Goal: Information Seeking & Learning: Learn about a topic

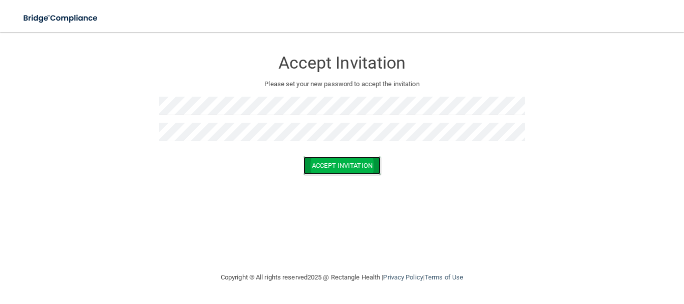
click at [355, 167] on button "Accept Invitation" at bounding box center [342, 165] width 77 height 19
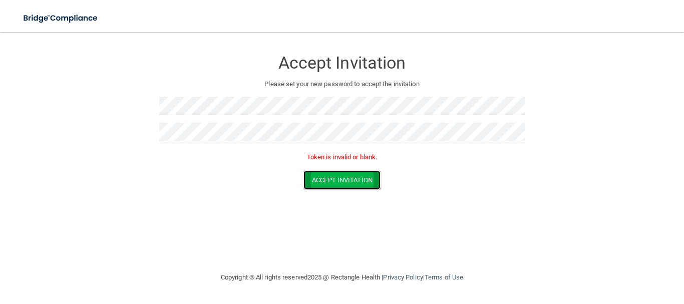
click at [336, 186] on button "Accept Invitation" at bounding box center [342, 180] width 77 height 19
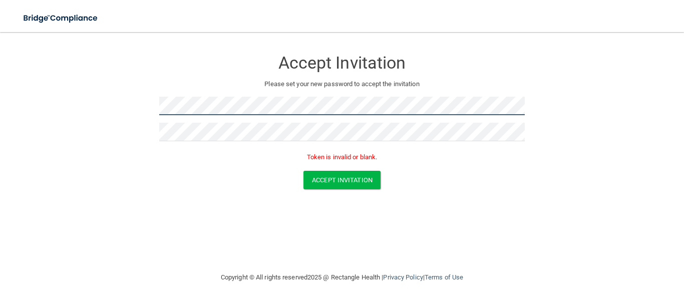
click at [100, 125] on form "Accept Invitation Please set your new password to accept the invitation Token i…" at bounding box center [342, 121] width 644 height 159
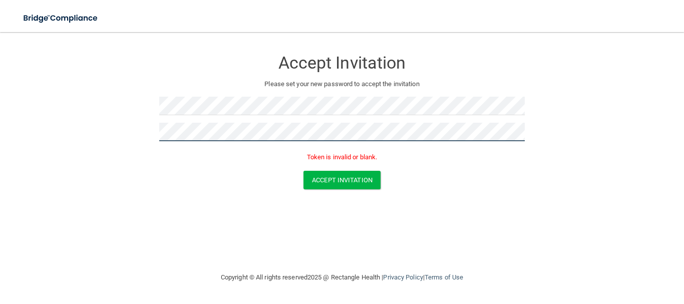
click at [72, 137] on form "Accept Invitation Please set your new password to accept the invitation Token i…" at bounding box center [342, 121] width 644 height 159
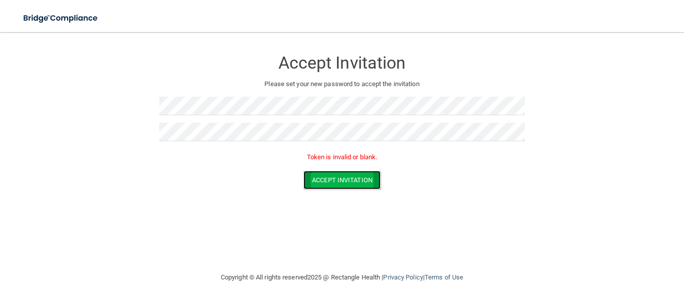
click at [358, 185] on button "Accept Invitation" at bounding box center [342, 180] width 77 height 19
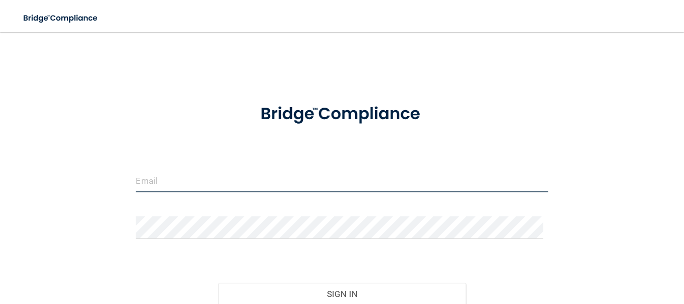
click at [201, 182] on input "email" at bounding box center [342, 181] width 412 height 23
type input "[EMAIL_ADDRESS][DOMAIN_NAME]"
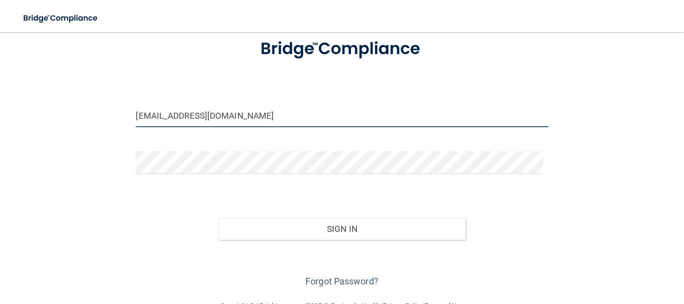
scroll to position [91, 0]
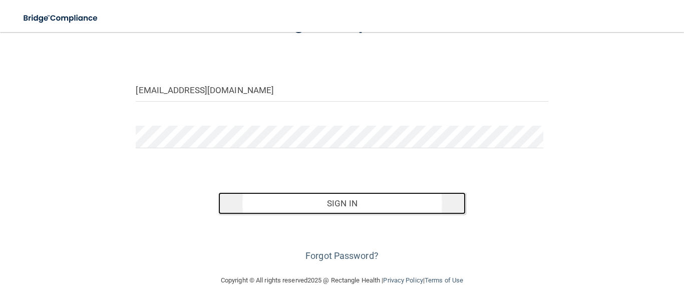
click at [276, 197] on button "Sign In" at bounding box center [342, 203] width 248 height 22
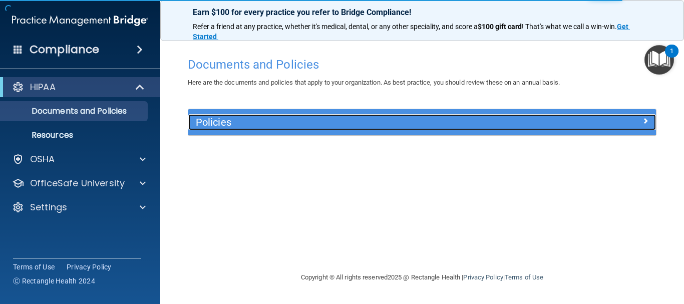
click at [227, 123] on h5 "Policies" at bounding box center [364, 122] width 336 height 11
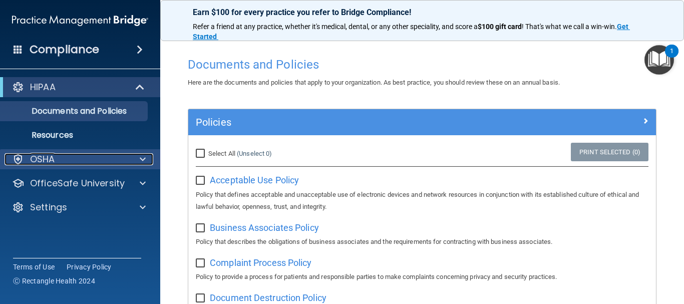
click at [43, 157] on p "OSHA" at bounding box center [42, 159] width 25 height 12
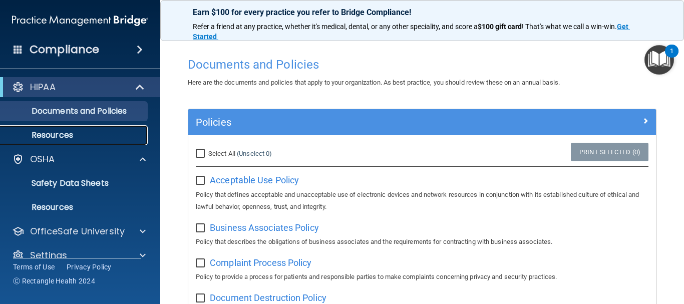
click at [47, 138] on p "Resources" at bounding box center [75, 135] width 137 height 10
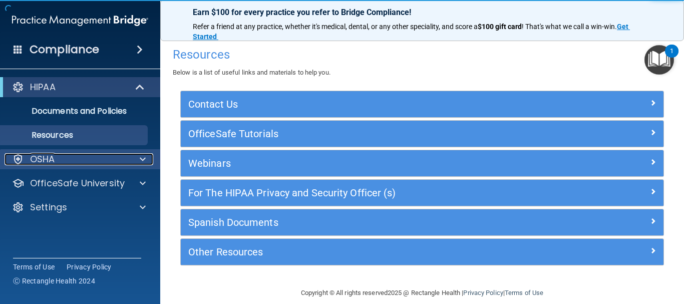
click at [45, 157] on p "OSHA" at bounding box center [42, 159] width 25 height 12
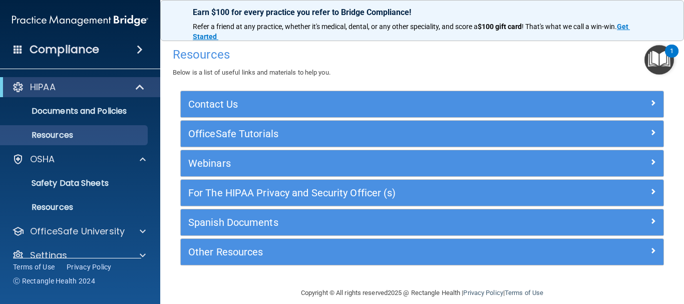
click at [660, 59] on img "Open Resource Center, 1 new notification" at bounding box center [660, 60] width 30 height 30
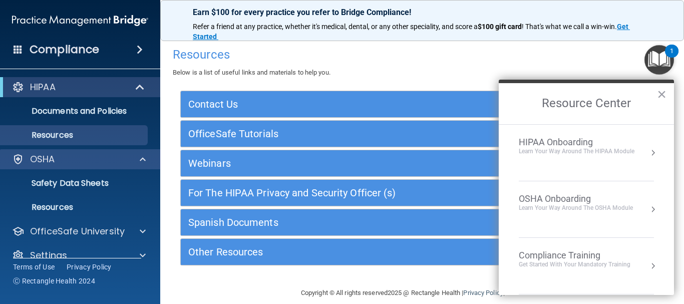
scroll to position [16, 0]
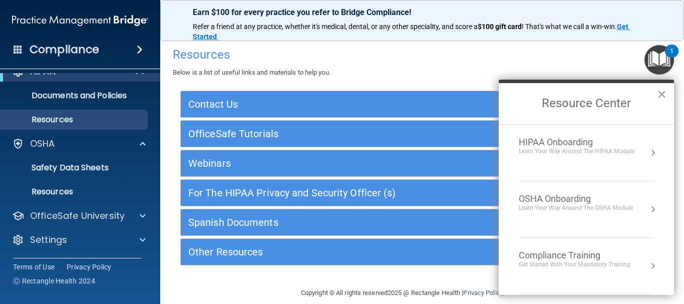
click at [451, 49] on h4 "Resources" at bounding box center [422, 54] width 499 height 13
click at [83, 97] on p "Documents and Policies" at bounding box center [75, 96] width 137 height 10
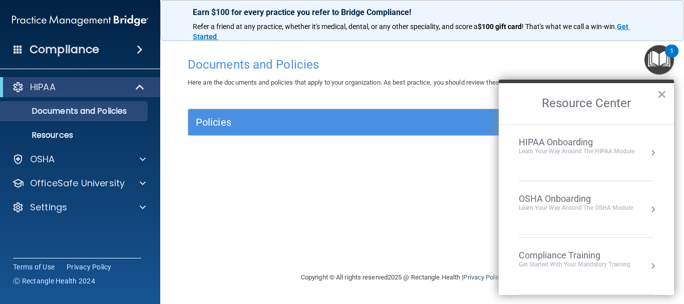
click at [658, 94] on button "×" at bounding box center [662, 94] width 10 height 16
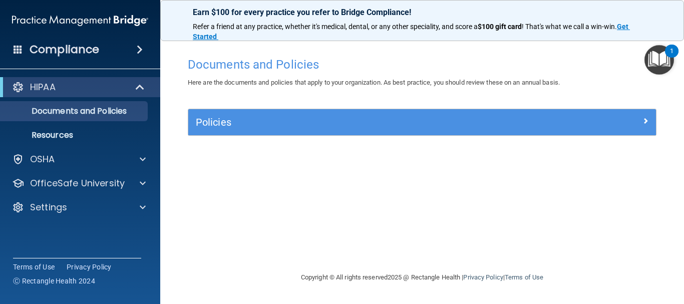
click at [111, 49] on div "Compliance" at bounding box center [80, 50] width 160 height 22
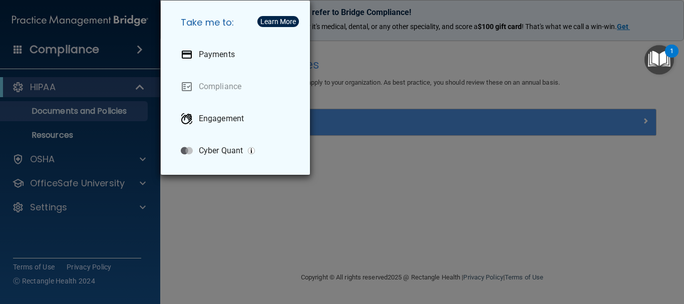
click at [110, 52] on div "Take me to: Payments Compliance Engagement Cyber Quant" at bounding box center [342, 152] width 684 height 304
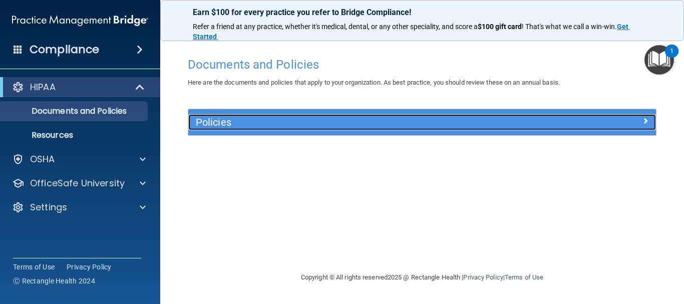
click at [351, 121] on h5 "Policies" at bounding box center [364, 122] width 336 height 11
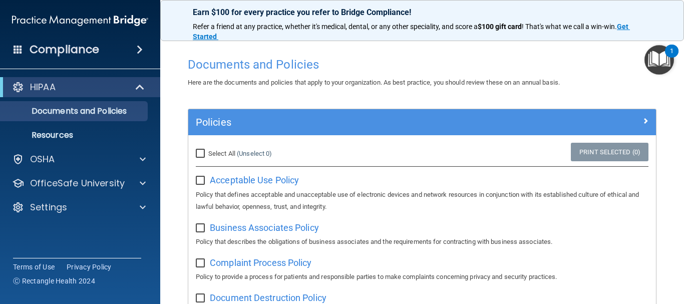
click at [201, 156] on input "Select All (Unselect 0) Unselect All" at bounding box center [202, 154] width 12 height 8
checkbox input "true"
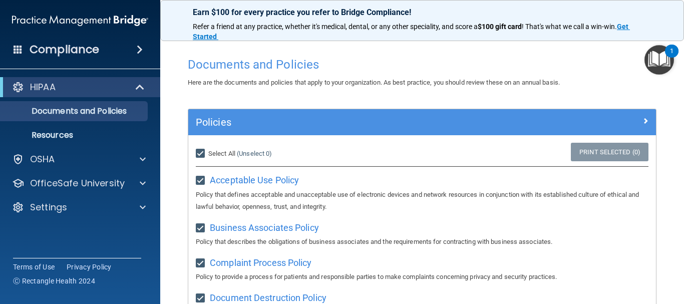
checkbox input "true"
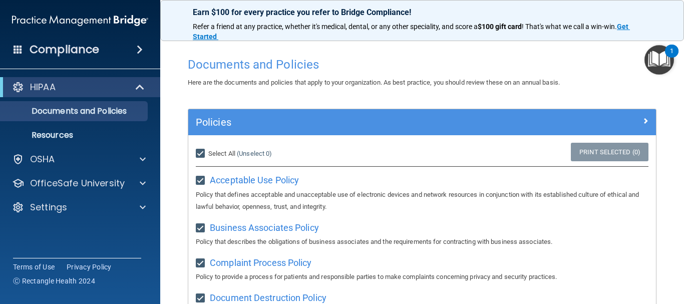
checkbox input "true"
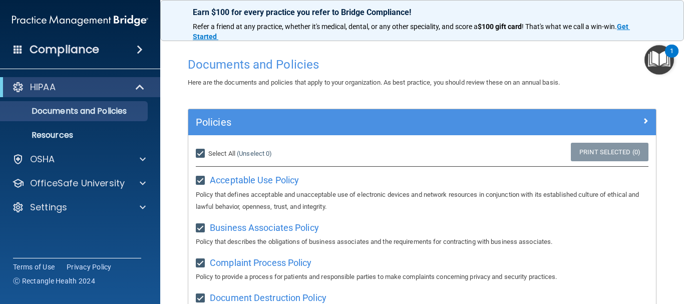
checkbox input "true"
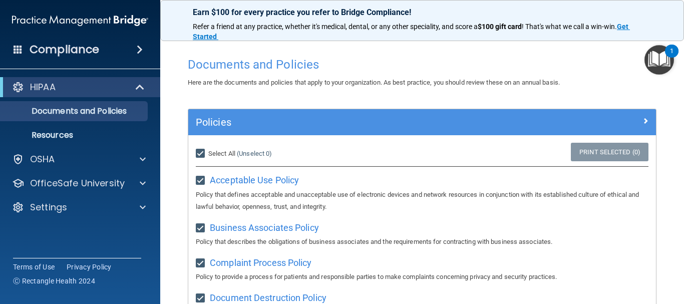
checkbox input "true"
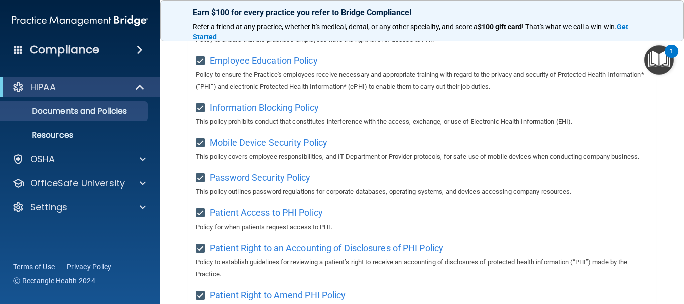
scroll to position [176, 0]
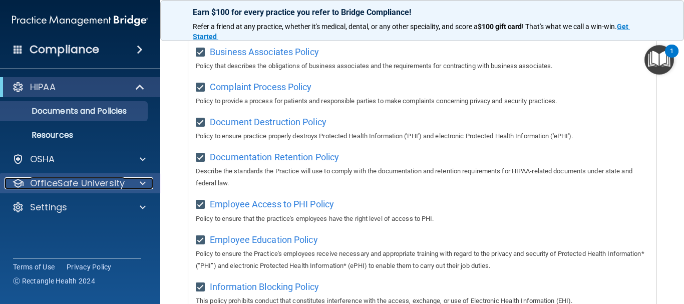
click at [59, 179] on p "OfficeSafe University" at bounding box center [77, 183] width 95 height 12
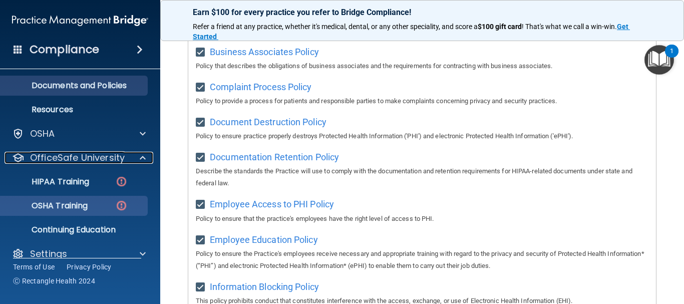
scroll to position [40, 0]
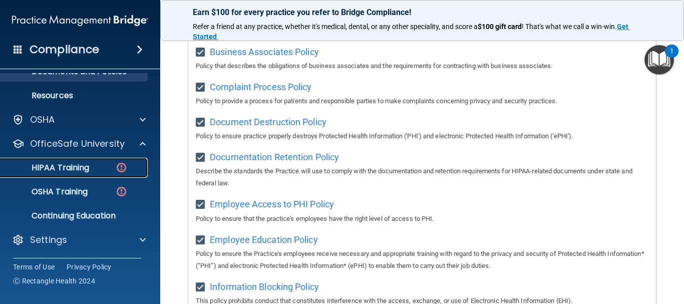
click at [65, 169] on p "HIPAA Training" at bounding box center [48, 168] width 83 height 10
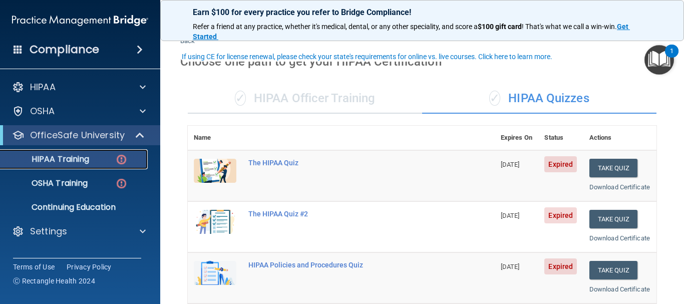
scroll to position [50, 0]
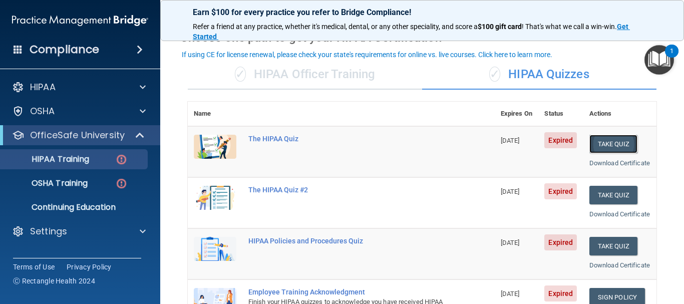
click at [607, 147] on button "Take Quiz" at bounding box center [614, 144] width 48 height 19
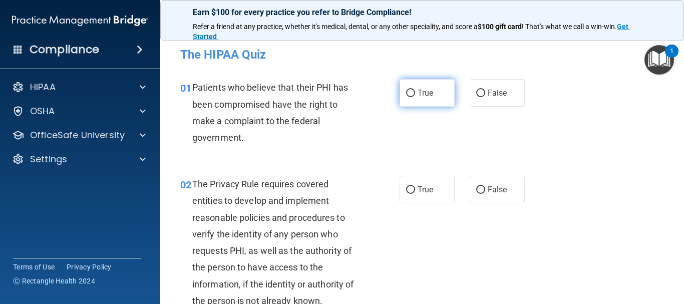
click at [413, 94] on label "True" at bounding box center [427, 93] width 55 height 28
click at [413, 94] on input "True" at bounding box center [410, 94] width 9 height 8
radio input "true"
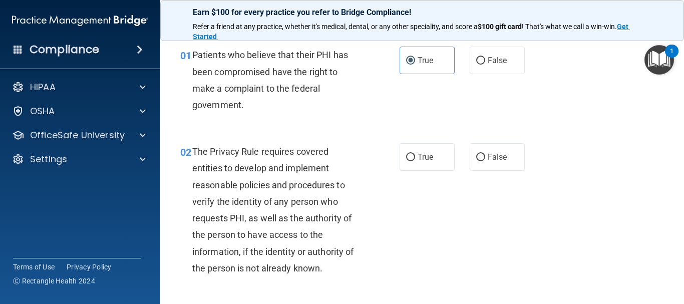
scroll to position [50, 0]
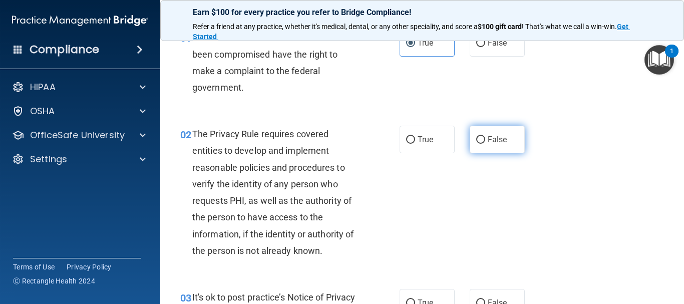
click at [478, 140] on input "False" at bounding box center [481, 140] width 9 height 8
radio input "true"
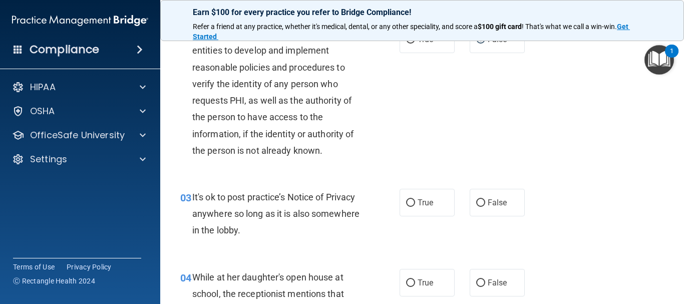
scroll to position [200, 0]
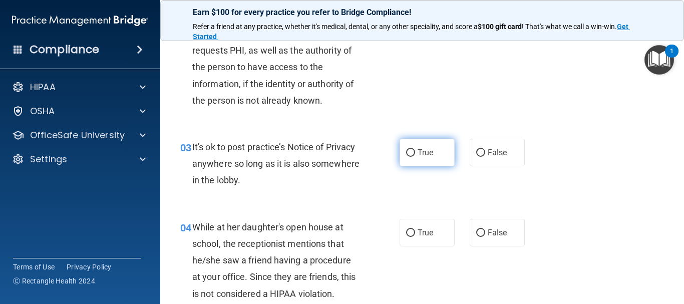
click at [406, 157] on input "True" at bounding box center [410, 153] width 9 height 8
radio input "true"
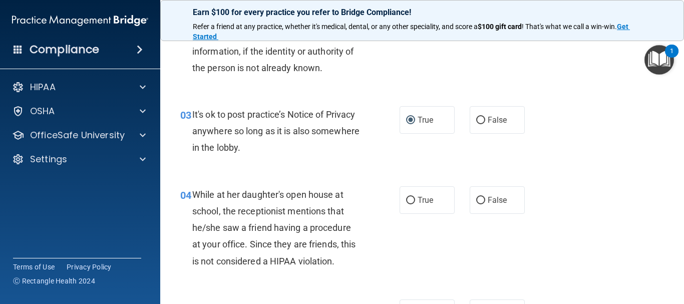
scroll to position [251, 0]
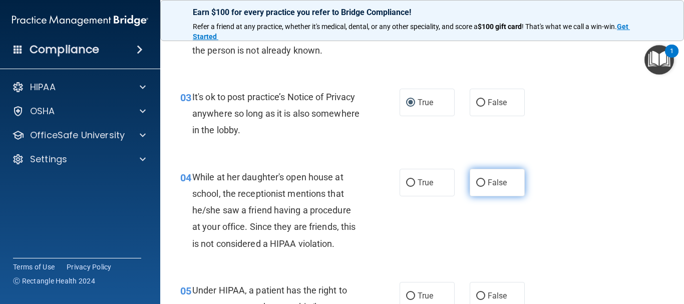
click at [480, 183] on input "False" at bounding box center [481, 183] width 9 height 8
radio input "true"
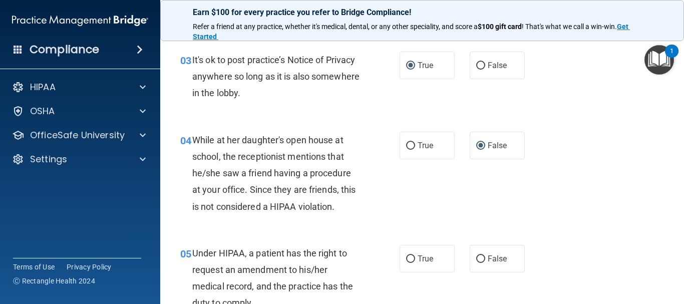
scroll to position [351, 0]
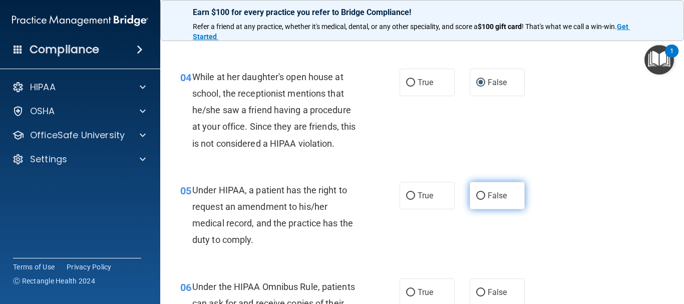
click at [480, 197] on input "False" at bounding box center [481, 196] width 9 height 8
radio input "true"
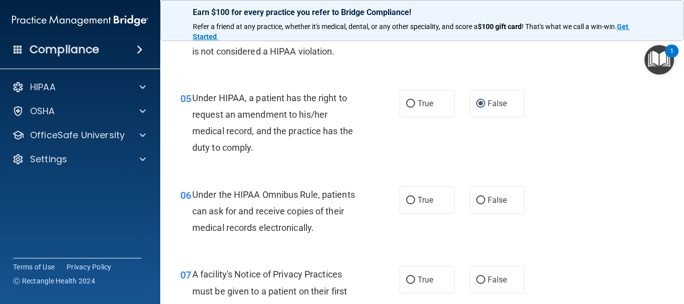
scroll to position [451, 0]
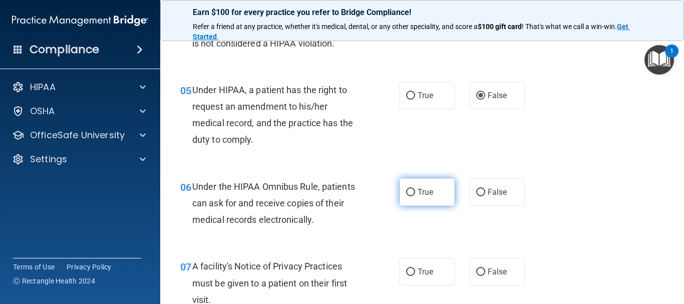
click at [406, 194] on input "True" at bounding box center [410, 193] width 9 height 8
radio input "true"
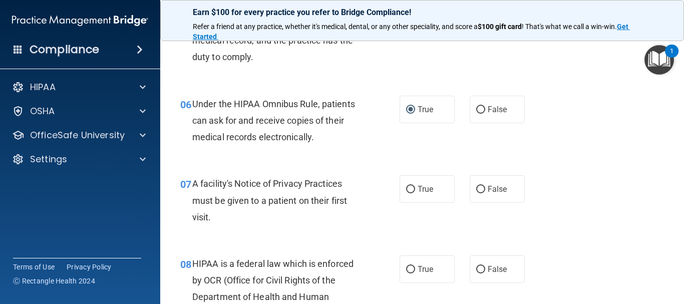
scroll to position [551, 0]
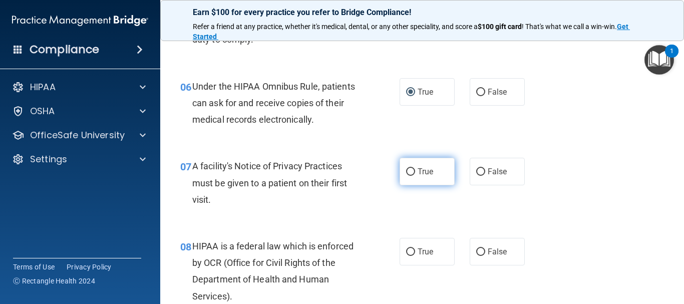
click at [408, 174] on input "True" at bounding box center [410, 172] width 9 height 8
radio input "true"
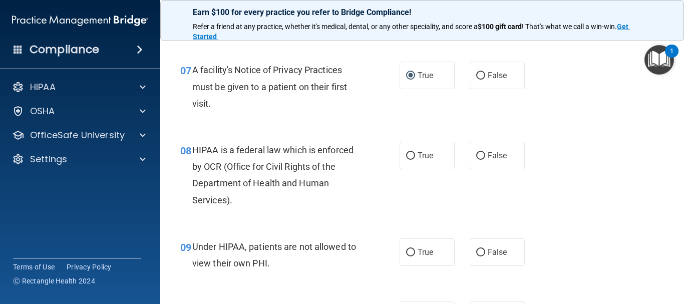
scroll to position [651, 0]
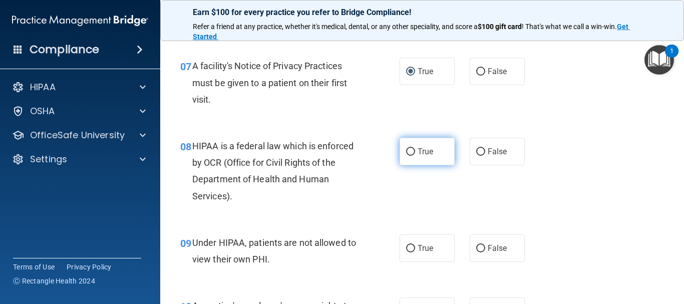
click at [411, 153] on input "True" at bounding box center [410, 152] width 9 height 8
radio input "true"
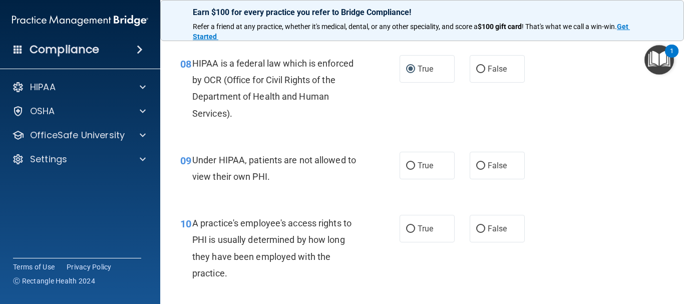
scroll to position [752, 0]
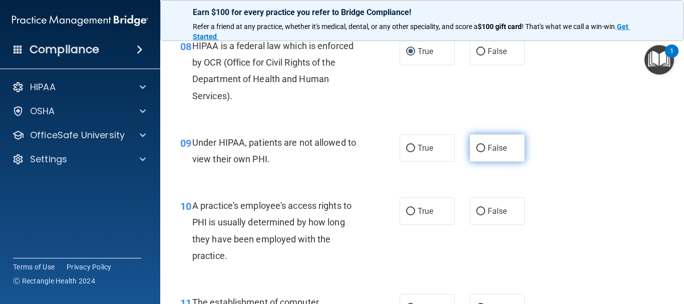
click at [478, 151] on input "False" at bounding box center [481, 149] width 9 height 8
radio input "true"
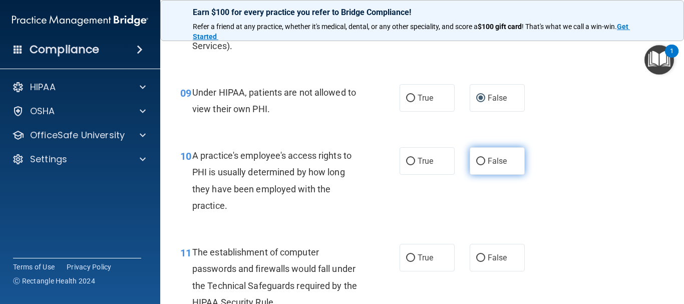
click at [471, 164] on label "False" at bounding box center [497, 161] width 55 height 28
click at [477, 164] on input "False" at bounding box center [481, 162] width 9 height 8
radio input "true"
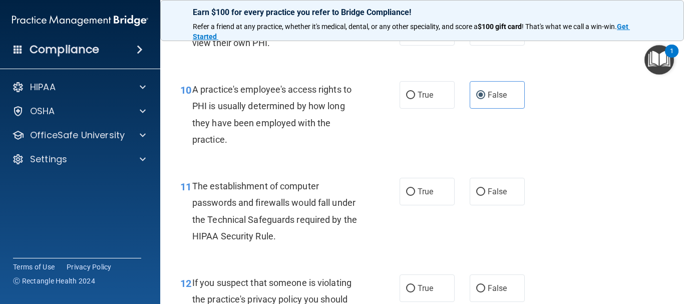
scroll to position [902, 0]
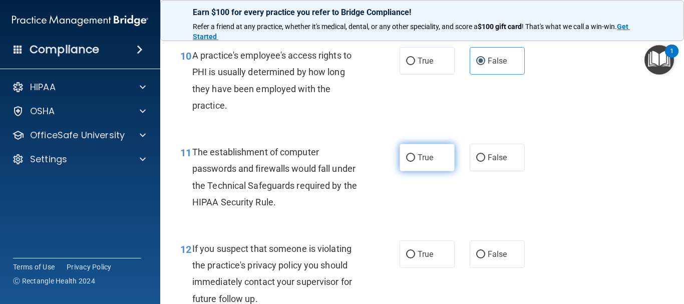
click at [407, 160] on input "True" at bounding box center [410, 158] width 9 height 8
radio input "true"
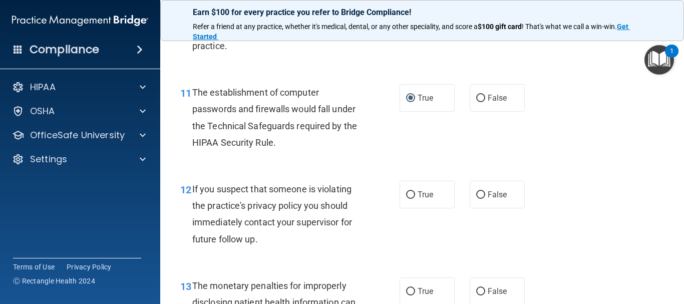
scroll to position [1002, 0]
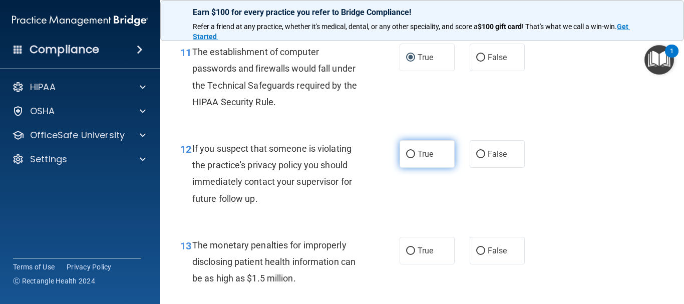
click at [406, 157] on input "True" at bounding box center [410, 155] width 9 height 8
radio input "true"
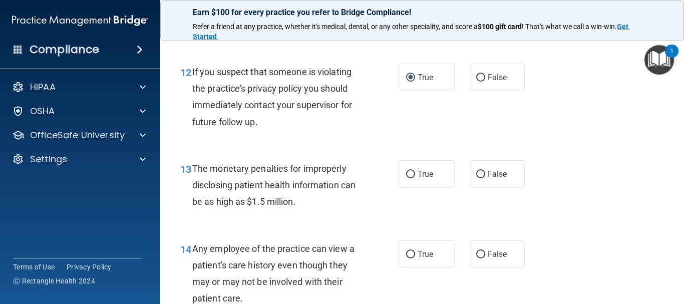
scroll to position [1102, 0]
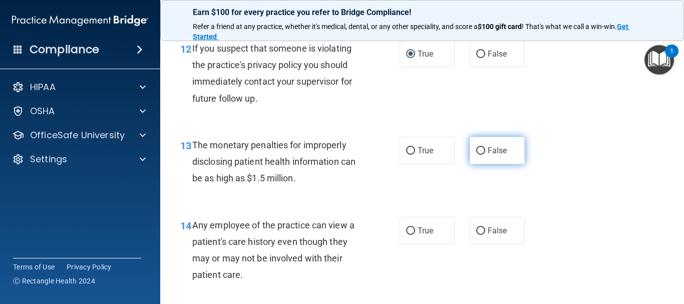
click at [477, 151] on input "False" at bounding box center [481, 151] width 9 height 8
radio input "true"
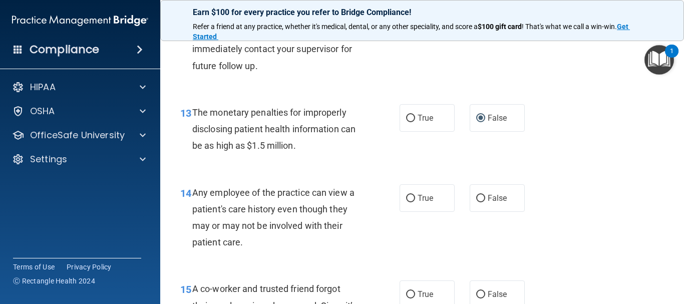
scroll to position [1152, 0]
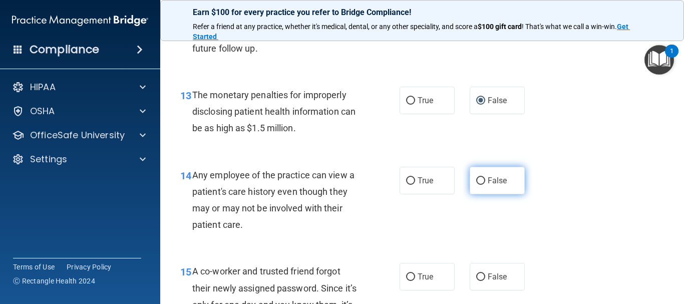
click at [477, 178] on input "False" at bounding box center [481, 181] width 9 height 8
radio input "true"
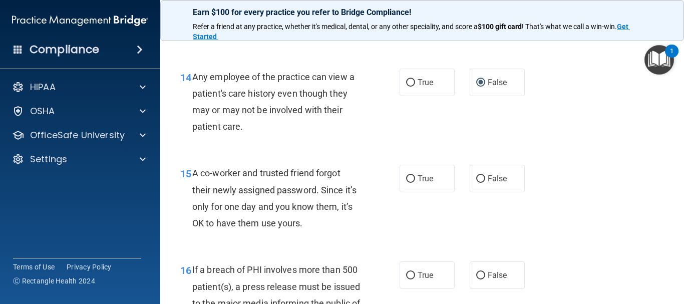
scroll to position [1253, 0]
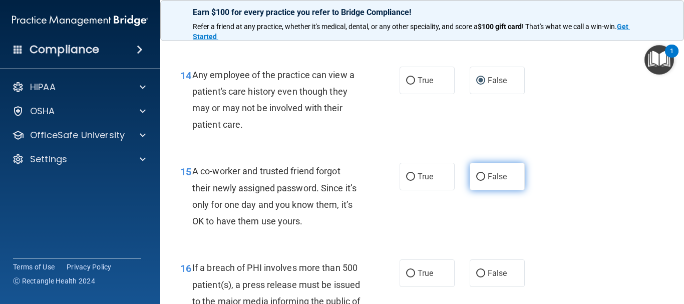
click at [478, 178] on input "False" at bounding box center [481, 177] width 9 height 8
radio input "true"
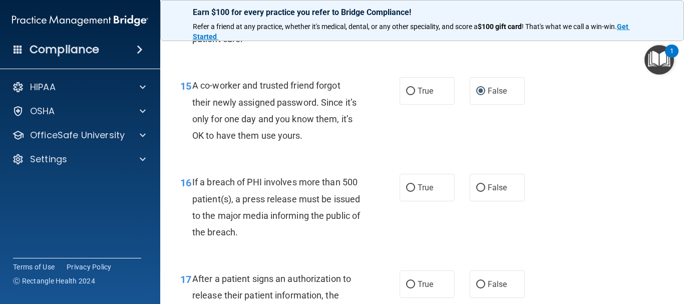
scroll to position [1353, 0]
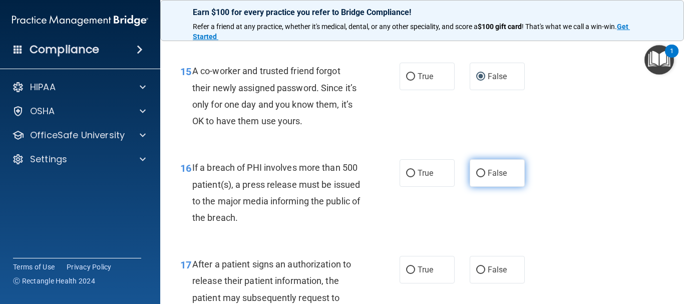
click at [477, 171] on input "False" at bounding box center [481, 174] width 9 height 8
radio input "true"
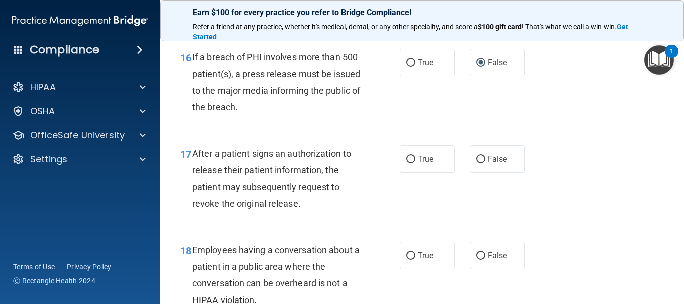
scroll to position [1503, 0]
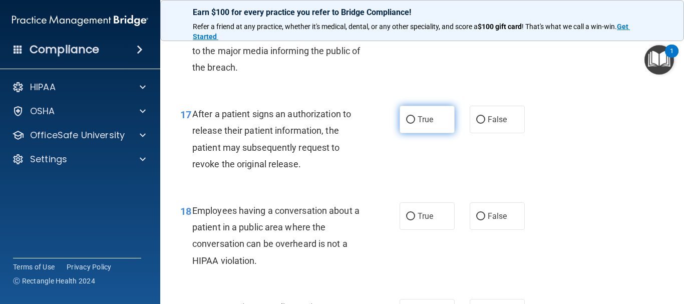
click at [409, 123] on input "True" at bounding box center [410, 120] width 9 height 8
radio input "true"
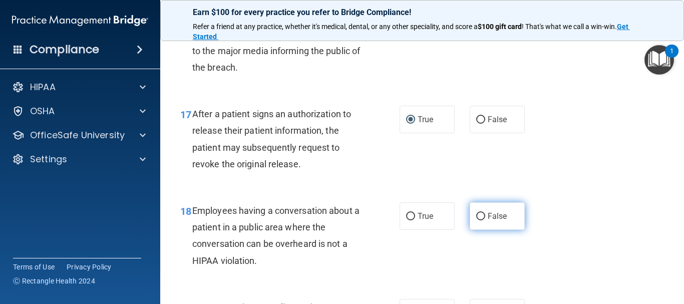
click at [477, 220] on input "False" at bounding box center [481, 217] width 9 height 8
radio input "true"
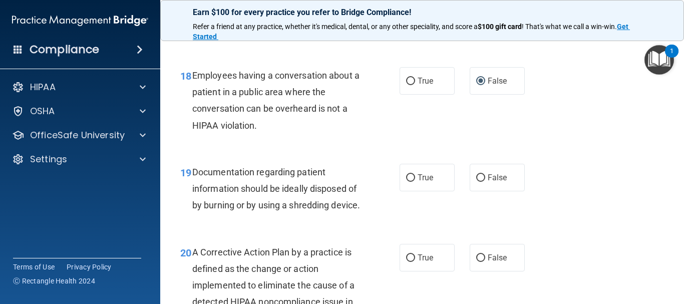
scroll to position [1654, 0]
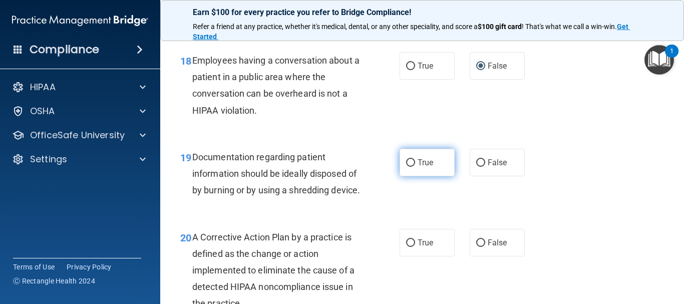
click at [407, 167] on label "True" at bounding box center [427, 163] width 55 height 28
click at [407, 167] on input "True" at bounding box center [410, 163] width 9 height 8
radio input "true"
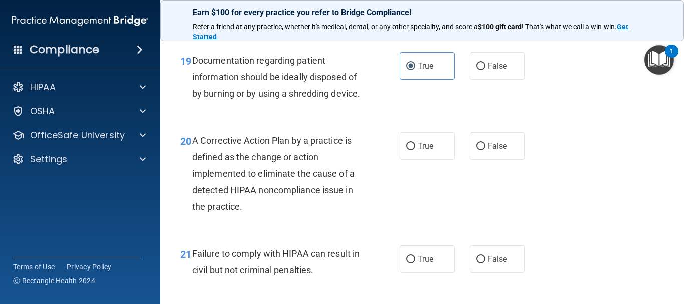
scroll to position [1754, 0]
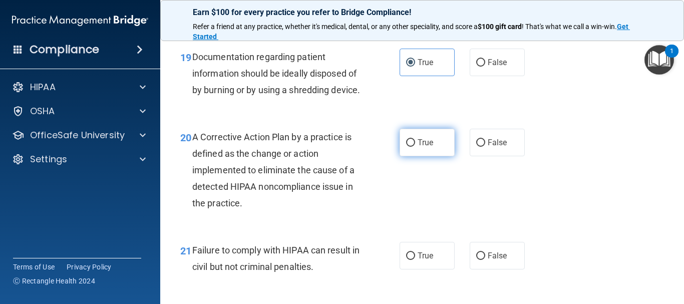
click at [406, 147] on input "True" at bounding box center [410, 143] width 9 height 8
radio input "true"
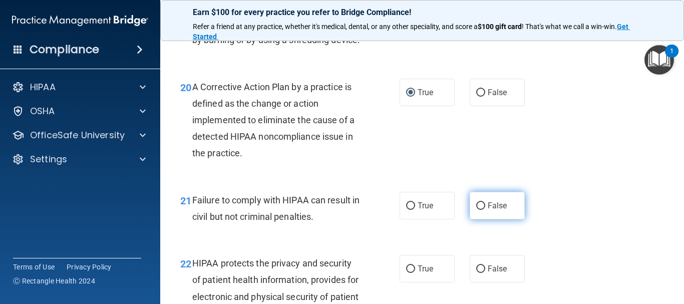
click at [478, 210] on input "False" at bounding box center [481, 206] width 9 height 8
radio input "true"
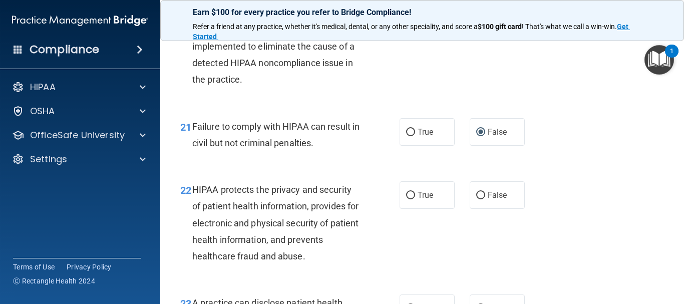
scroll to position [1904, 0]
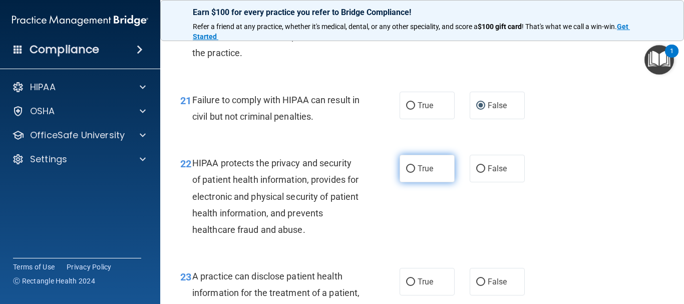
click at [409, 173] on input "True" at bounding box center [410, 169] width 9 height 8
radio input "true"
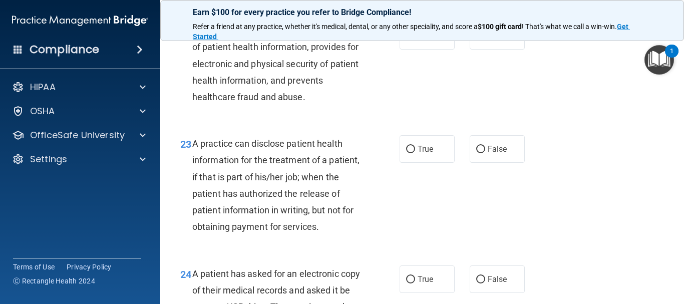
scroll to position [2054, 0]
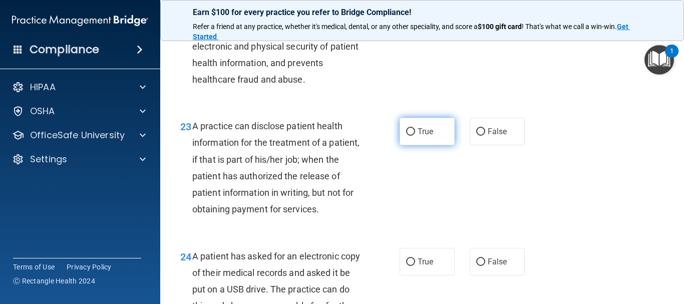
click at [409, 145] on label "True" at bounding box center [427, 132] width 55 height 28
click at [409, 136] on input "True" at bounding box center [410, 132] width 9 height 8
radio input "true"
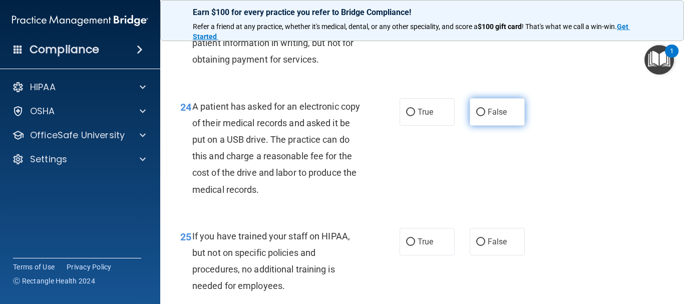
scroll to position [2205, 0]
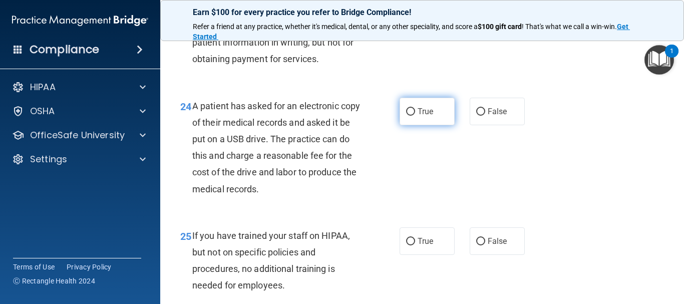
click at [402, 125] on label "True" at bounding box center [427, 112] width 55 height 28
click at [406, 116] on input "True" at bounding box center [410, 112] width 9 height 8
radio input "true"
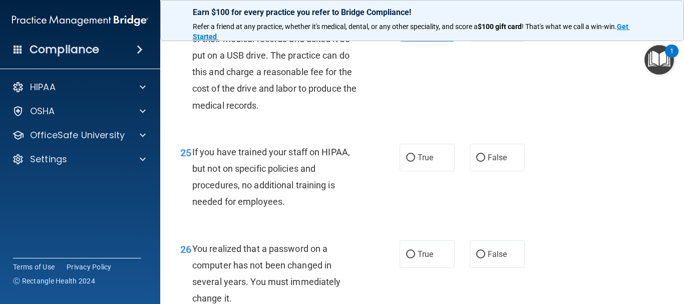
scroll to position [2305, 0]
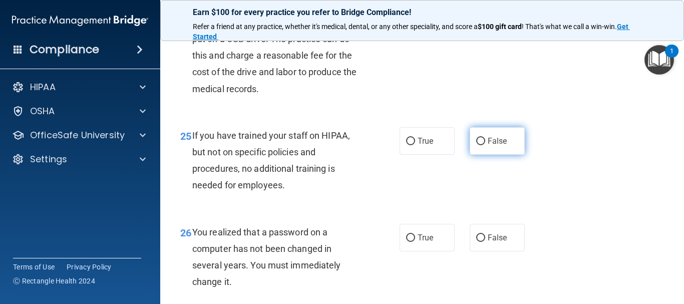
click at [479, 145] on input "False" at bounding box center [481, 142] width 9 height 8
radio input "true"
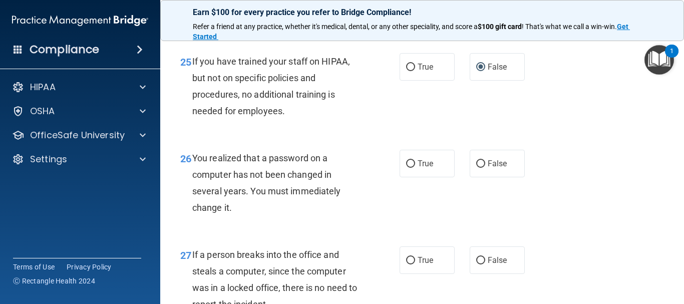
scroll to position [2405, 0]
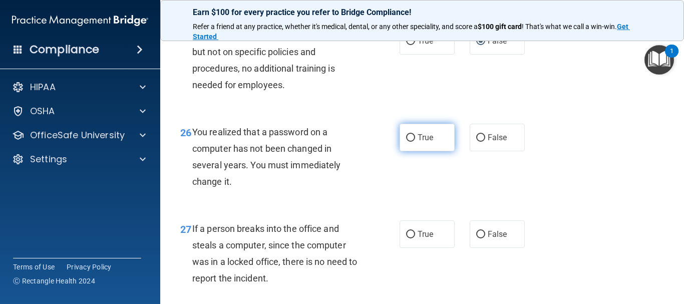
click at [403, 151] on label "True" at bounding box center [427, 138] width 55 height 28
click at [406, 142] on input "True" at bounding box center [410, 138] width 9 height 8
radio input "true"
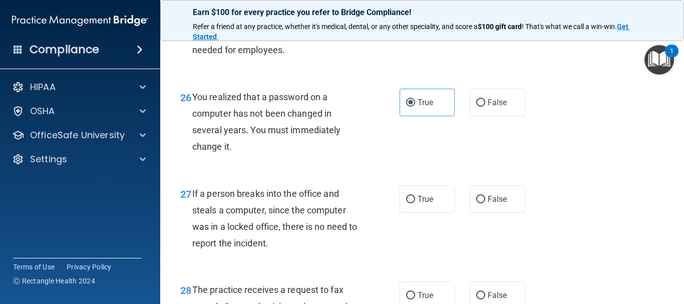
scroll to position [2505, 0]
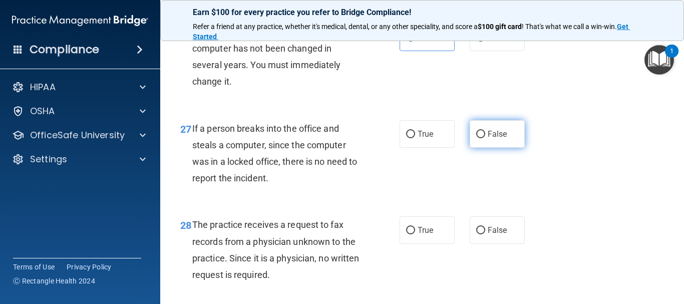
click at [477, 138] on input "False" at bounding box center [481, 135] width 9 height 8
radio input "true"
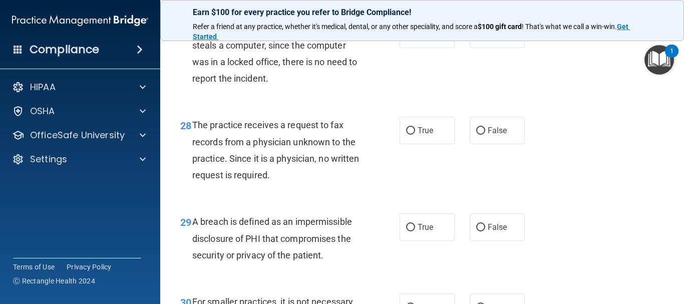
scroll to position [2606, 0]
click at [480, 134] on input "False" at bounding box center [481, 131] width 9 height 8
radio input "true"
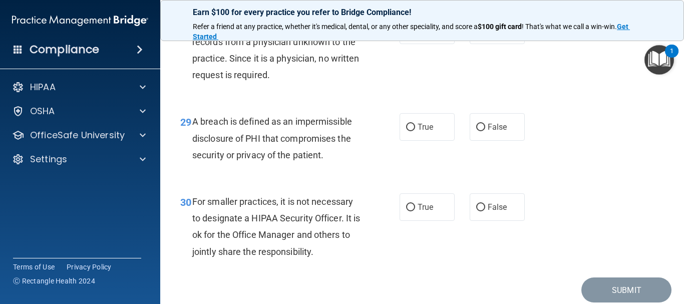
scroll to position [2706, 0]
click at [418, 131] on span "True" at bounding box center [426, 127] width 16 height 10
click at [415, 131] on input "True" at bounding box center [410, 127] width 9 height 8
radio input "true"
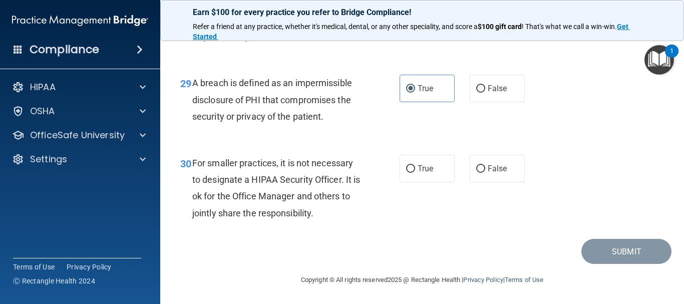
scroll to position [2727, 0]
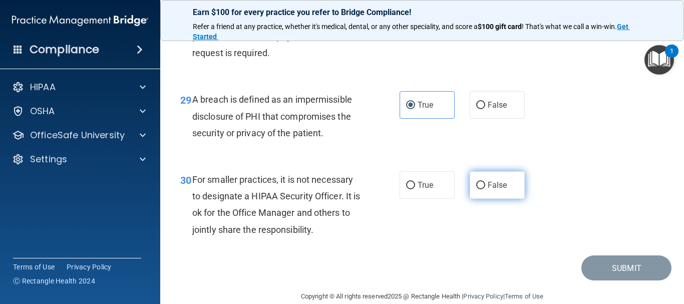
click at [477, 189] on input "False" at bounding box center [481, 186] width 9 height 8
radio input "true"
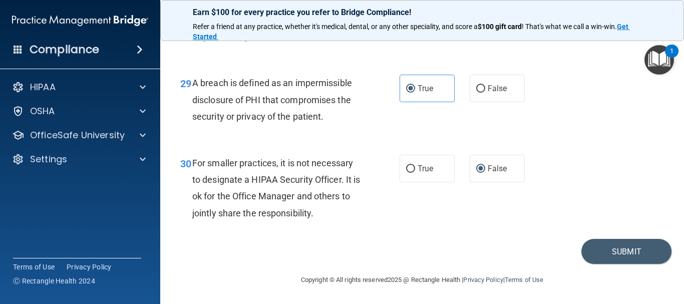
scroll to position [2777, 0]
click at [601, 253] on button "Submit" at bounding box center [627, 252] width 90 height 26
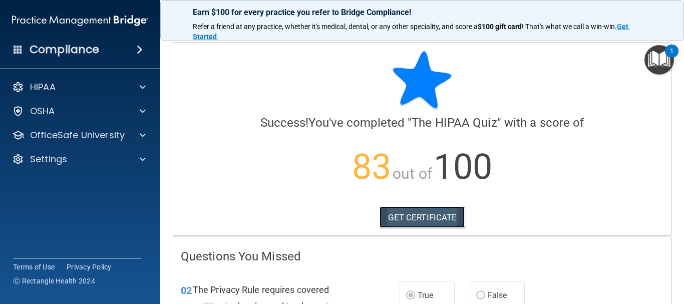
click at [422, 217] on link "GET CERTIFICATE" at bounding box center [423, 217] width 86 height 22
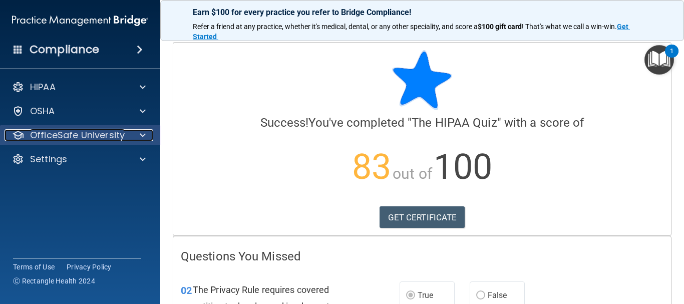
click at [87, 133] on p "OfficeSafe University" at bounding box center [77, 135] width 95 height 12
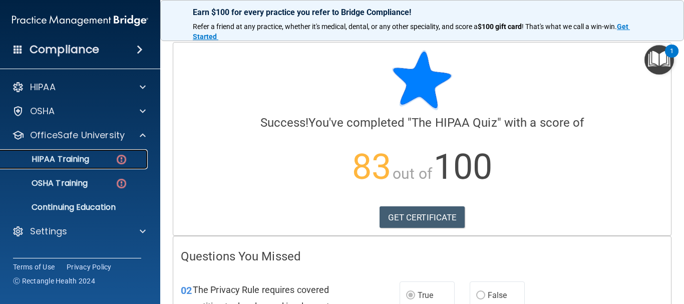
click at [72, 158] on p "HIPAA Training" at bounding box center [48, 159] width 83 height 10
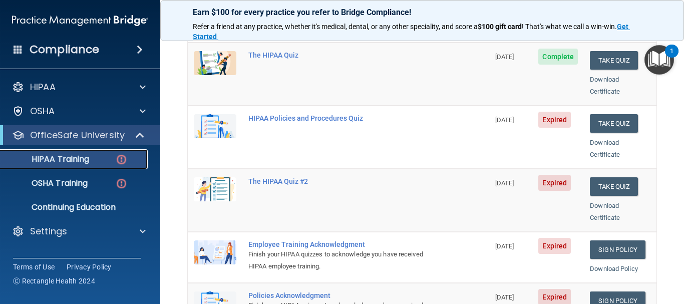
scroll to position [150, 0]
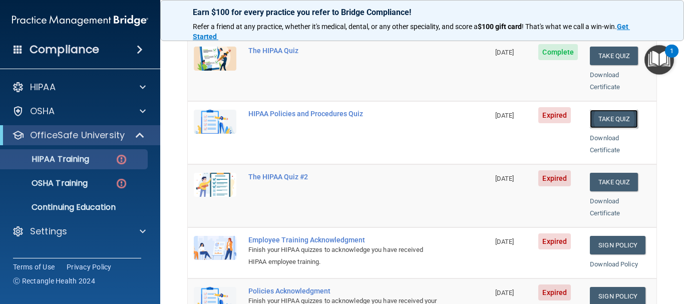
click at [596, 116] on button "Take Quiz" at bounding box center [614, 119] width 48 height 19
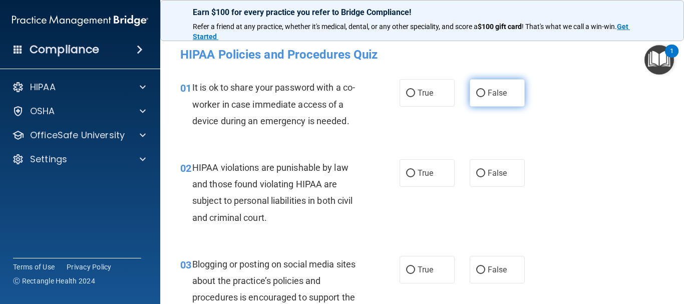
click at [477, 93] on input "False" at bounding box center [481, 94] width 9 height 8
radio input "true"
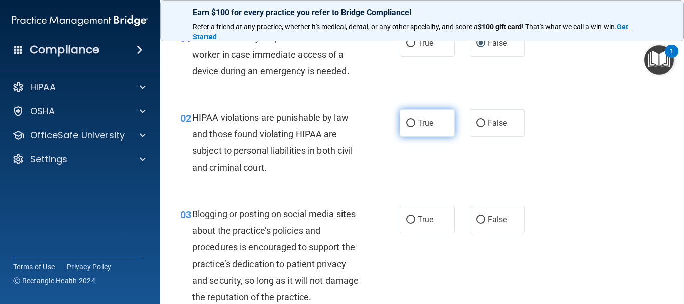
click at [407, 121] on input "True" at bounding box center [410, 124] width 9 height 8
radio input "true"
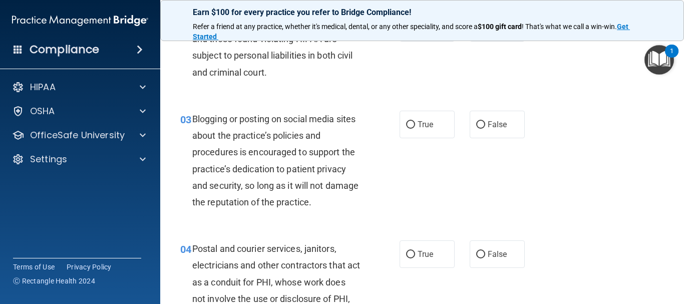
scroll to position [150, 0]
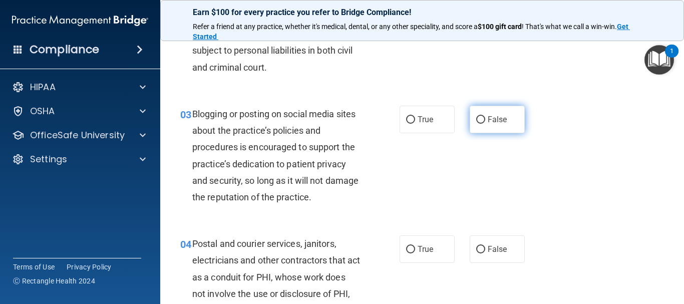
click at [478, 120] on input "False" at bounding box center [481, 120] width 9 height 8
radio input "true"
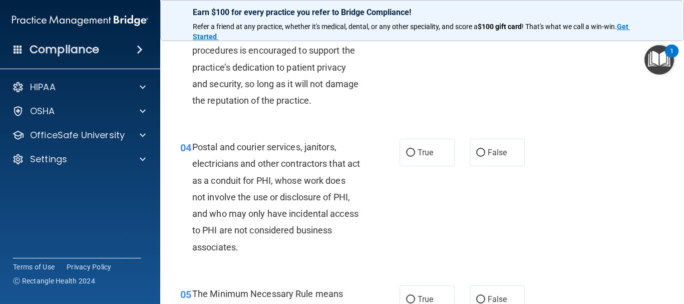
scroll to position [251, 0]
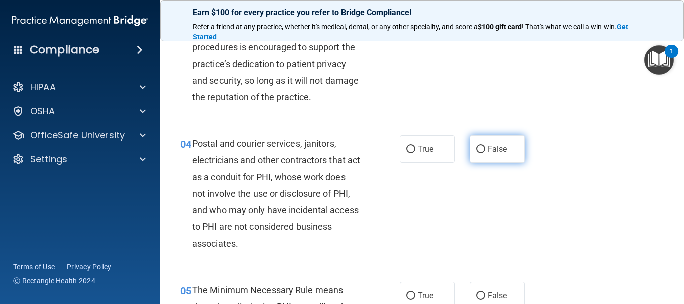
click at [477, 147] on input "False" at bounding box center [481, 150] width 9 height 8
radio input "true"
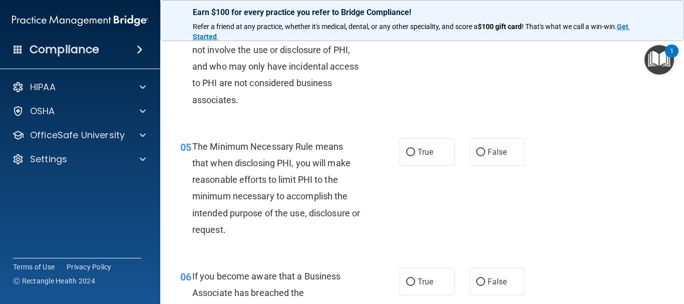
scroll to position [401, 0]
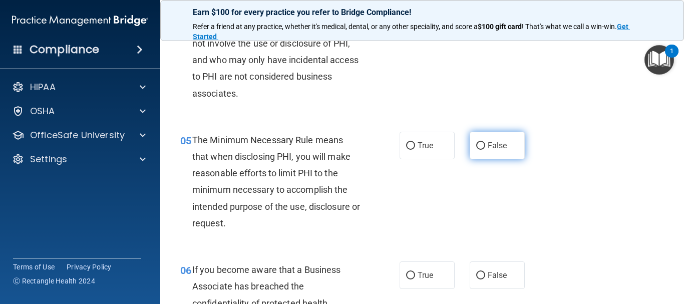
click at [477, 144] on input "False" at bounding box center [481, 146] width 9 height 8
radio input "true"
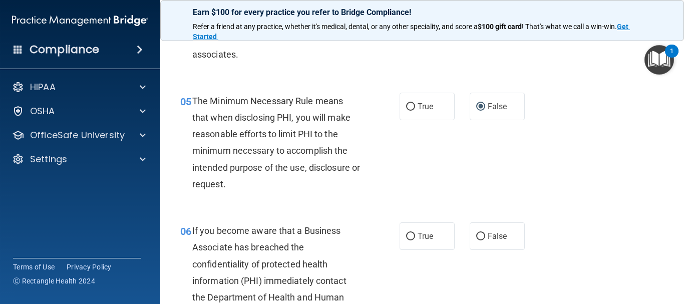
scroll to position [501, 0]
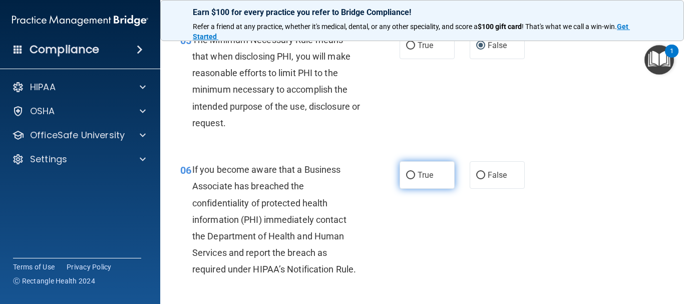
click at [406, 174] on input "True" at bounding box center [410, 176] width 9 height 8
radio input "true"
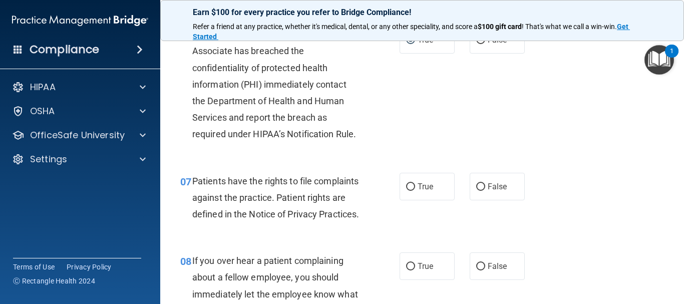
scroll to position [701, 0]
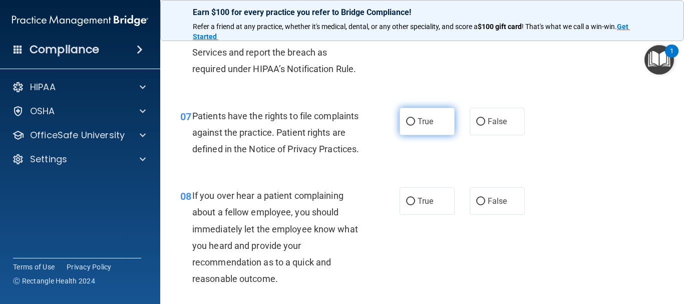
click at [406, 125] on input "True" at bounding box center [410, 122] width 9 height 8
radio input "true"
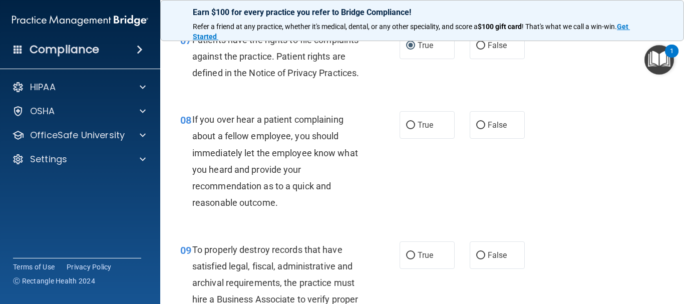
scroll to position [802, 0]
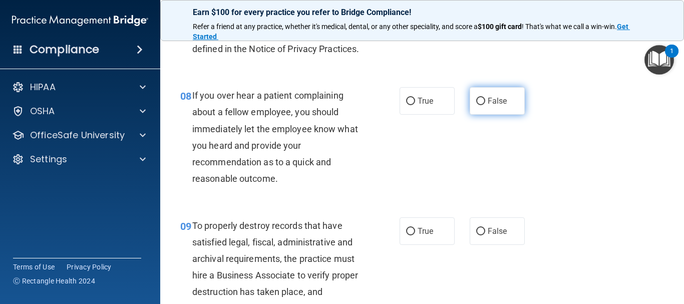
click at [478, 105] on input "False" at bounding box center [481, 102] width 9 height 8
radio input "true"
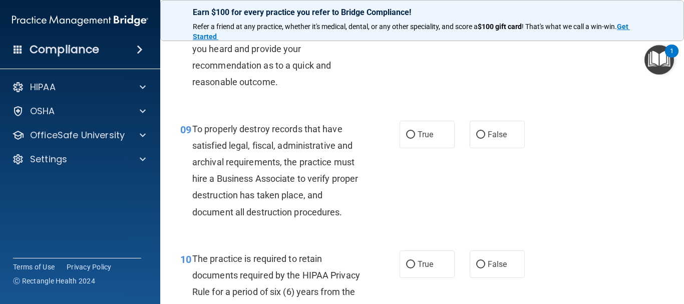
scroll to position [902, 0]
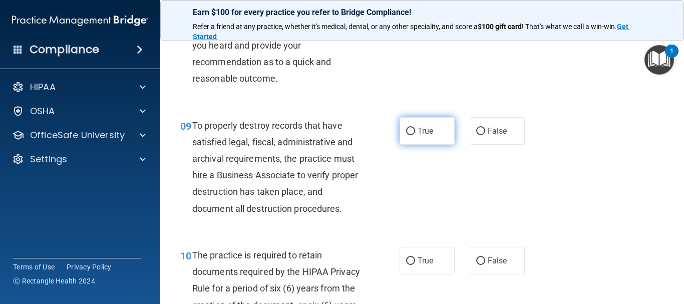
click at [408, 135] on input "True" at bounding box center [410, 132] width 9 height 8
radio input "true"
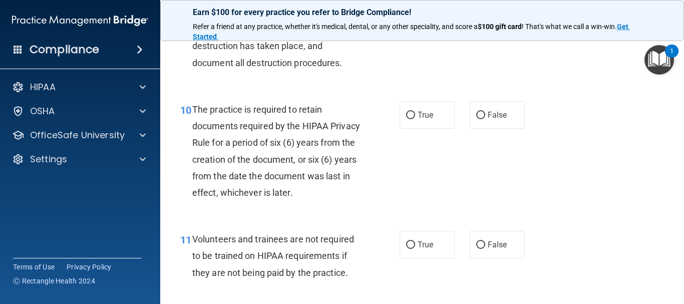
scroll to position [1052, 0]
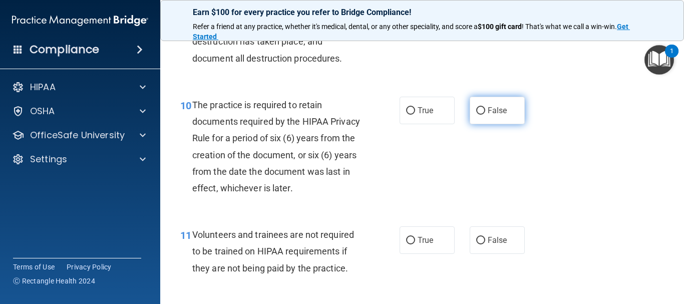
click at [477, 115] on input "False" at bounding box center [481, 111] width 9 height 8
radio input "true"
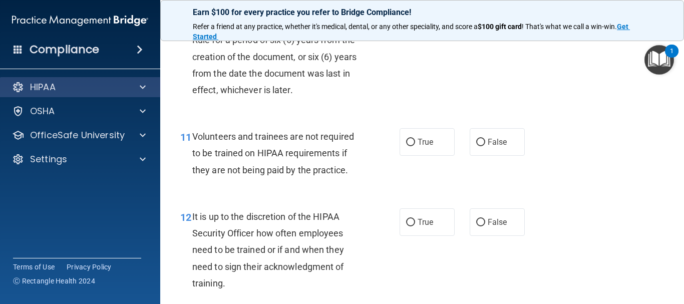
scroll to position [1152, 0]
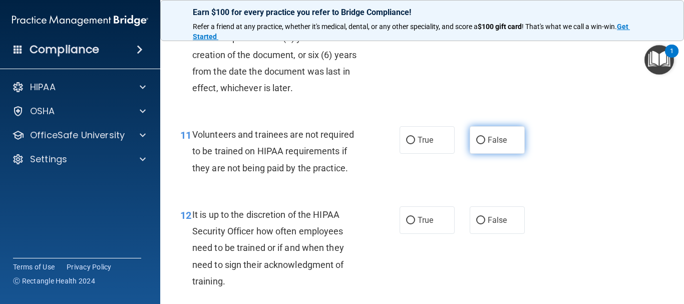
click at [472, 154] on label "False" at bounding box center [497, 140] width 55 height 28
click at [477, 144] on input "False" at bounding box center [481, 141] width 9 height 8
radio input "true"
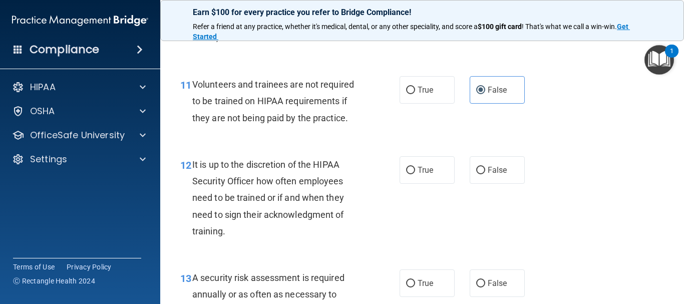
scroll to position [1253, 0]
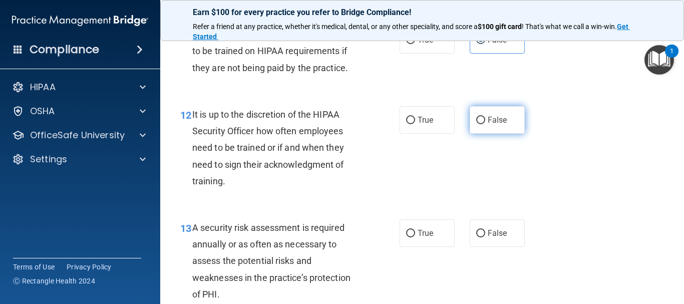
click at [477, 124] on input "False" at bounding box center [481, 121] width 9 height 8
radio input "true"
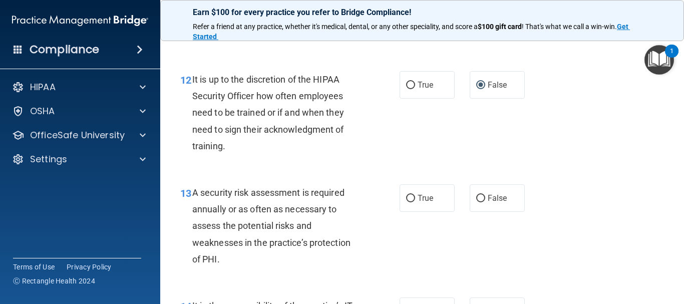
scroll to position [1353, 0]
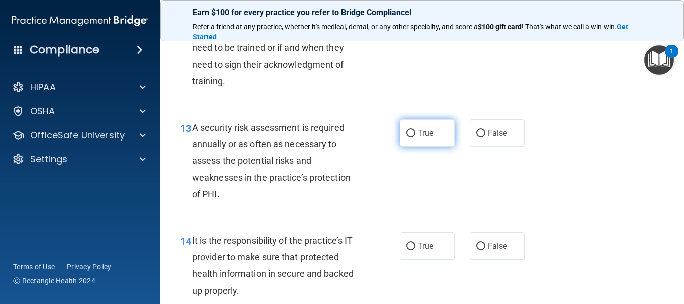
click at [408, 137] on input "True" at bounding box center [410, 134] width 9 height 8
radio input "true"
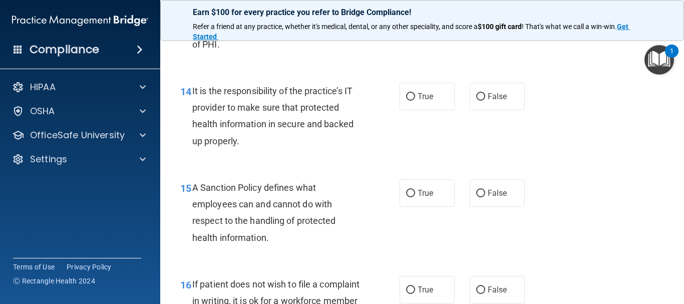
scroll to position [1503, 0]
click at [474, 106] on label "False" at bounding box center [497, 96] width 55 height 28
click at [477, 100] on input "False" at bounding box center [481, 97] width 9 height 8
radio input "true"
click at [477, 197] on input "False" at bounding box center [481, 193] width 9 height 8
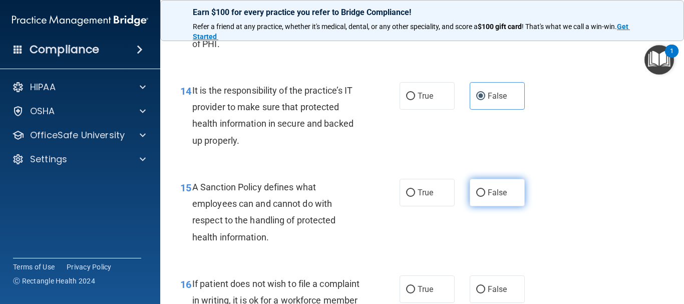
radio input "true"
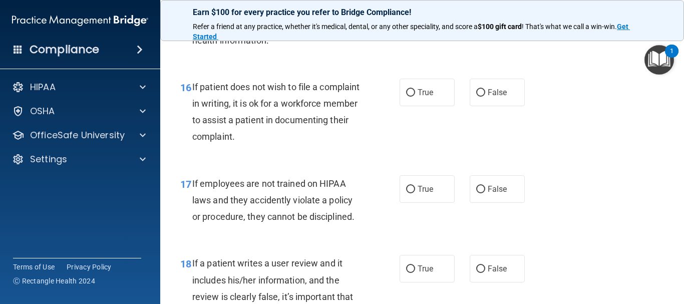
scroll to position [1704, 0]
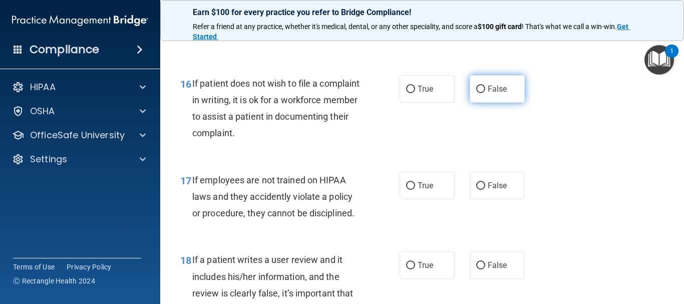
click at [477, 93] on input "False" at bounding box center [481, 90] width 9 height 8
radio input "true"
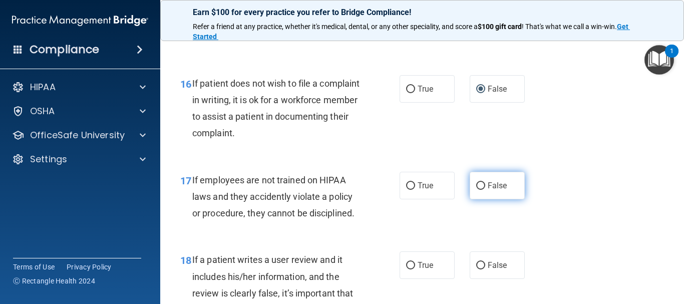
click at [479, 190] on input "False" at bounding box center [481, 186] width 9 height 8
radio input "true"
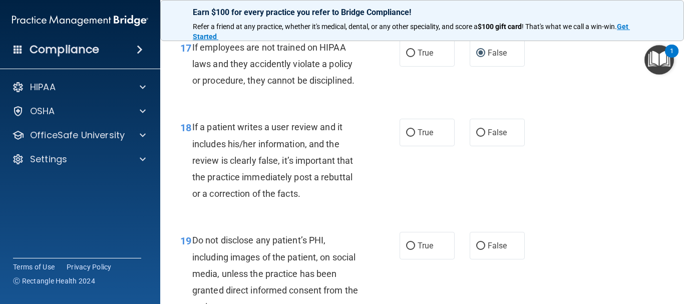
scroll to position [1854, 0]
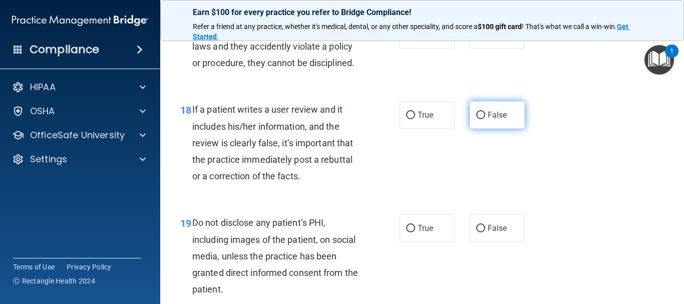
click at [480, 119] on input "False" at bounding box center [481, 116] width 9 height 8
radio input "true"
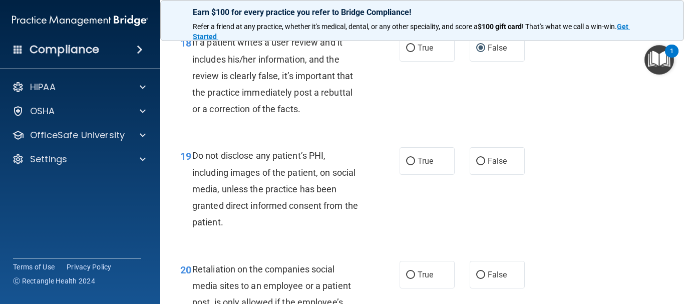
scroll to position [1954, 0]
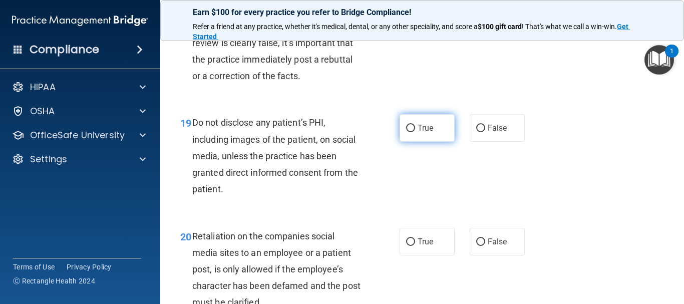
click at [410, 132] on input "True" at bounding box center [410, 129] width 9 height 8
radio input "true"
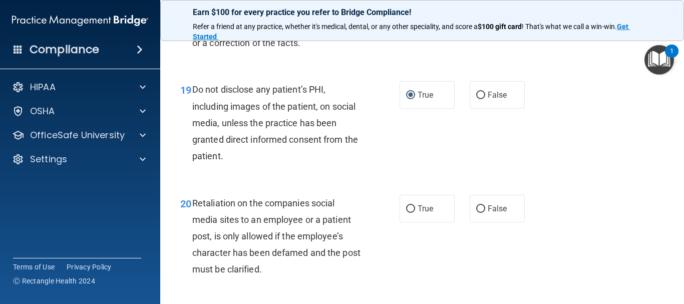
scroll to position [2054, 0]
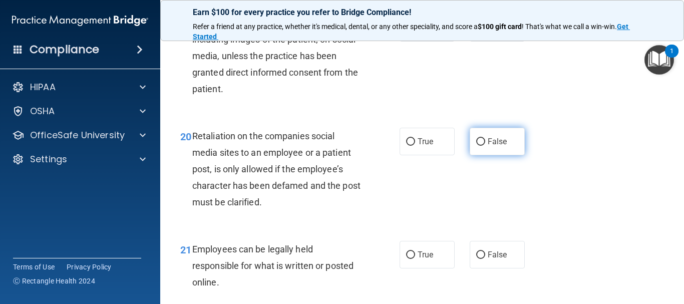
click at [477, 146] on input "False" at bounding box center [481, 142] width 9 height 8
radio input "true"
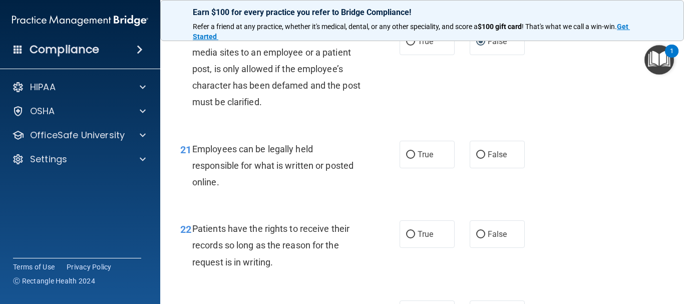
scroll to position [2205, 0]
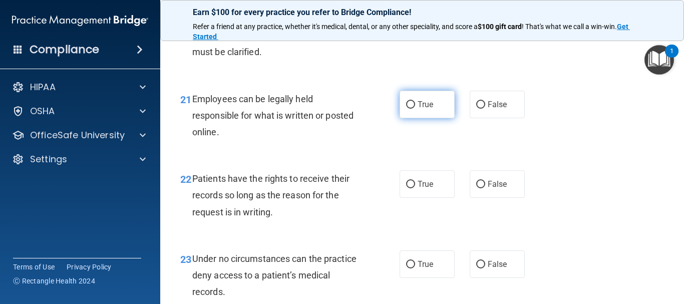
click at [406, 109] on input "True" at bounding box center [410, 105] width 9 height 8
radio input "true"
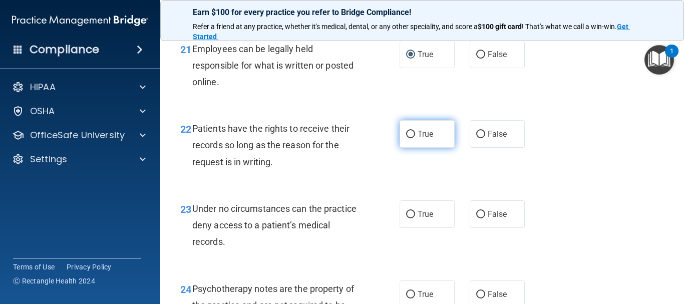
click at [406, 138] on input "True" at bounding box center [410, 135] width 9 height 8
radio input "true"
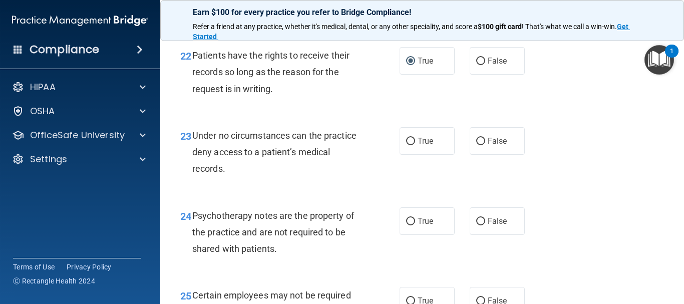
scroll to position [2355, 0]
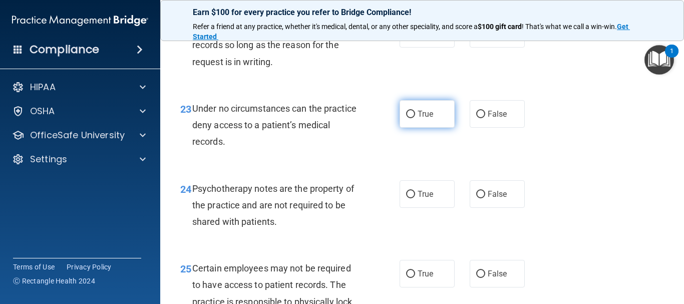
click at [410, 118] on input "True" at bounding box center [410, 115] width 9 height 8
radio input "true"
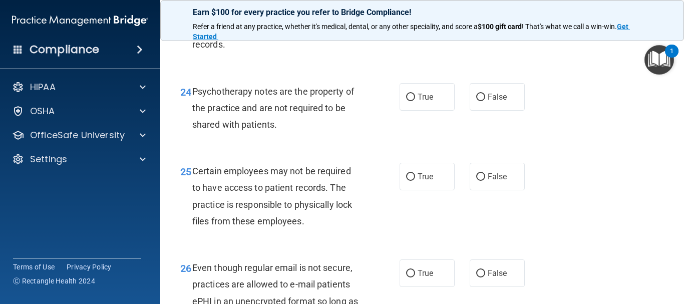
scroll to position [2455, 0]
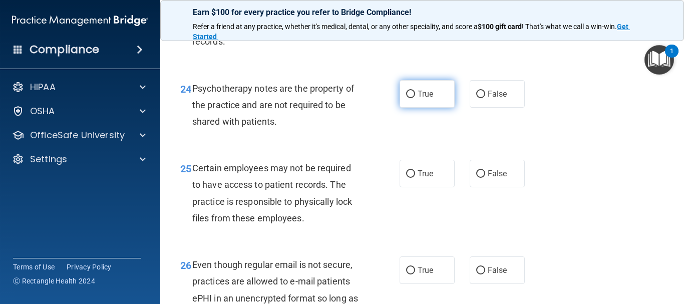
click at [411, 98] on input "True" at bounding box center [410, 95] width 9 height 8
radio input "true"
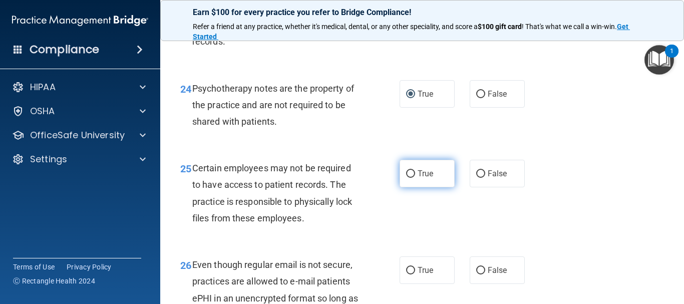
click at [406, 178] on input "True" at bounding box center [410, 174] width 9 height 8
radio input "true"
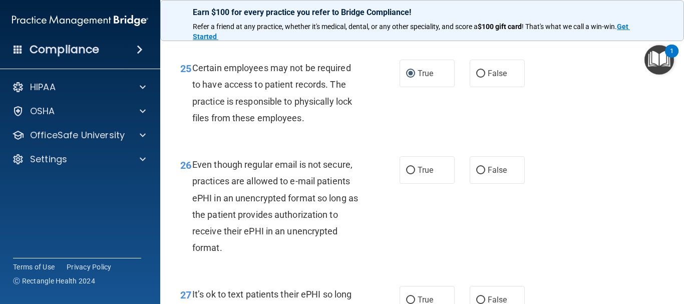
scroll to position [2606, 0]
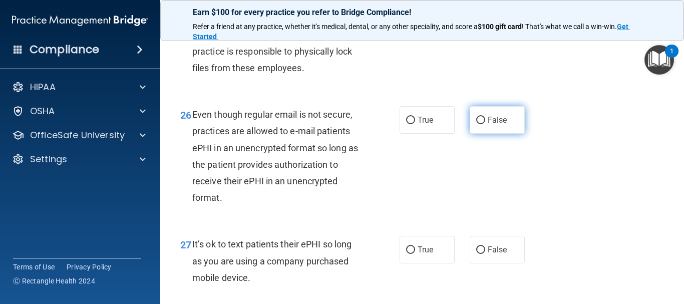
click at [478, 124] on input "False" at bounding box center [481, 121] width 9 height 8
radio input "true"
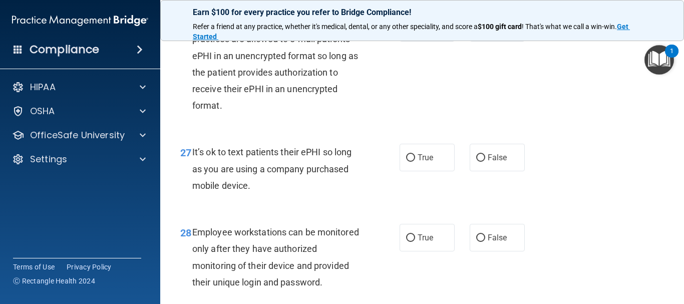
scroll to position [2706, 0]
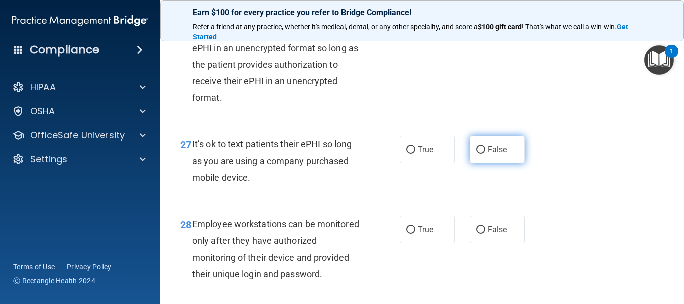
click at [478, 154] on input "False" at bounding box center [481, 150] width 9 height 8
radio input "true"
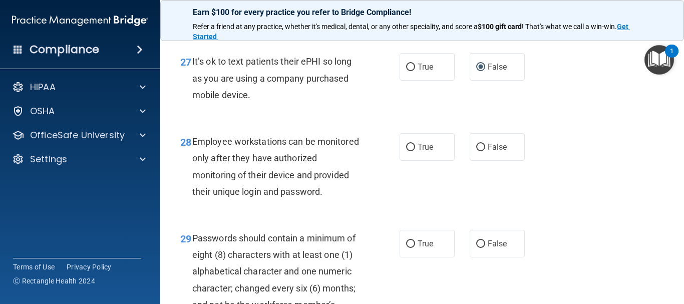
scroll to position [2806, 0]
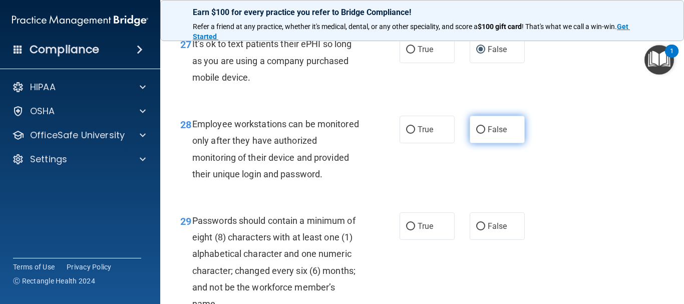
click at [478, 134] on input "False" at bounding box center [481, 130] width 9 height 8
radio input "true"
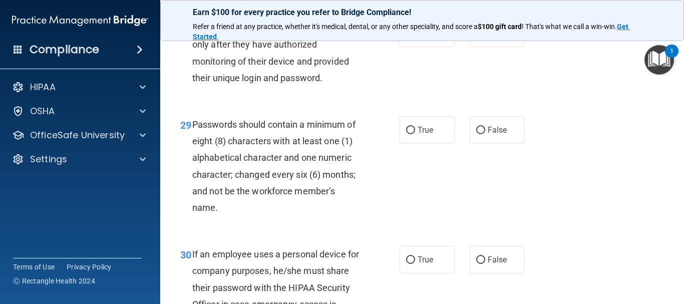
scroll to position [2906, 0]
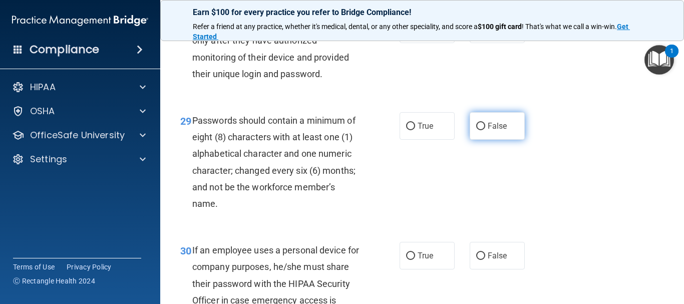
click at [477, 130] on input "False" at bounding box center [481, 127] width 9 height 8
radio input "true"
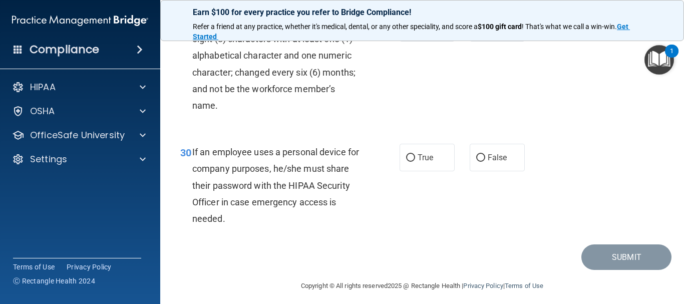
scroll to position [3006, 0]
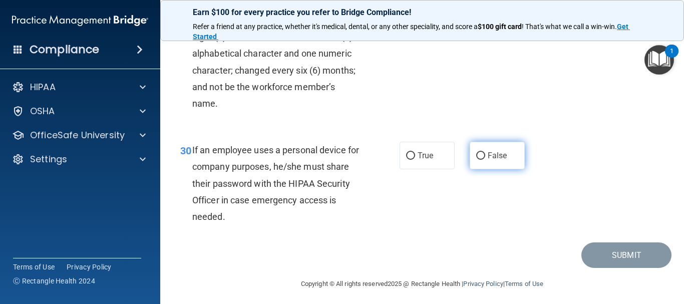
click at [483, 169] on label "False" at bounding box center [497, 156] width 55 height 28
click at [483, 160] on input "False" at bounding box center [481, 156] width 9 height 8
radio input "true"
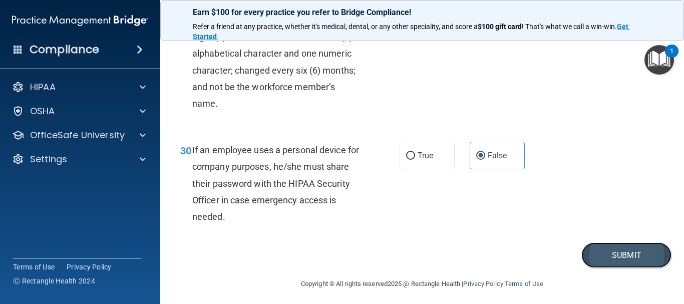
click at [602, 268] on button "Submit" at bounding box center [627, 256] width 90 height 26
click at [606, 268] on button "Submit" at bounding box center [627, 256] width 90 height 26
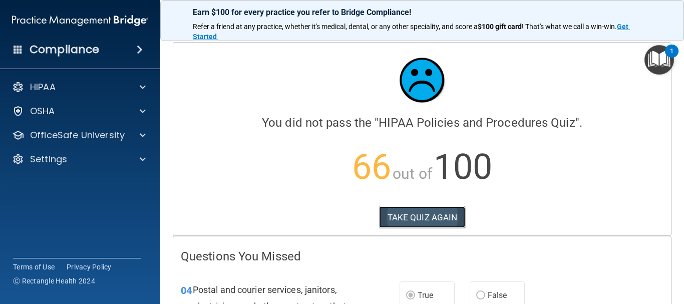
click at [427, 217] on button "TAKE QUIZ AGAIN" at bounding box center [422, 217] width 87 height 22
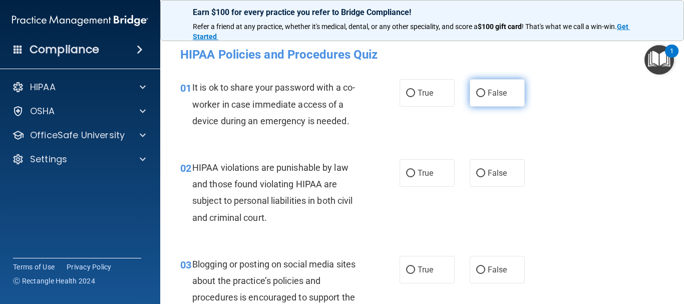
click at [480, 95] on input "False" at bounding box center [481, 94] width 9 height 8
radio input "true"
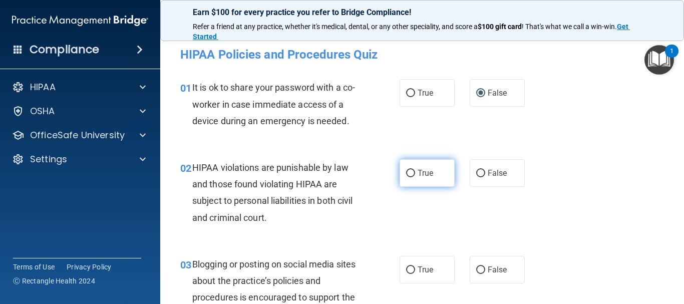
click at [408, 174] on input "True" at bounding box center [410, 174] width 9 height 8
radio input "true"
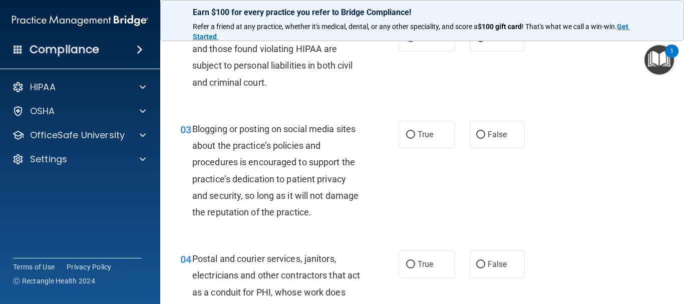
scroll to position [150, 0]
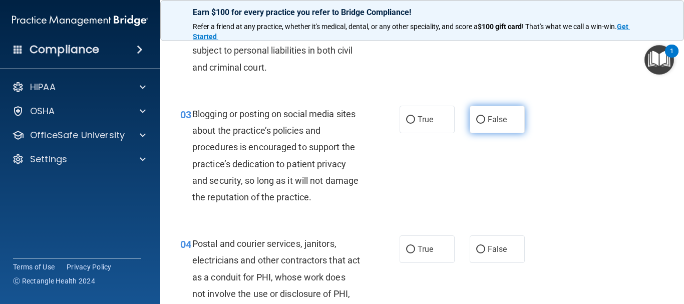
click at [481, 122] on label "False" at bounding box center [497, 120] width 55 height 28
click at [481, 122] on input "False" at bounding box center [481, 120] width 9 height 8
radio input "true"
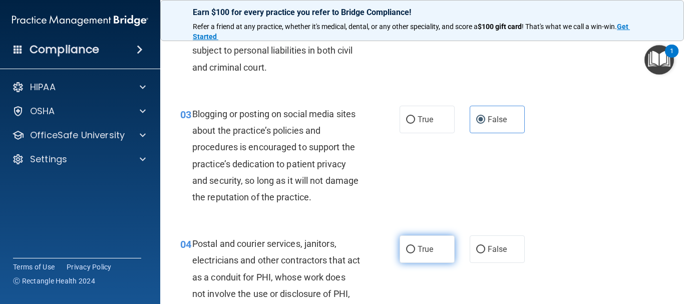
click at [412, 254] on label "True" at bounding box center [427, 250] width 55 height 28
click at [412, 254] on input "True" at bounding box center [410, 250] width 9 height 8
radio input "true"
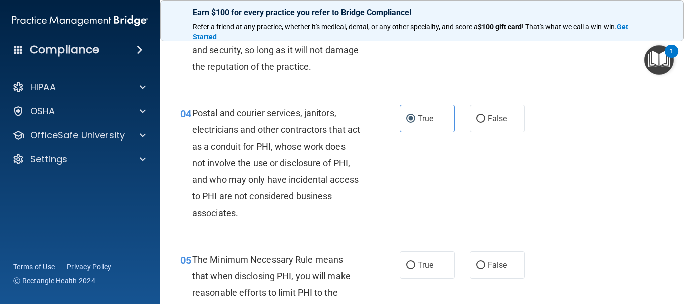
scroll to position [301, 0]
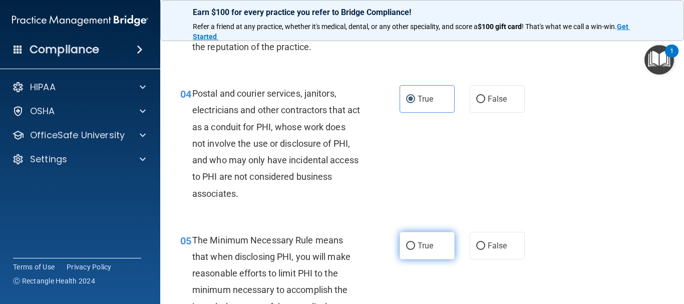
click at [406, 244] on input "True" at bounding box center [410, 247] width 9 height 8
radio input "true"
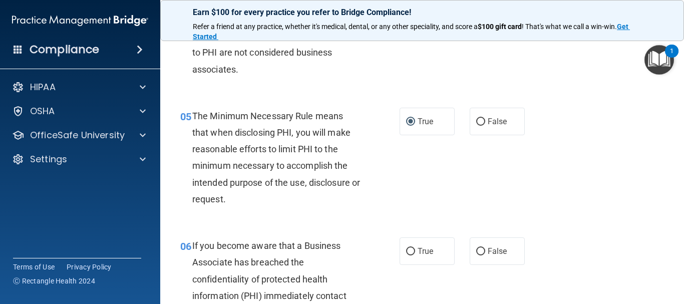
scroll to position [451, 0]
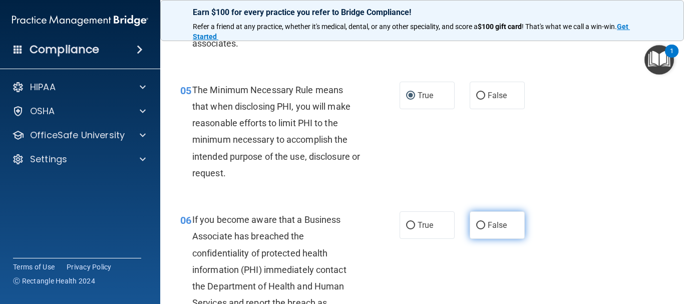
click at [481, 224] on input "False" at bounding box center [481, 226] width 9 height 8
radio input "true"
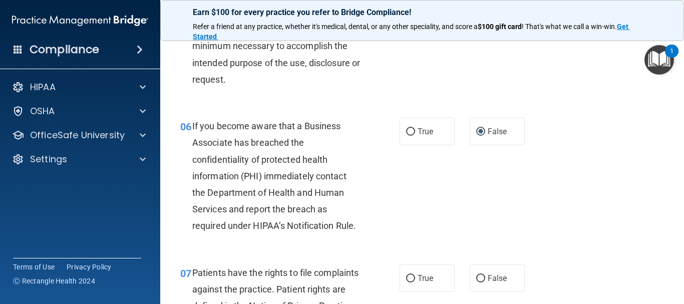
scroll to position [551, 0]
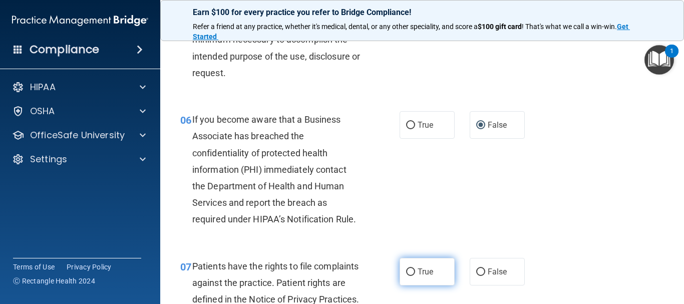
click at [411, 272] on input "True" at bounding box center [410, 273] width 9 height 8
radio input "true"
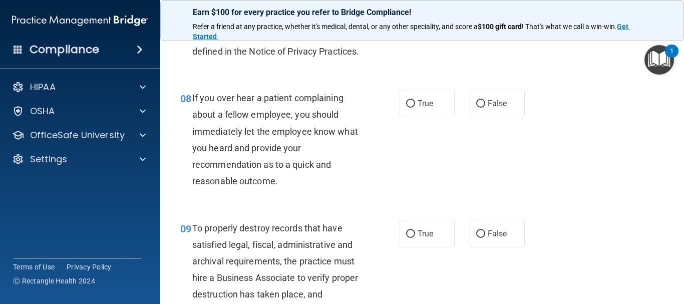
scroll to position [802, 0]
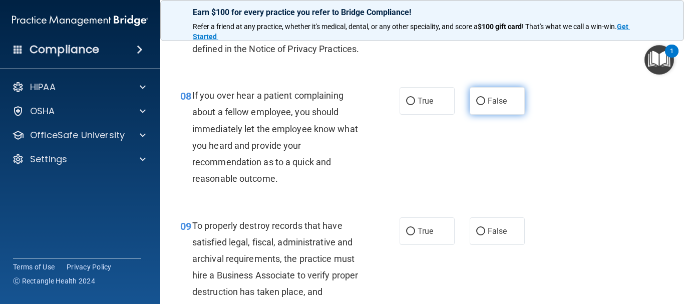
click at [478, 112] on label "False" at bounding box center [497, 101] width 55 height 28
click at [478, 105] on input "False" at bounding box center [481, 102] width 9 height 8
radio input "true"
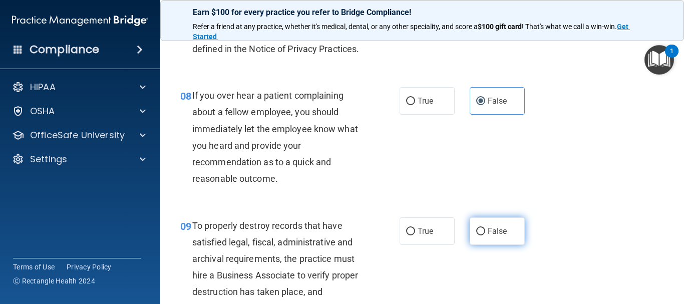
click at [479, 236] on input "False" at bounding box center [481, 232] width 9 height 8
radio input "true"
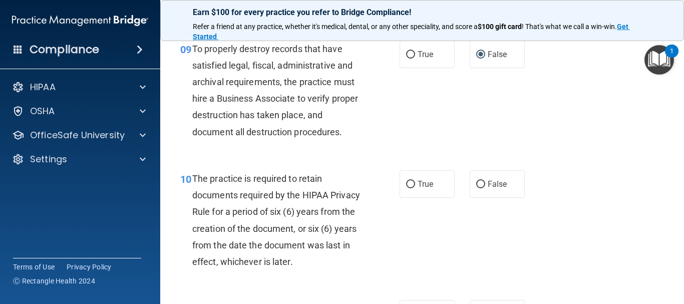
scroll to position [1002, 0]
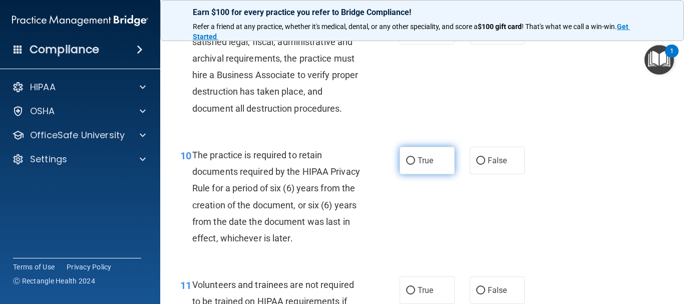
click at [408, 165] on input "True" at bounding box center [410, 161] width 9 height 8
radio input "true"
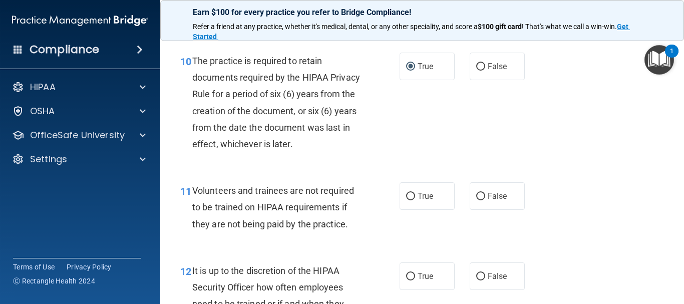
scroll to position [1102, 0]
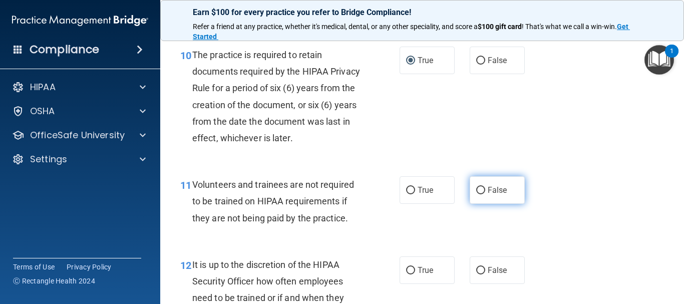
click at [470, 204] on label "False" at bounding box center [497, 190] width 55 height 28
click at [477, 194] on input "False" at bounding box center [481, 191] width 9 height 8
radio input "true"
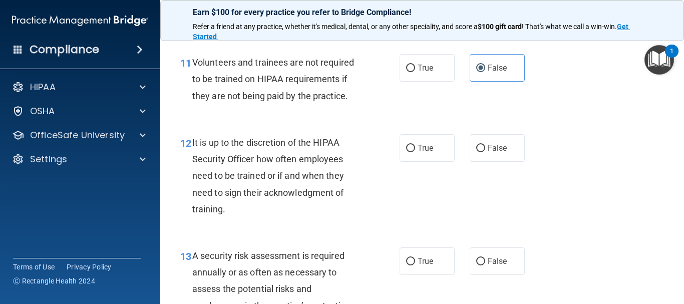
scroll to position [1253, 0]
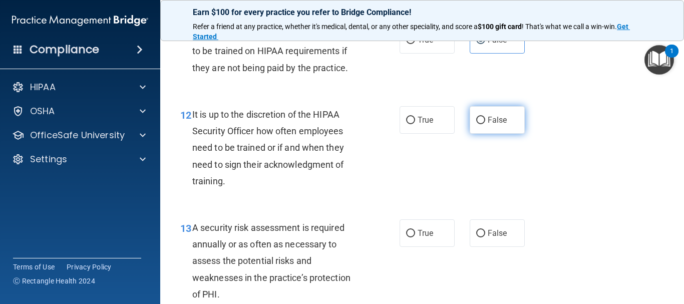
click at [478, 130] on label "False" at bounding box center [497, 120] width 55 height 28
click at [478, 124] on input "False" at bounding box center [481, 121] width 9 height 8
radio input "true"
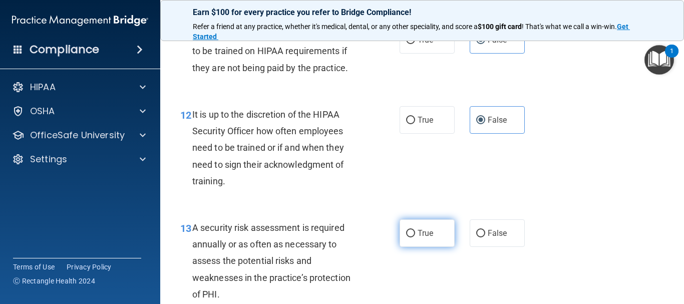
click at [403, 246] on label "True" at bounding box center [427, 233] width 55 height 28
click at [406, 238] on input "True" at bounding box center [410, 234] width 9 height 8
radio input "true"
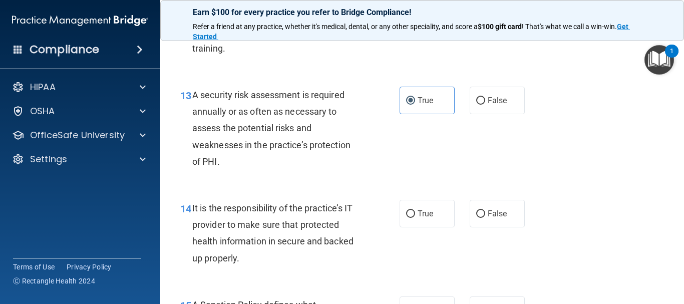
scroll to position [1403, 0]
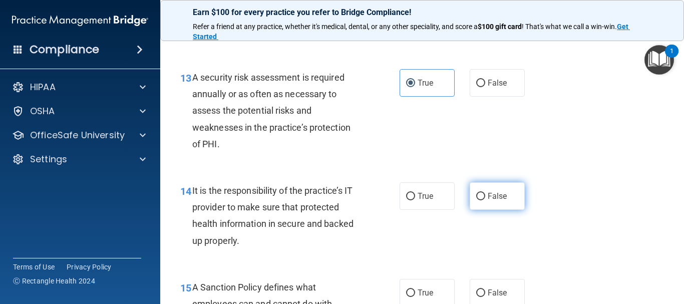
click at [477, 200] on input "False" at bounding box center [481, 197] width 9 height 8
radio input "true"
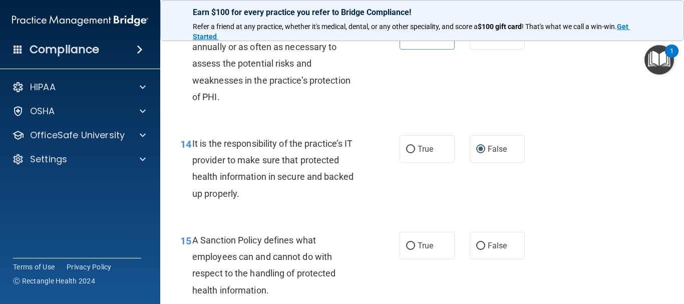
scroll to position [1603, 0]
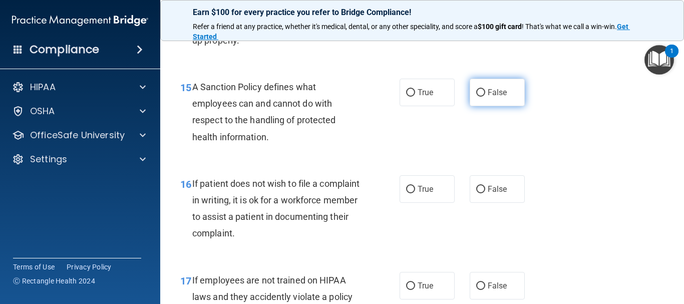
click at [477, 97] on input "False" at bounding box center [481, 93] width 9 height 8
radio input "true"
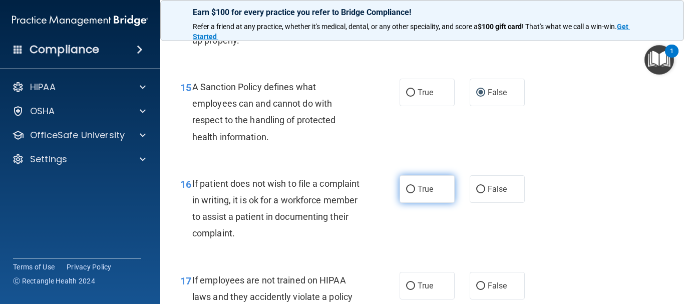
click at [406, 193] on input "True" at bounding box center [410, 190] width 9 height 8
radio input "true"
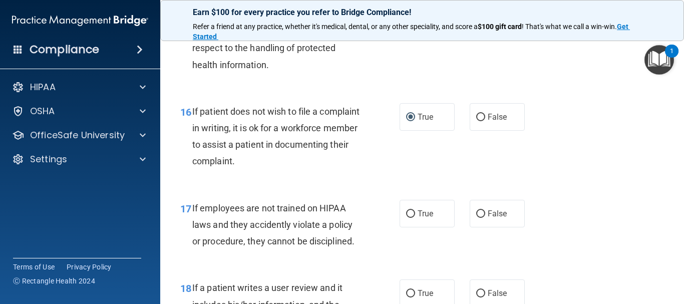
scroll to position [1704, 0]
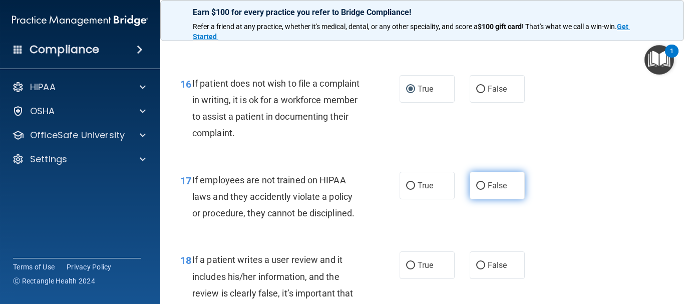
click at [477, 190] on input "False" at bounding box center [481, 186] width 9 height 8
radio input "true"
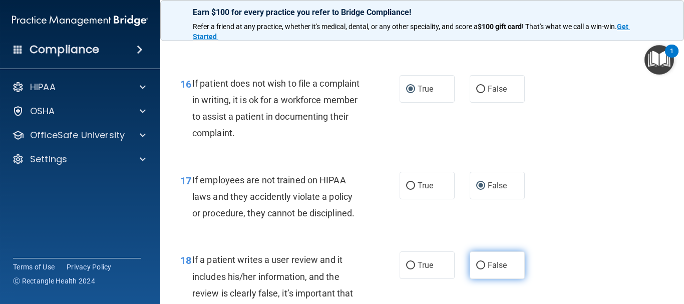
click at [477, 270] on input "False" at bounding box center [481, 266] width 9 height 8
radio input "true"
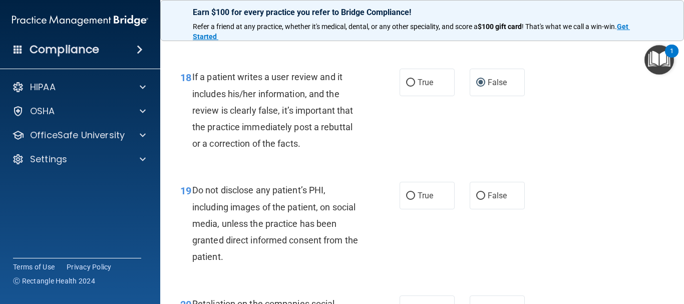
scroll to position [1954, 0]
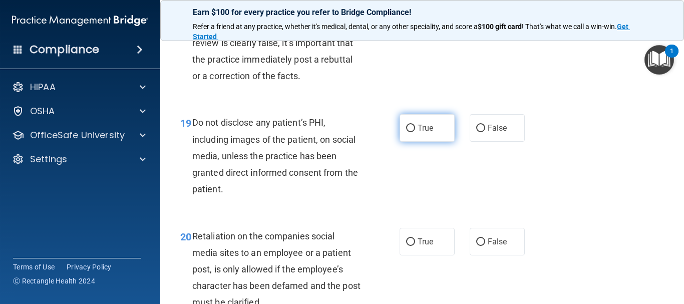
click at [408, 132] on input "True" at bounding box center [410, 129] width 9 height 8
radio input "true"
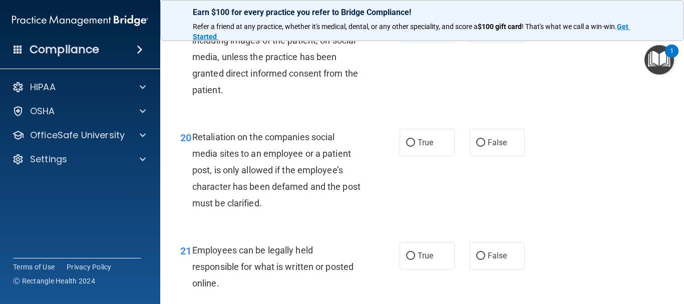
scroll to position [2054, 0]
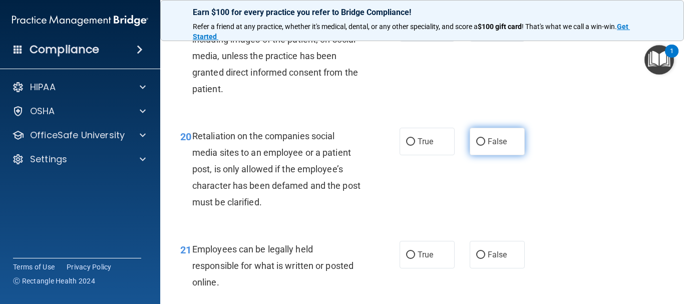
click at [471, 155] on label "False" at bounding box center [497, 142] width 55 height 28
click at [477, 146] on input "False" at bounding box center [481, 142] width 9 height 8
radio input "true"
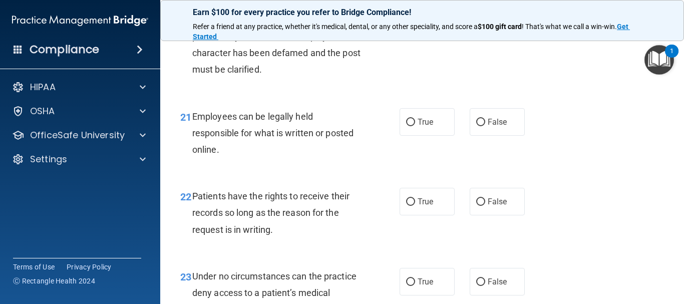
scroll to position [2205, 0]
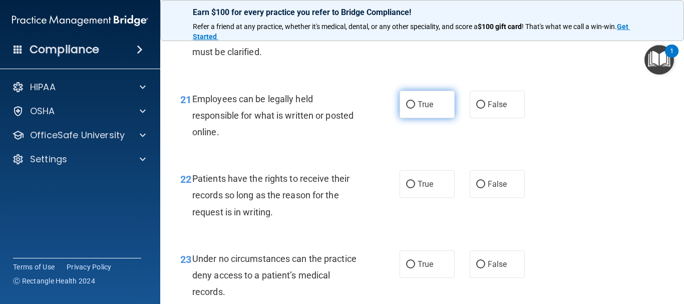
click at [406, 109] on input "True" at bounding box center [410, 105] width 9 height 8
radio input "true"
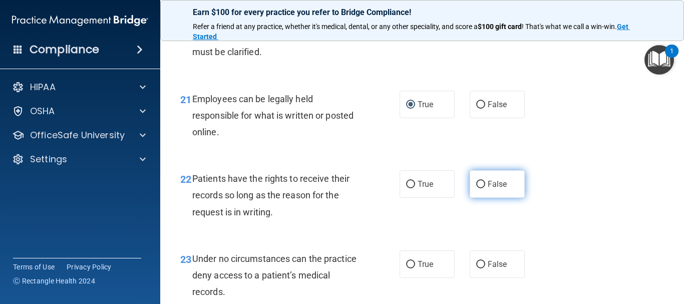
click at [477, 188] on input "False" at bounding box center [481, 185] width 9 height 8
radio input "true"
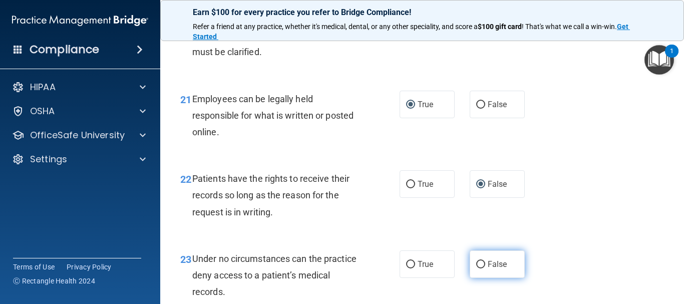
click at [477, 269] on input "False" at bounding box center [481, 265] width 9 height 8
radio input "true"
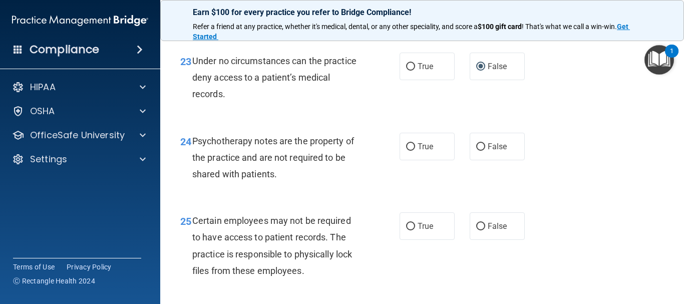
scroll to position [2405, 0]
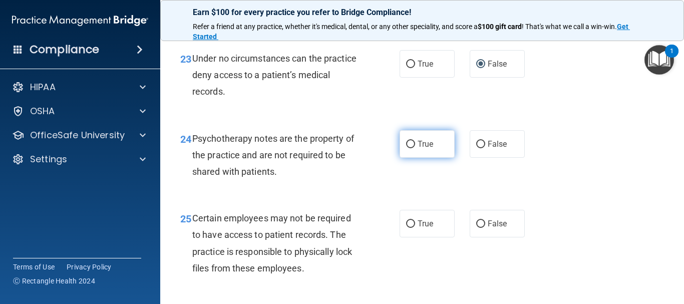
click at [406, 148] on input "True" at bounding box center [410, 145] width 9 height 8
radio input "true"
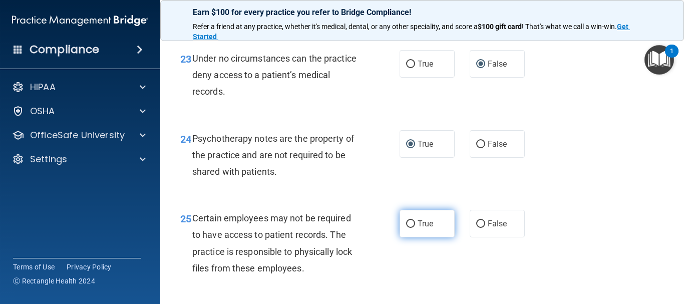
click at [410, 228] on input "True" at bounding box center [410, 224] width 9 height 8
radio input "true"
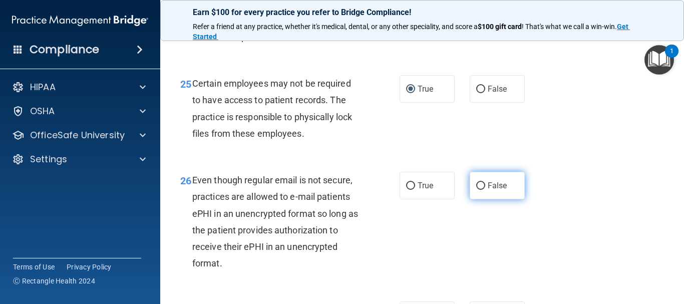
scroll to position [2606, 0]
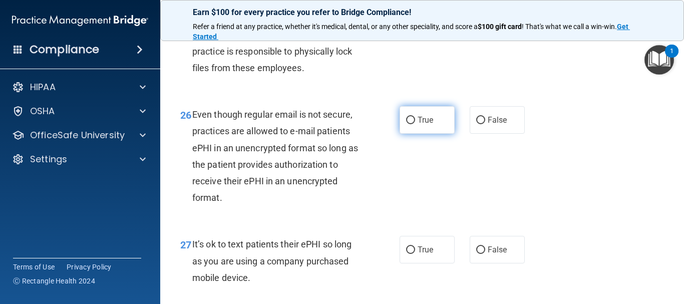
click at [407, 124] on input "True" at bounding box center [410, 121] width 9 height 8
radio input "true"
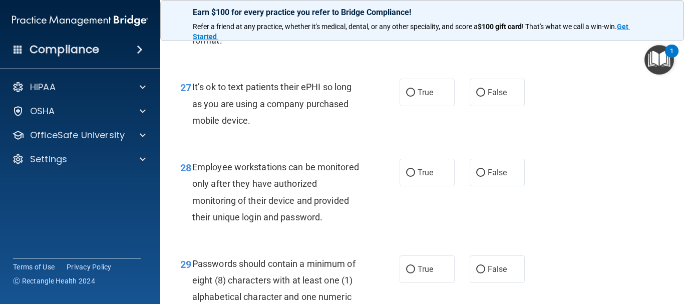
scroll to position [2806, 0]
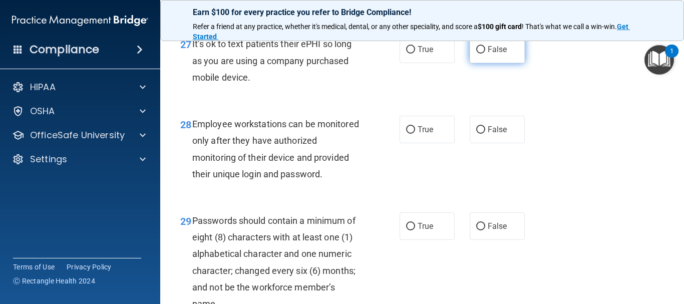
click at [477, 54] on input "False" at bounding box center [481, 50] width 9 height 8
radio input "true"
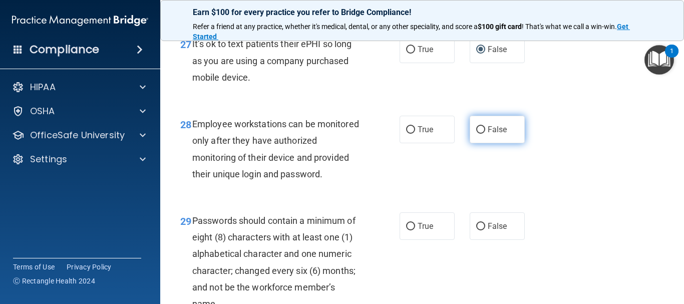
click at [477, 143] on label "False" at bounding box center [497, 130] width 55 height 28
click at [477, 134] on input "False" at bounding box center [481, 130] width 9 height 8
radio input "true"
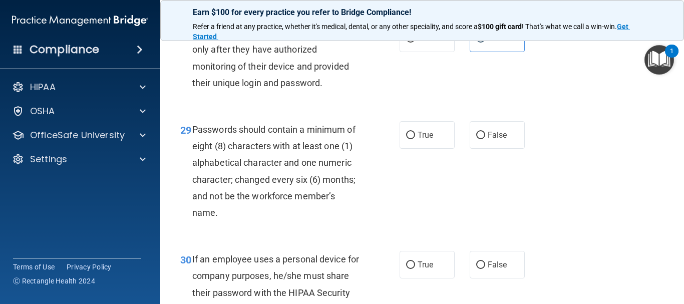
scroll to position [2906, 0]
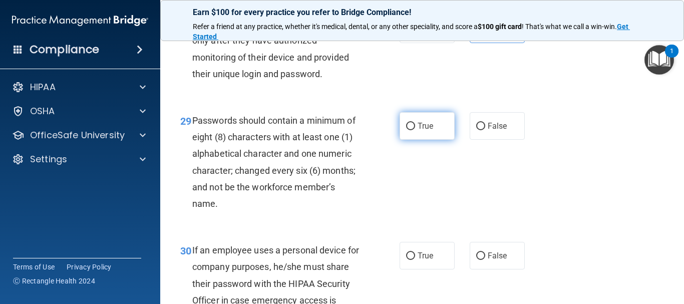
click at [406, 130] on input "True" at bounding box center [410, 127] width 9 height 8
radio input "true"
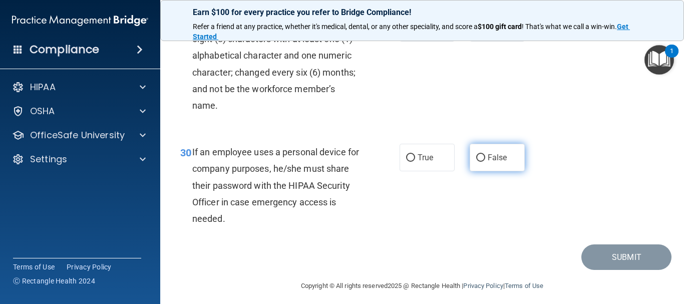
scroll to position [3006, 0]
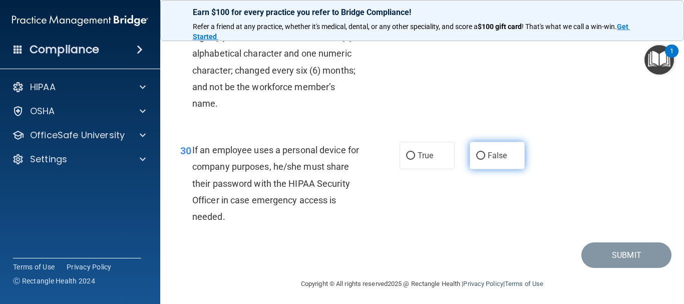
click at [477, 160] on input "False" at bounding box center [481, 156] width 9 height 8
radio input "true"
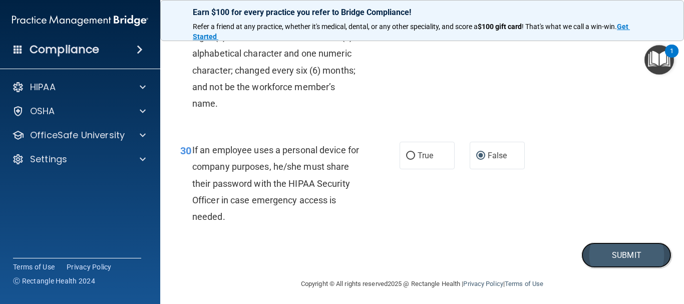
click at [607, 268] on button "Submit" at bounding box center [627, 256] width 90 height 26
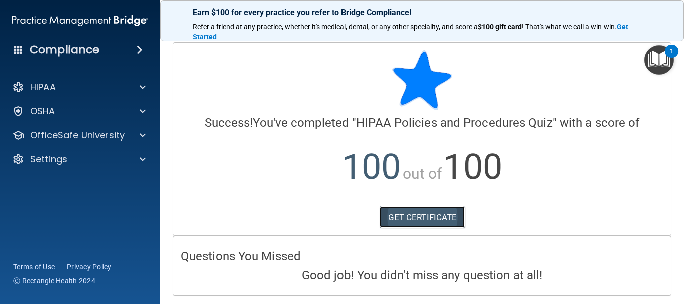
click at [430, 217] on link "GET CERTIFICATE" at bounding box center [423, 217] width 86 height 22
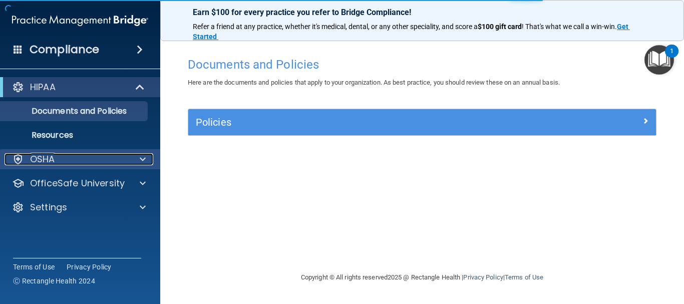
click at [74, 158] on div "OSHA" at bounding box center [67, 159] width 124 height 12
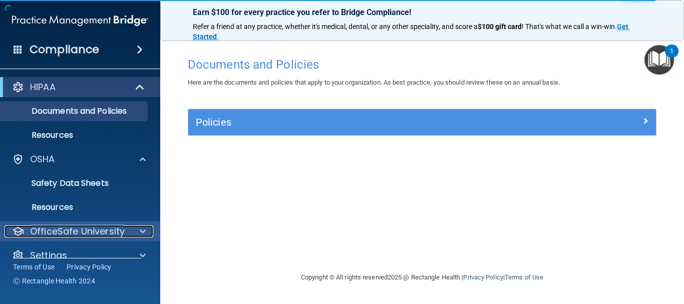
click at [69, 234] on p "OfficeSafe University" at bounding box center [77, 231] width 95 height 12
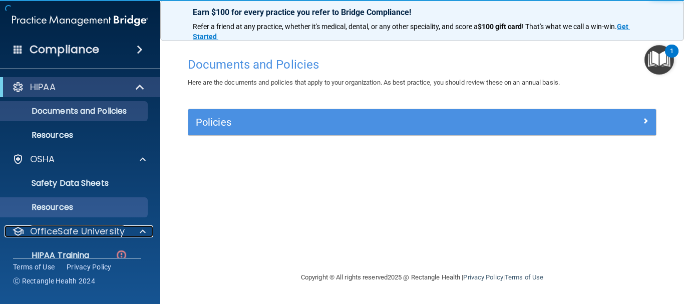
scroll to position [88, 0]
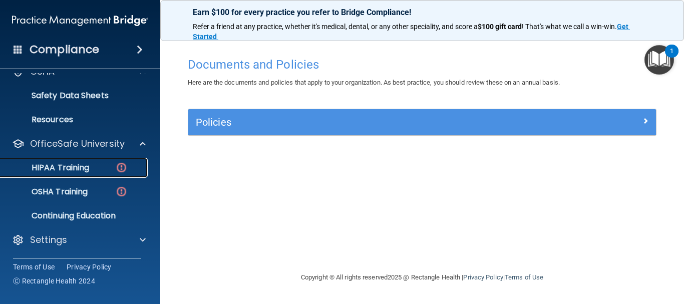
click at [100, 174] on link "HIPAA Training" at bounding box center [69, 168] width 158 height 20
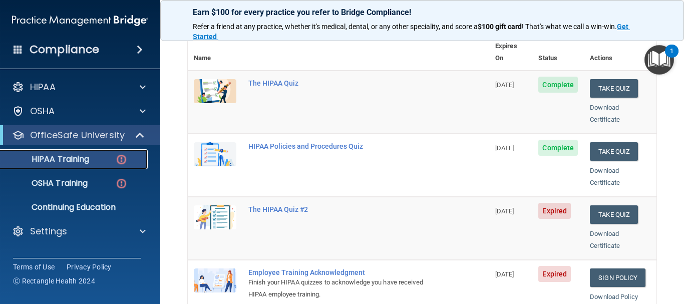
scroll to position [100, 0]
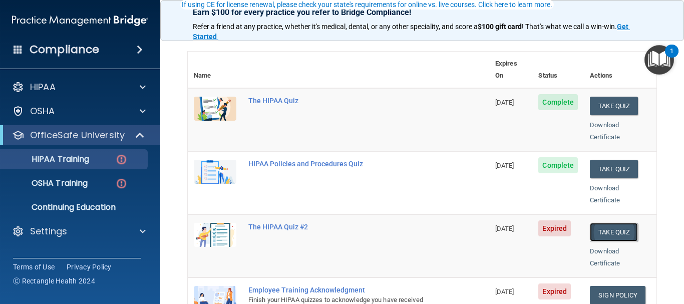
click at [594, 241] on button "Take Quiz" at bounding box center [614, 232] width 48 height 19
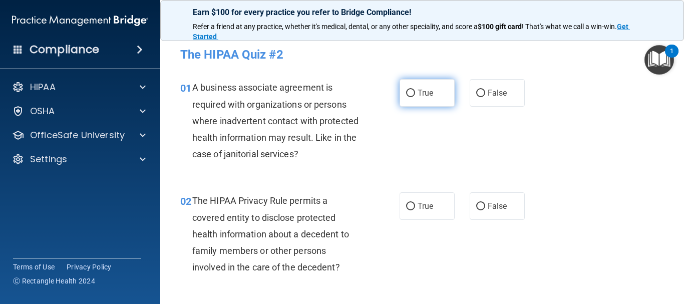
click at [412, 92] on label "True" at bounding box center [427, 93] width 55 height 28
click at [412, 92] on input "True" at bounding box center [410, 94] width 9 height 8
radio input "true"
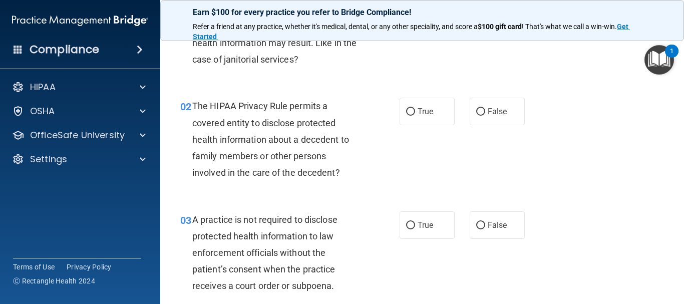
scroll to position [100, 0]
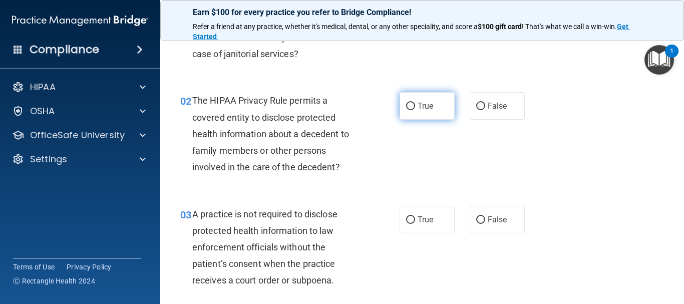
click at [409, 106] on input "True" at bounding box center [410, 107] width 9 height 8
radio input "true"
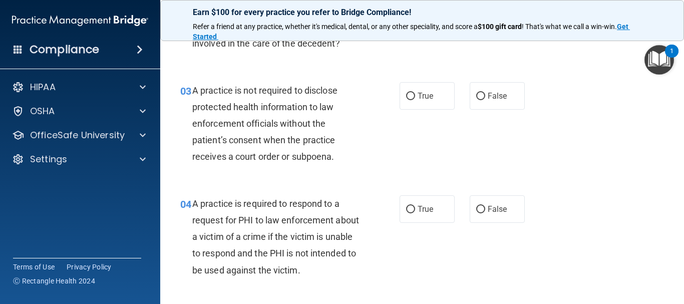
scroll to position [251, 0]
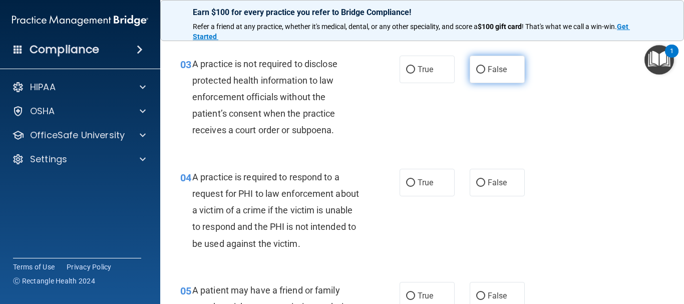
drag, startPoint x: 476, startPoint y: 71, endPoint x: 468, endPoint y: 70, distance: 7.6
click at [477, 71] on input "False" at bounding box center [481, 70] width 9 height 8
radio input "true"
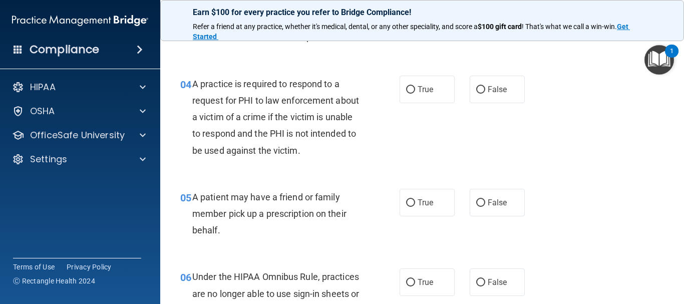
scroll to position [351, 0]
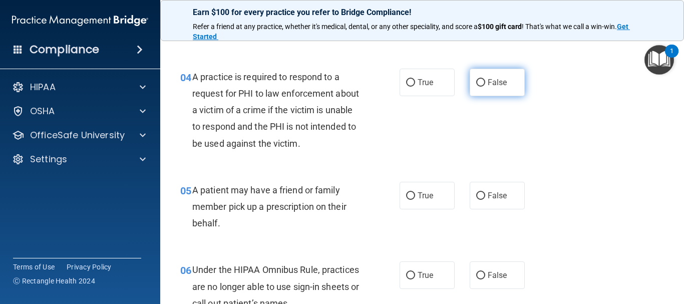
click at [477, 86] on input "False" at bounding box center [481, 83] width 9 height 8
radio input "true"
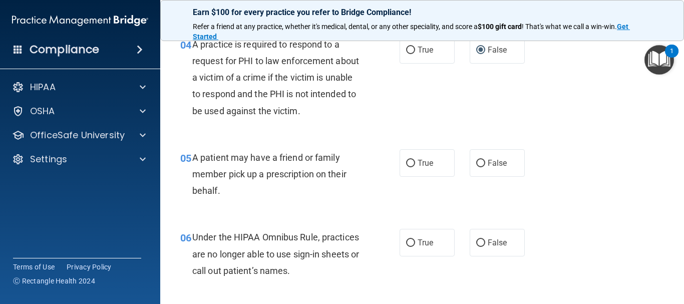
scroll to position [401, 0]
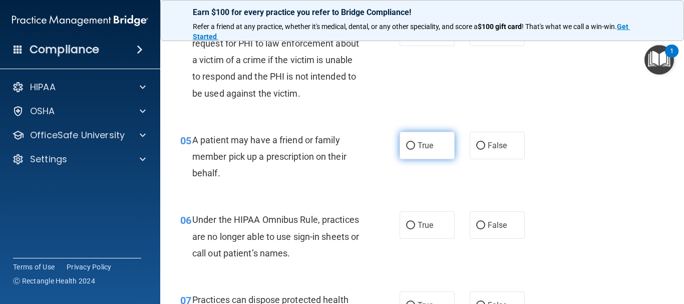
click at [406, 147] on input "True" at bounding box center [410, 146] width 9 height 8
radio input "true"
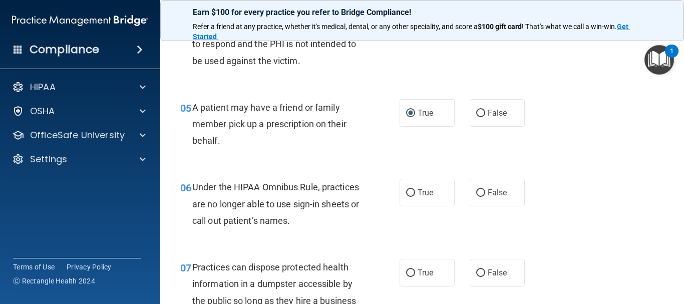
scroll to position [451, 0]
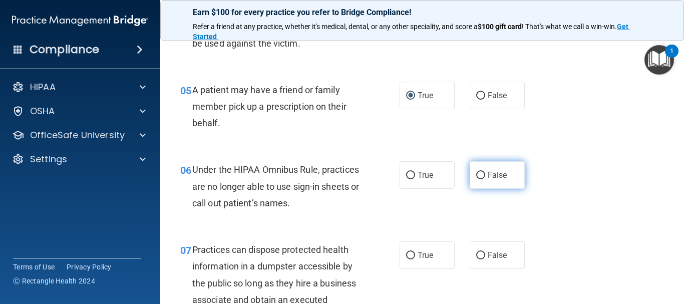
click at [477, 175] on input "False" at bounding box center [481, 176] width 9 height 8
radio input "true"
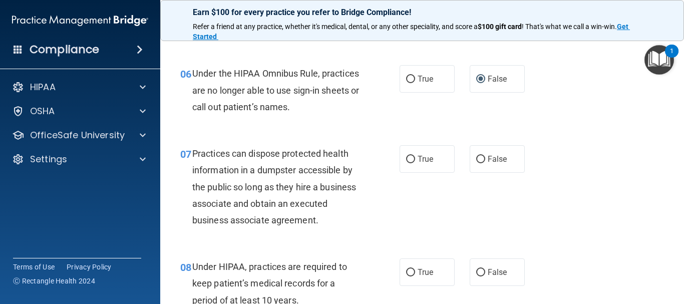
scroll to position [551, 0]
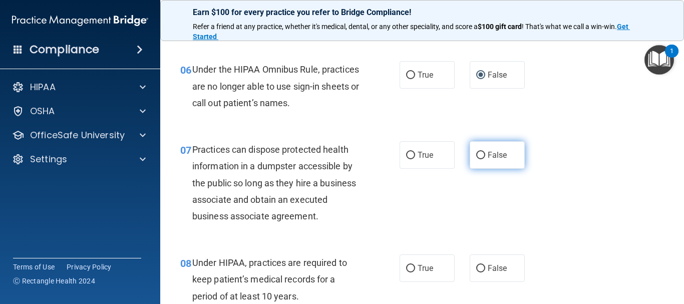
click at [477, 155] on input "False" at bounding box center [481, 156] width 9 height 8
radio input "true"
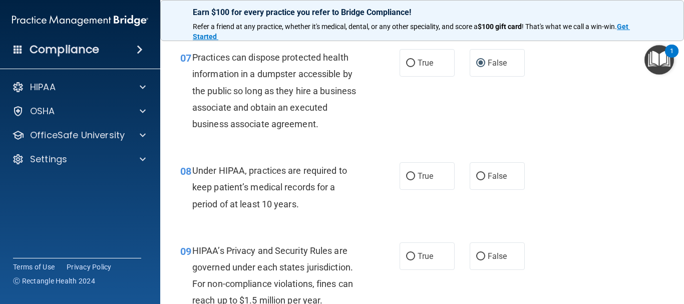
scroll to position [651, 0]
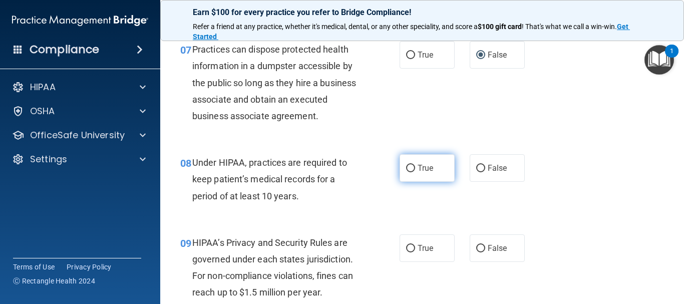
click at [407, 168] on input "True" at bounding box center [410, 169] width 9 height 8
radio input "true"
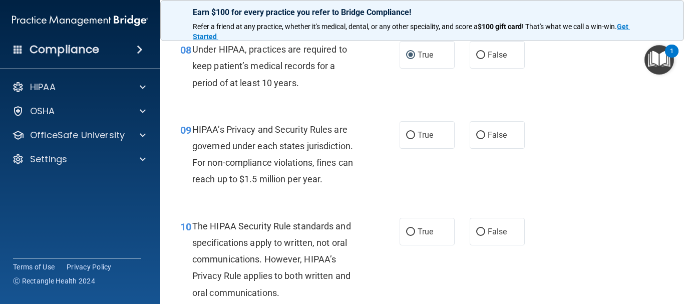
scroll to position [802, 0]
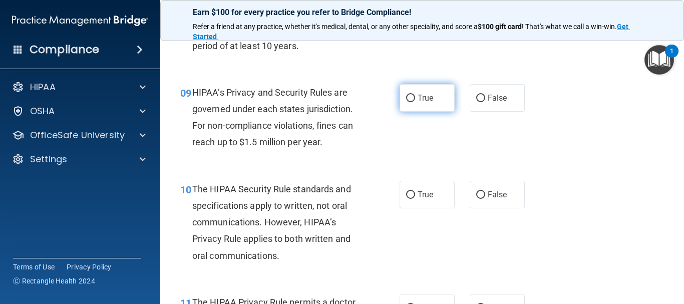
click at [406, 96] on input "True" at bounding box center [410, 99] width 9 height 8
radio input "true"
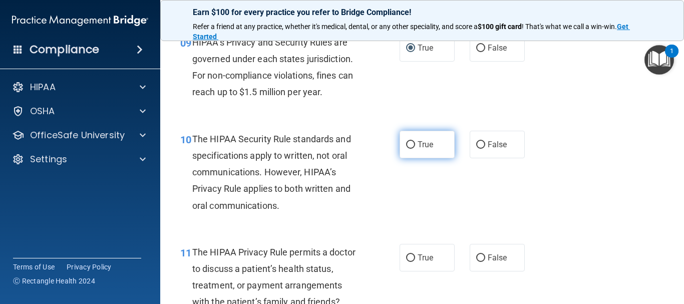
click at [406, 143] on input "True" at bounding box center [410, 145] width 9 height 8
radio input "true"
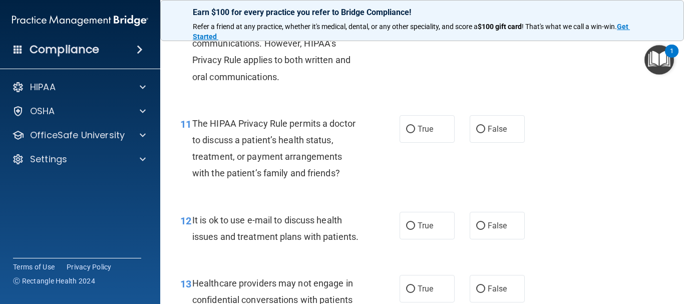
scroll to position [1002, 0]
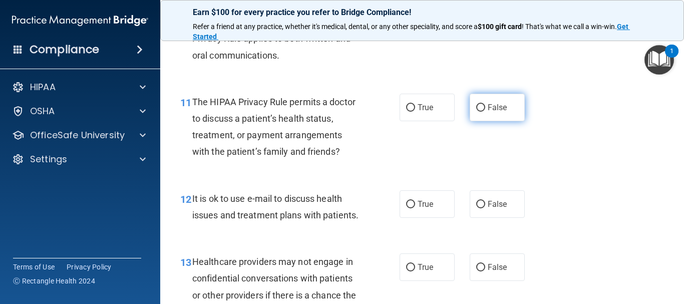
click at [479, 107] on input "False" at bounding box center [481, 108] width 9 height 8
radio input "true"
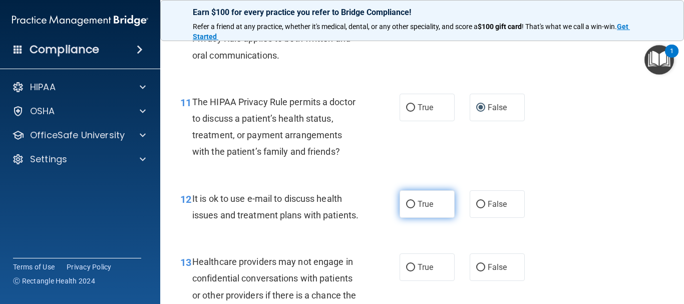
click at [407, 205] on input "True" at bounding box center [410, 205] width 9 height 8
radio input "true"
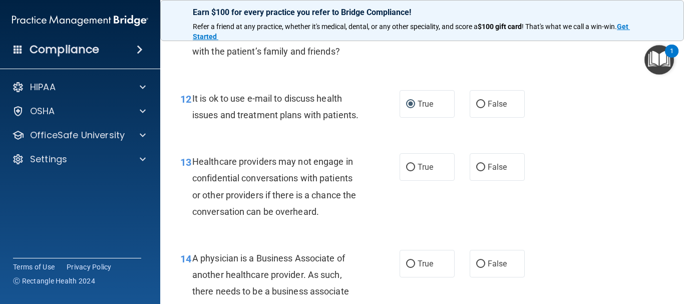
scroll to position [1152, 0]
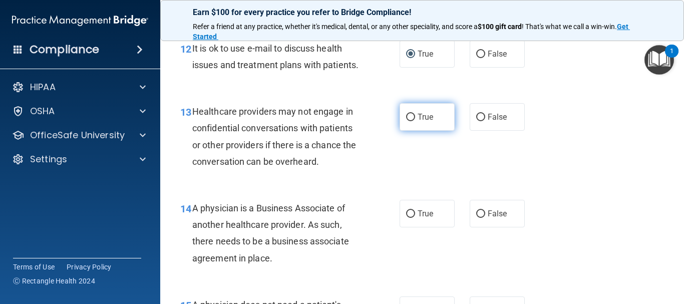
click at [410, 121] on input "True" at bounding box center [410, 118] width 9 height 8
radio input "true"
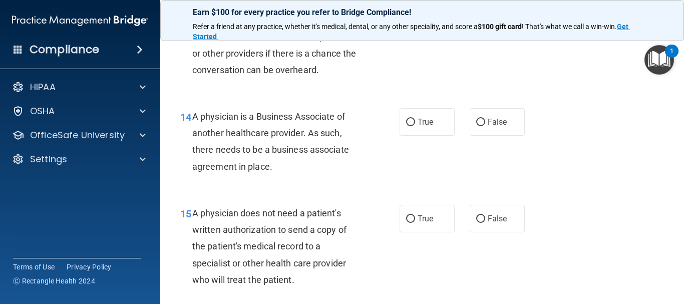
scroll to position [1253, 0]
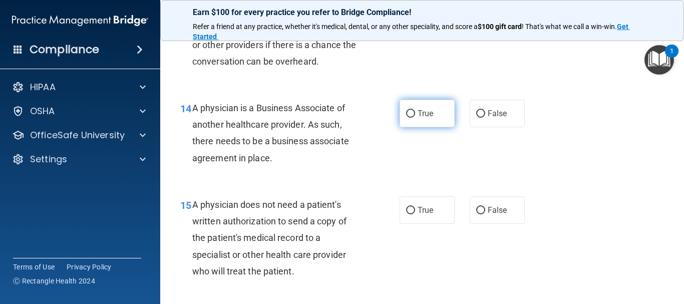
drag, startPoint x: 477, startPoint y: 132, endPoint x: 409, endPoint y: 124, distance: 68.1
click at [410, 123] on div "True False" at bounding box center [466, 114] width 132 height 28
click at [407, 118] on input "True" at bounding box center [410, 114] width 9 height 8
radio input "true"
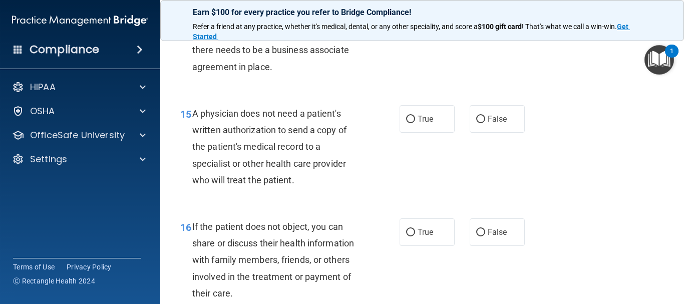
scroll to position [1353, 0]
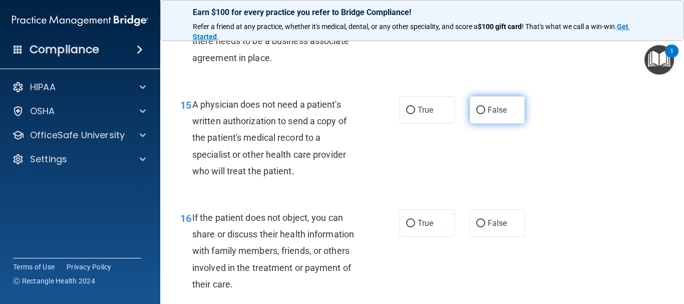
click at [478, 114] on input "False" at bounding box center [481, 111] width 9 height 8
radio input "true"
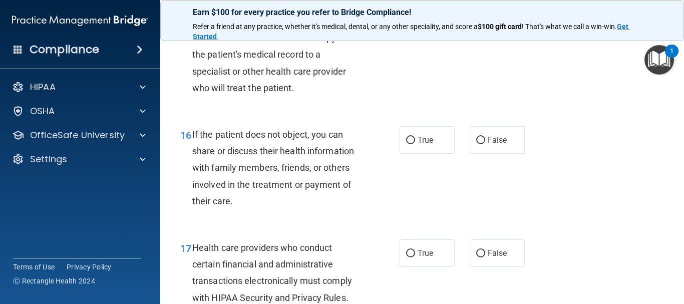
scroll to position [1503, 0]
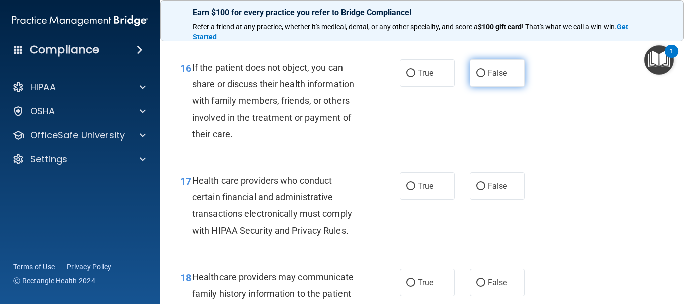
click at [477, 77] on input "False" at bounding box center [481, 74] width 9 height 8
radio input "true"
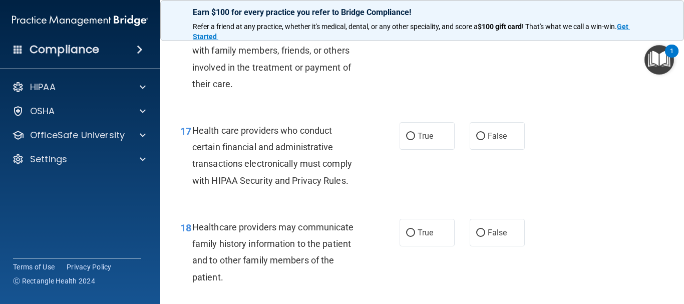
scroll to position [1603, 0]
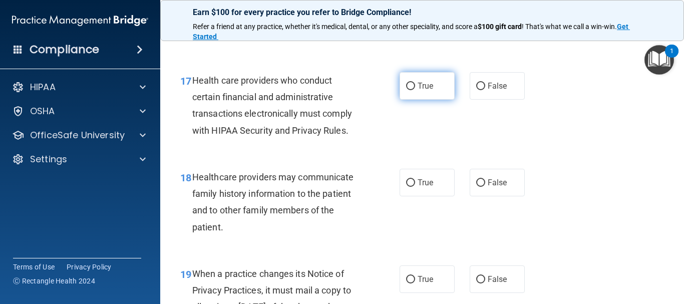
click at [406, 90] on input "True" at bounding box center [410, 87] width 9 height 8
radio input "true"
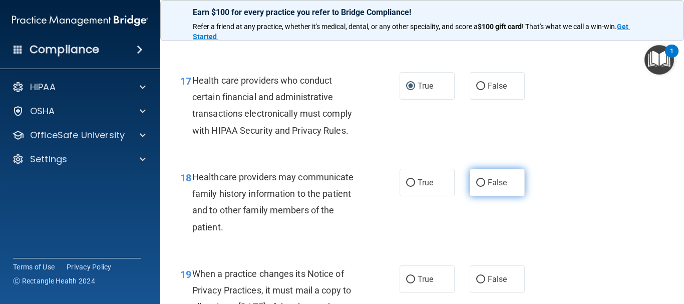
click at [478, 187] on input "False" at bounding box center [481, 183] width 9 height 8
radio input "true"
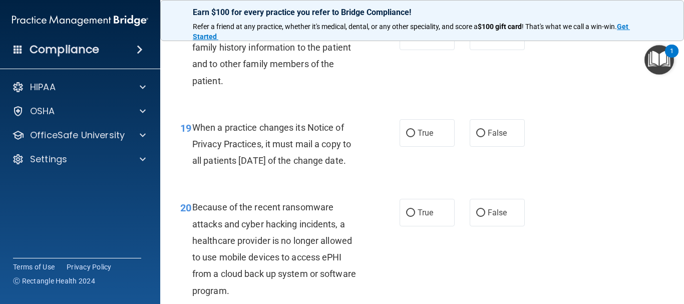
scroll to position [1754, 0]
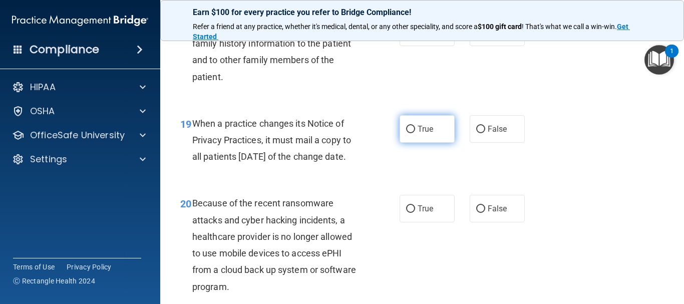
click at [411, 133] on input "True" at bounding box center [410, 130] width 9 height 8
radio input "true"
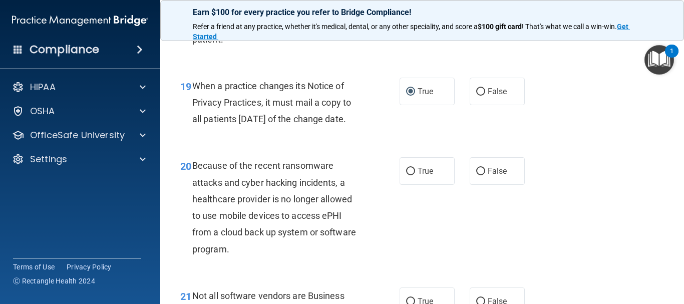
scroll to position [1854, 0]
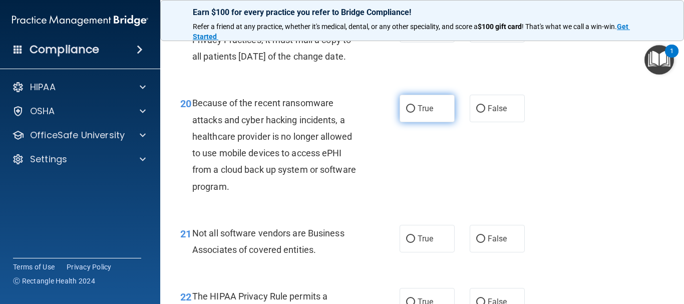
click at [406, 113] on input "True" at bounding box center [410, 109] width 9 height 8
radio input "true"
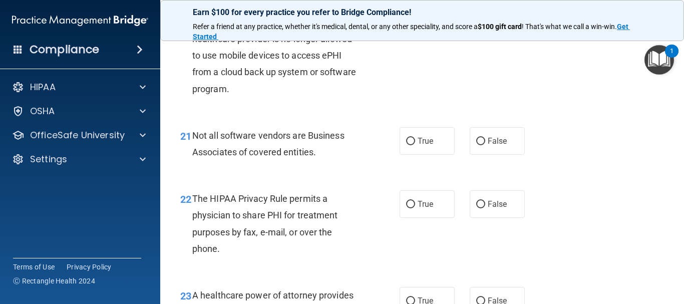
scroll to position [1954, 0]
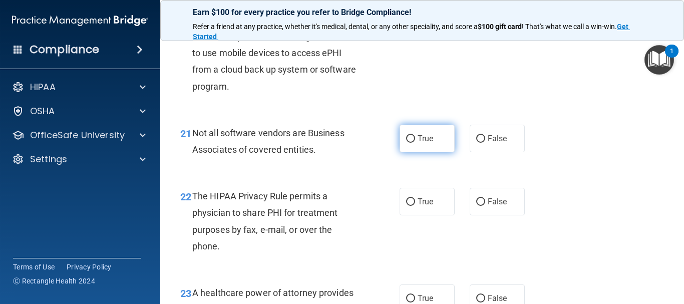
click at [406, 143] on input "True" at bounding box center [410, 139] width 9 height 8
radio input "true"
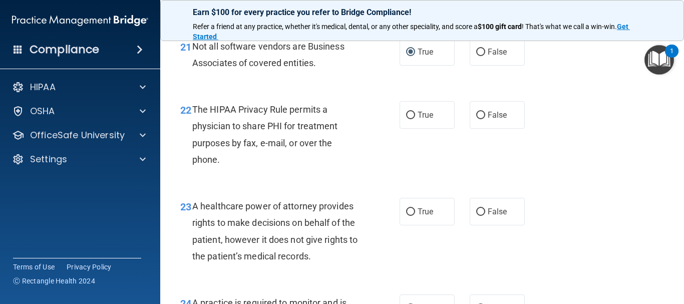
scroll to position [2054, 0]
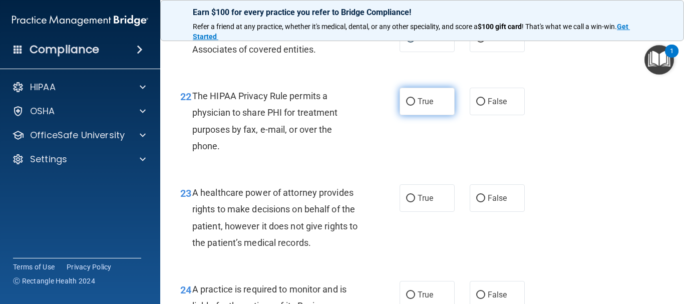
click at [407, 106] on input "True" at bounding box center [410, 102] width 9 height 8
radio input "true"
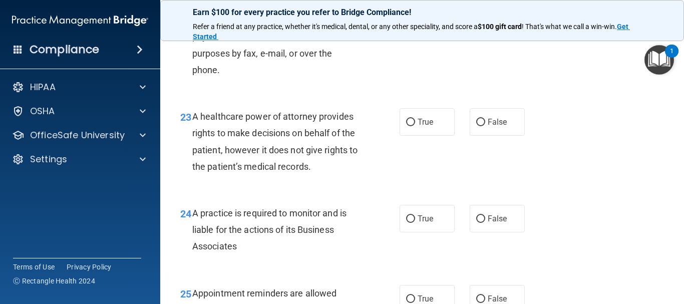
scroll to position [2155, 0]
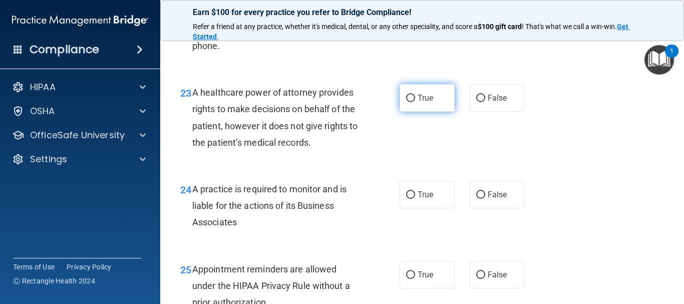
click at [408, 102] on input "True" at bounding box center [410, 99] width 9 height 8
radio input "true"
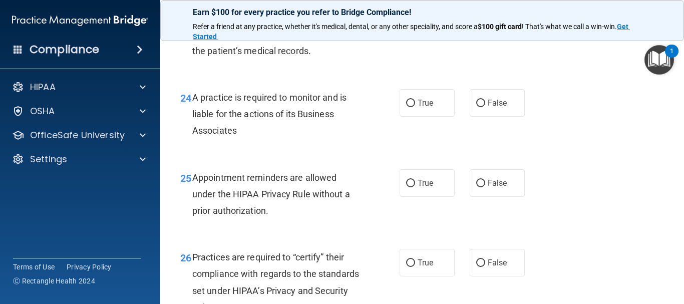
scroll to position [2255, 0]
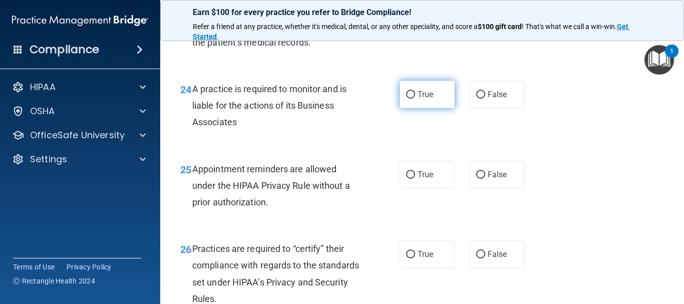
click at [408, 99] on input "True" at bounding box center [410, 95] width 9 height 8
radio input "true"
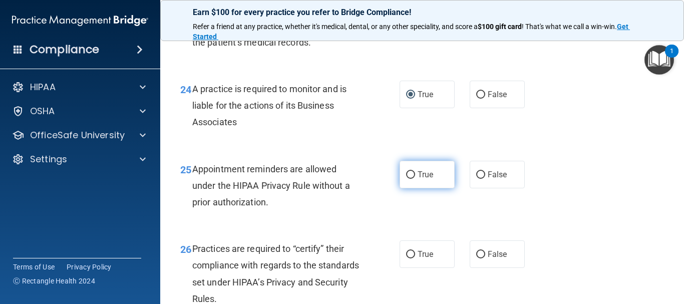
click at [411, 179] on input "True" at bounding box center [410, 175] width 9 height 8
radio input "true"
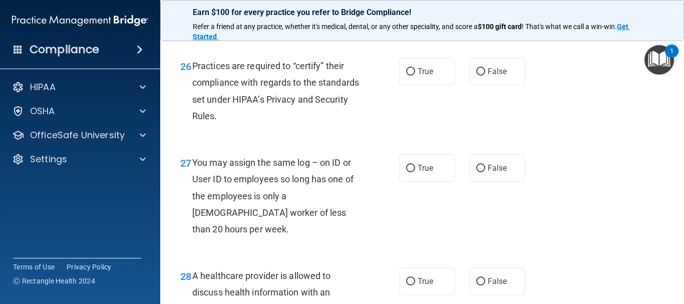
scroll to position [2455, 0]
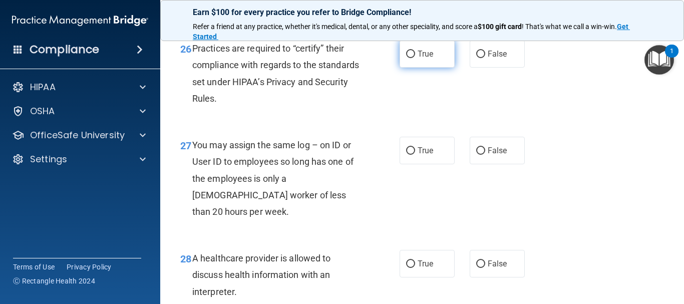
click at [406, 58] on input "True" at bounding box center [410, 55] width 9 height 8
radio input "true"
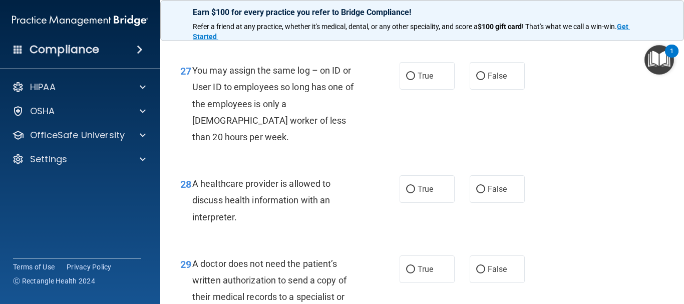
scroll to position [2555, 0]
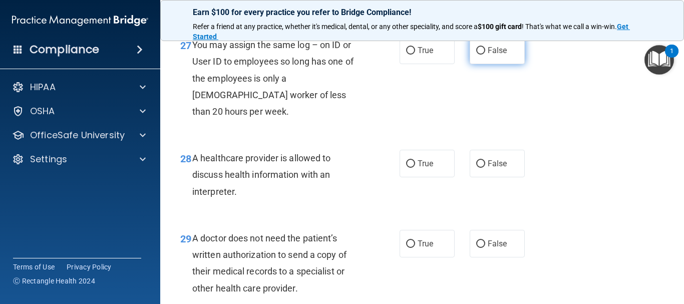
click at [479, 55] on input "False" at bounding box center [481, 51] width 9 height 8
radio input "true"
click at [406, 168] on input "True" at bounding box center [410, 164] width 9 height 8
radio input "true"
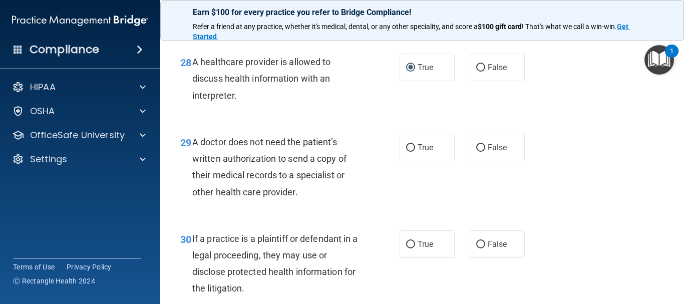
scroll to position [2656, 0]
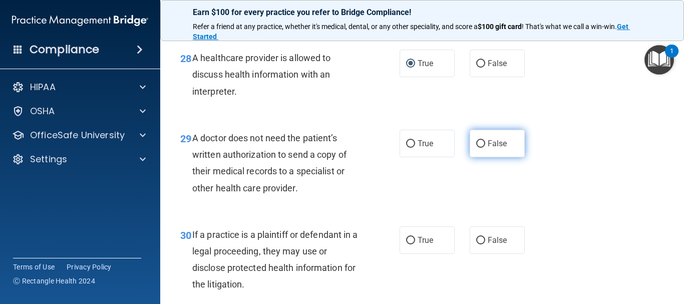
click at [477, 148] on input "False" at bounding box center [481, 144] width 9 height 8
radio input "true"
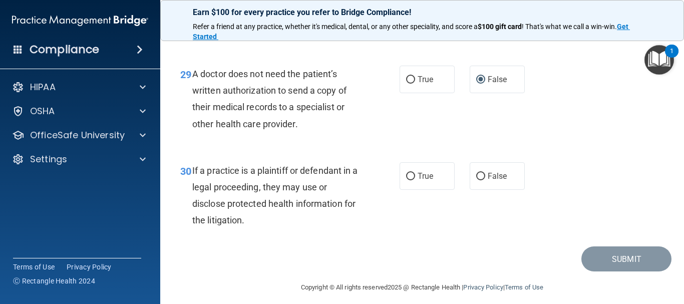
scroll to position [2744, 0]
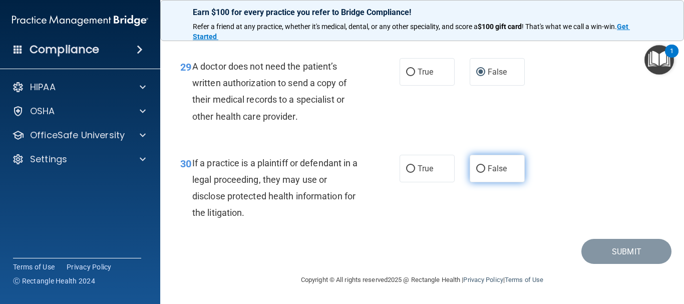
click at [480, 165] on input "False" at bounding box center [481, 169] width 9 height 8
radio input "true"
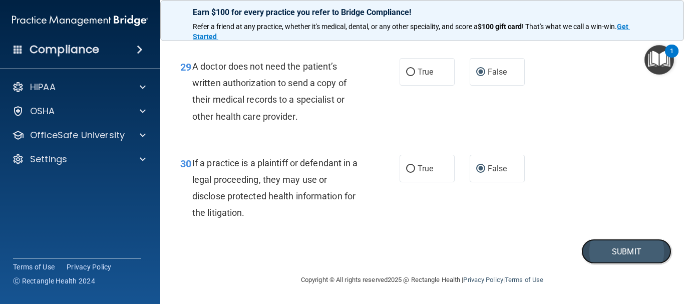
click at [625, 250] on button "Submit" at bounding box center [627, 252] width 90 height 26
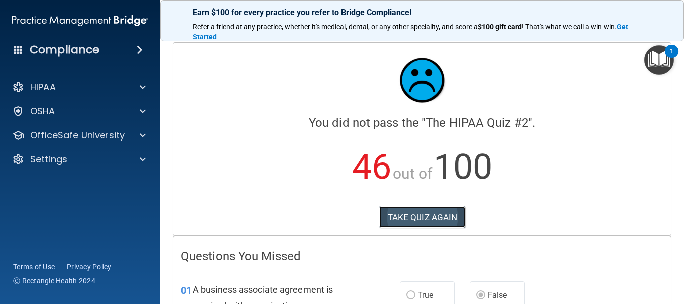
click at [400, 212] on button "TAKE QUIZ AGAIN" at bounding box center [422, 217] width 87 height 22
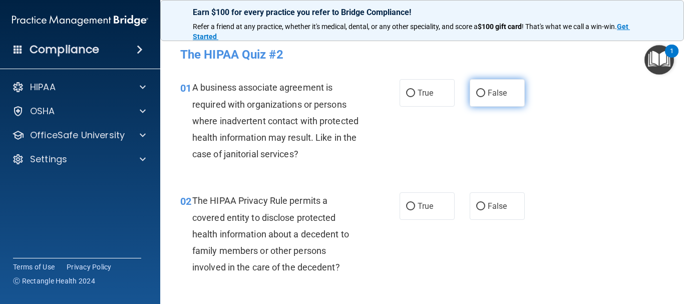
click at [477, 91] on input "False" at bounding box center [481, 94] width 9 height 8
radio input "true"
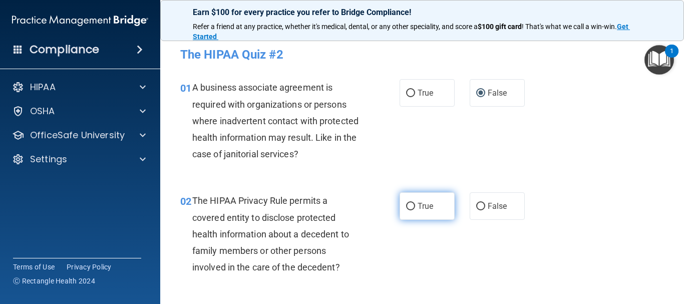
click at [411, 206] on label "True" at bounding box center [427, 206] width 55 height 28
click at [409, 205] on input "True" at bounding box center [410, 207] width 9 height 8
radio input "true"
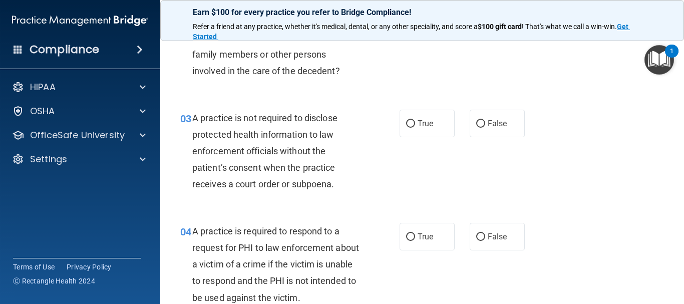
scroll to position [200, 0]
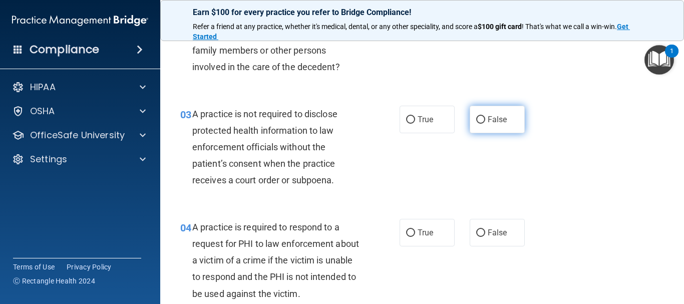
click at [477, 116] on input "False" at bounding box center [481, 120] width 9 height 8
radio input "true"
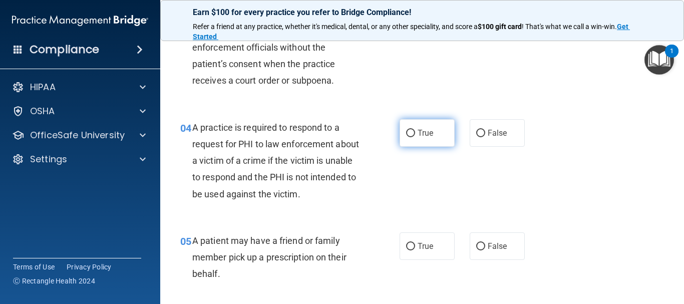
scroll to position [301, 0]
click at [410, 128] on label "True" at bounding box center [427, 133] width 55 height 28
click at [410, 129] on input "True" at bounding box center [410, 133] width 9 height 8
radio input "true"
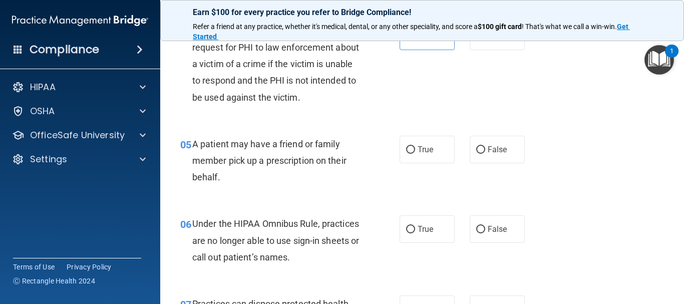
scroll to position [401, 0]
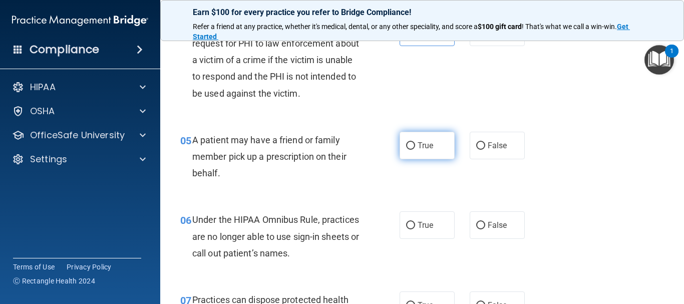
click at [407, 144] on input "True" at bounding box center [410, 146] width 9 height 8
radio input "true"
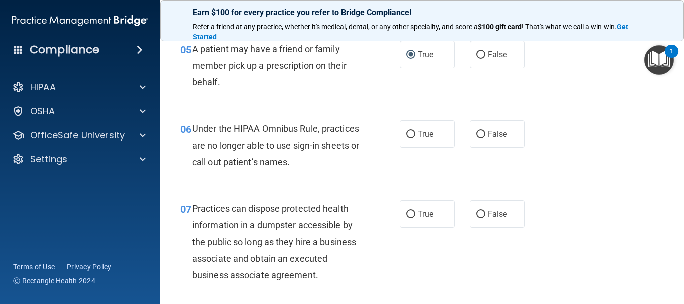
scroll to position [501, 0]
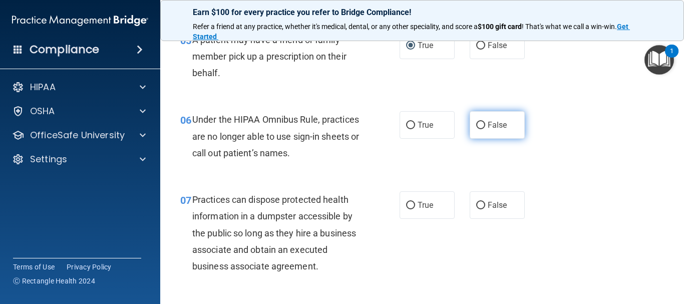
click at [477, 123] on input "False" at bounding box center [481, 126] width 9 height 8
radio input "true"
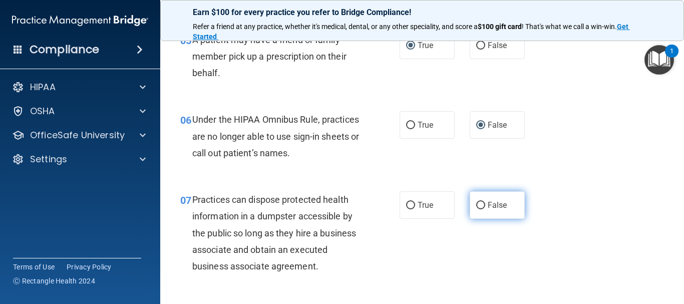
click at [479, 206] on input "False" at bounding box center [481, 206] width 9 height 8
radio input "true"
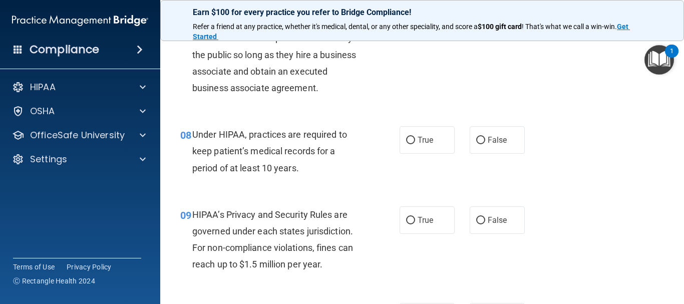
scroll to position [701, 0]
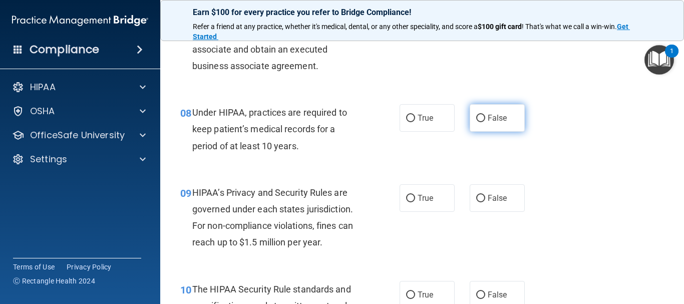
click at [477, 118] on input "False" at bounding box center [481, 119] width 9 height 8
radio input "true"
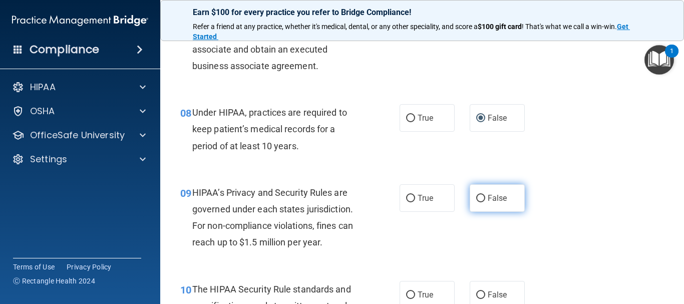
click at [477, 198] on input "False" at bounding box center [481, 199] width 9 height 8
radio input "true"
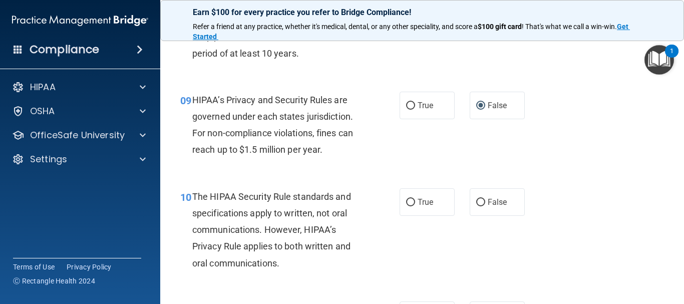
scroll to position [802, 0]
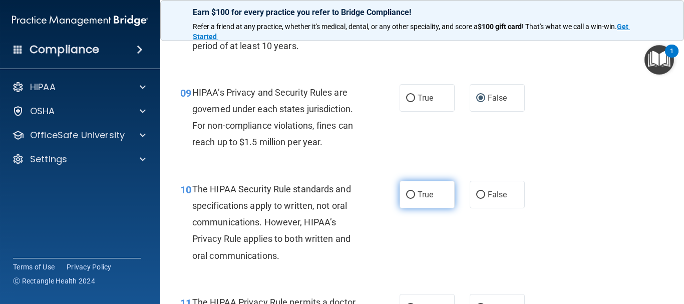
click at [411, 194] on input "True" at bounding box center [410, 195] width 9 height 8
radio input "true"
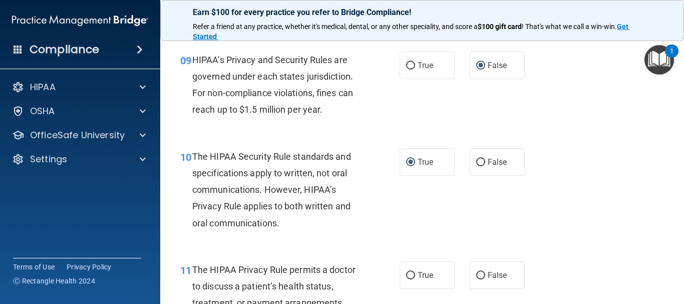
scroll to position [902, 0]
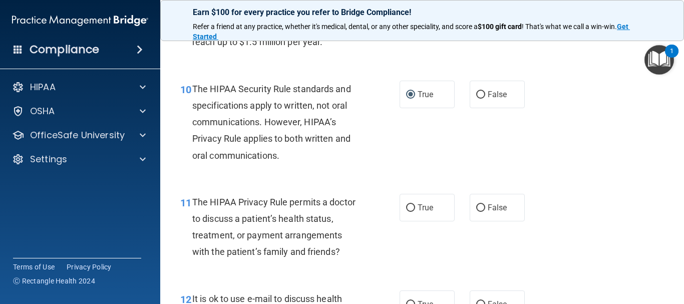
drag, startPoint x: 410, startPoint y: 206, endPoint x: 449, endPoint y: 191, distance: 41.9
click at [409, 206] on input "True" at bounding box center [410, 208] width 9 height 8
radio input "true"
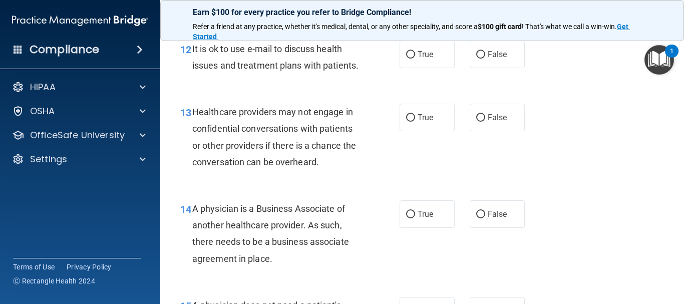
scroll to position [1152, 0]
click at [407, 55] on input "True" at bounding box center [410, 55] width 9 height 8
radio input "true"
click at [479, 121] on input "False" at bounding box center [481, 118] width 9 height 8
radio input "true"
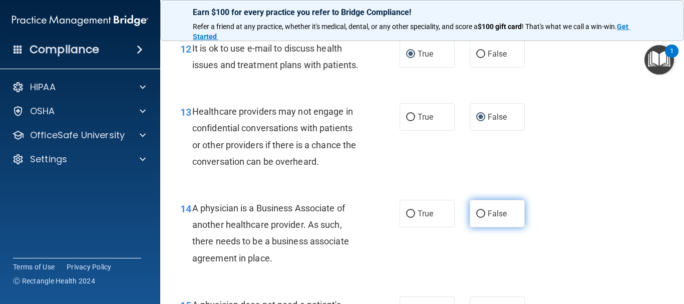
click at [479, 218] on input "False" at bounding box center [481, 214] width 9 height 8
radio input "true"
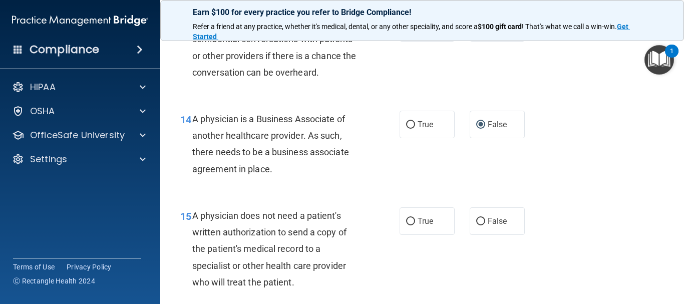
scroll to position [1253, 0]
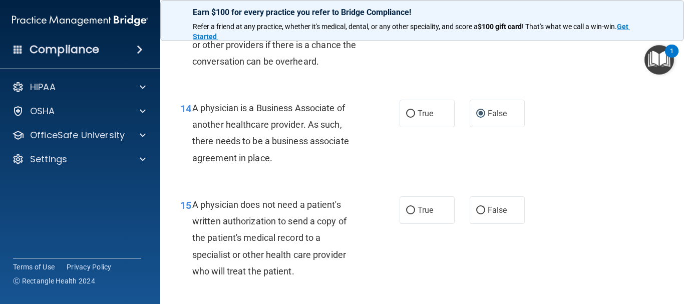
drag, startPoint x: 409, startPoint y: 227, endPoint x: 448, endPoint y: 207, distance: 43.5
click at [409, 214] on input "True" at bounding box center [410, 211] width 9 height 8
radio input "true"
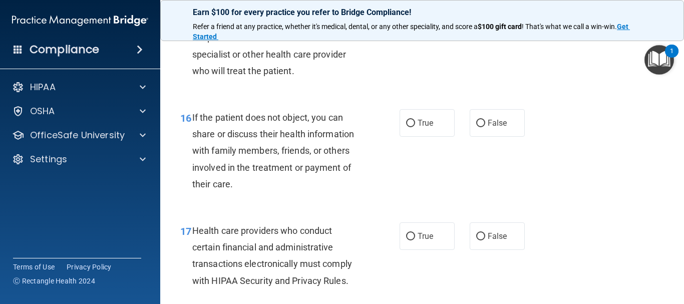
scroll to position [1503, 0]
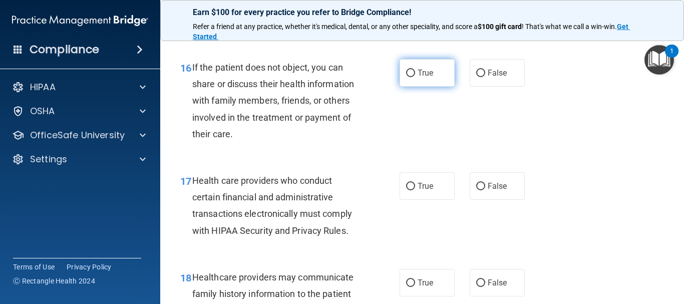
click at [408, 77] on input "True" at bounding box center [410, 74] width 9 height 8
radio input "true"
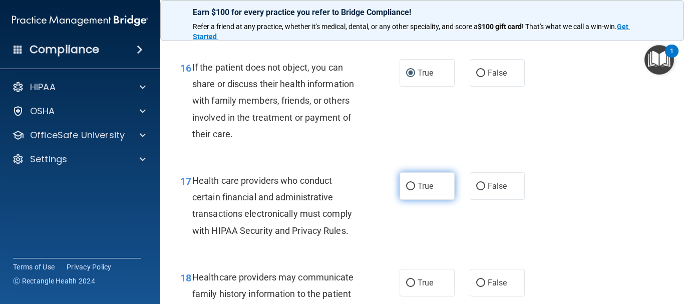
click at [411, 190] on input "True" at bounding box center [410, 187] width 9 height 8
radio input "true"
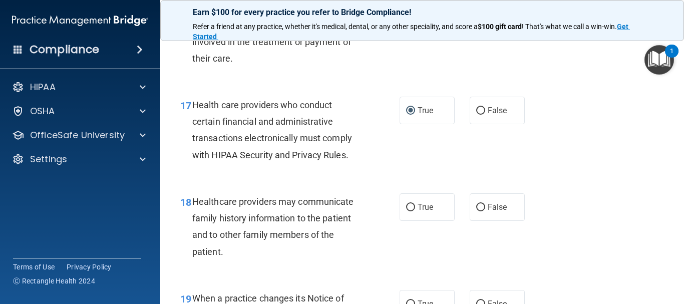
scroll to position [1603, 0]
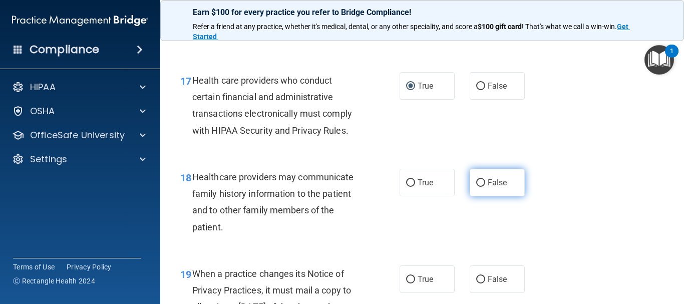
click at [477, 187] on input "False" at bounding box center [481, 183] width 9 height 8
radio input "true"
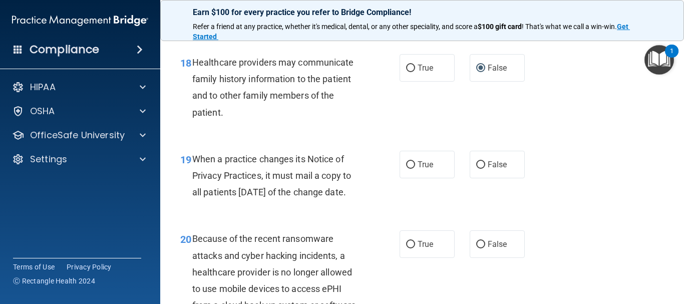
scroll to position [1754, 0]
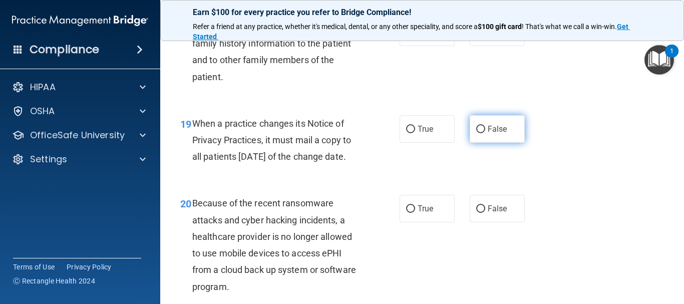
click at [477, 133] on input "False" at bounding box center [481, 130] width 9 height 8
radio input "true"
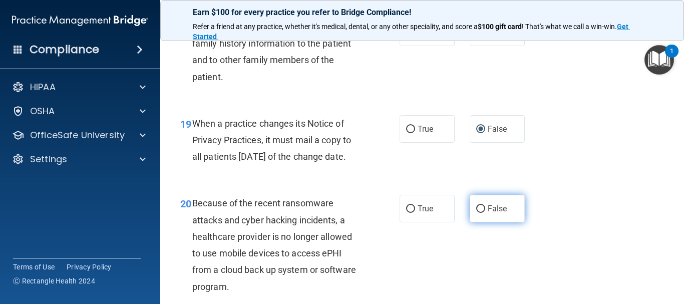
click at [477, 213] on input "False" at bounding box center [481, 209] width 9 height 8
radio input "true"
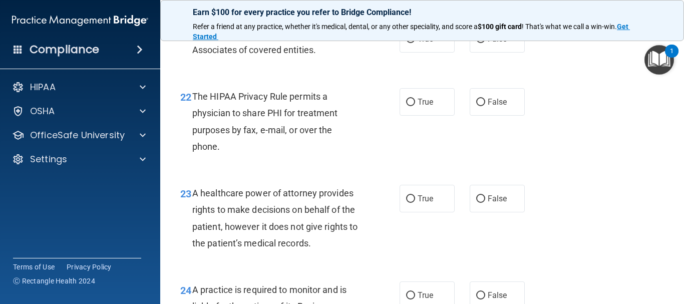
scroll to position [2054, 0]
click at [412, 52] on label "True" at bounding box center [427, 39] width 55 height 28
click at [412, 43] on input "True" at bounding box center [410, 39] width 9 height 8
radio input "true"
click at [477, 106] on input "False" at bounding box center [481, 102] width 9 height 8
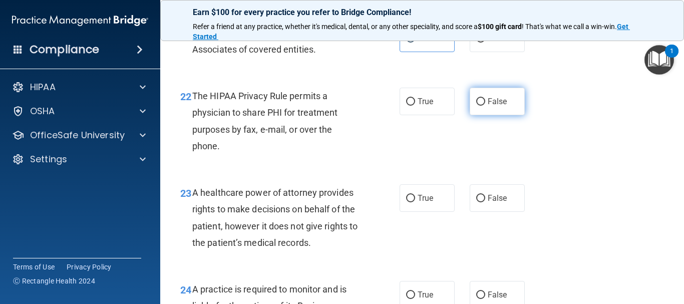
radio input "true"
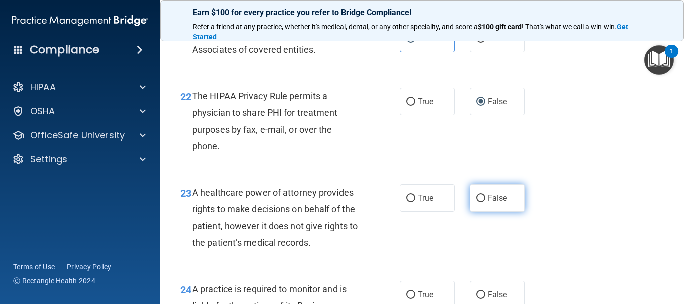
drag, startPoint x: 480, startPoint y: 230, endPoint x: 492, endPoint y: 222, distance: 14.3
click at [479, 202] on input "False" at bounding box center [481, 199] width 9 height 8
radio input "true"
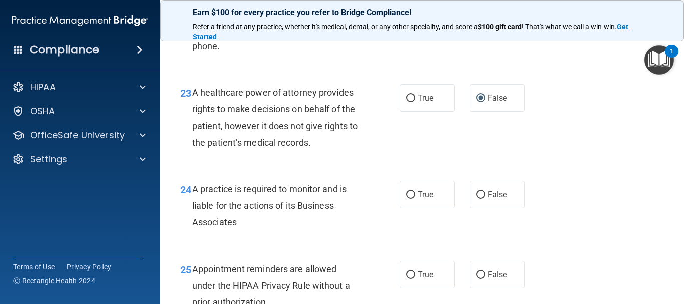
scroll to position [2205, 0]
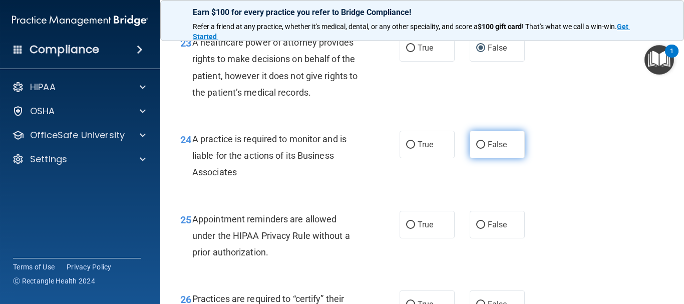
click at [477, 149] on input "False" at bounding box center [481, 145] width 9 height 8
radio input "true"
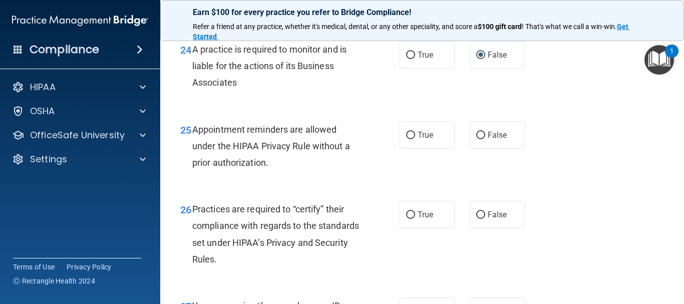
scroll to position [2305, 0]
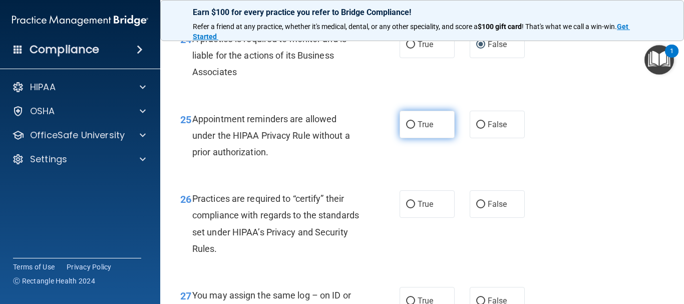
click at [406, 129] on input "True" at bounding box center [410, 125] width 9 height 8
radio input "true"
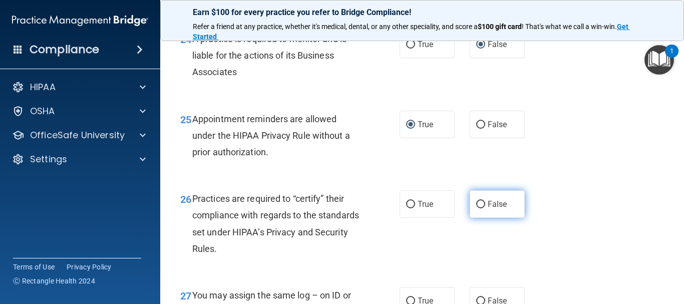
click at [477, 208] on input "False" at bounding box center [481, 205] width 9 height 8
radio input "true"
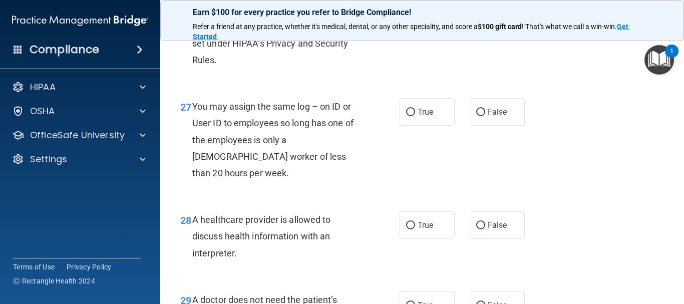
scroll to position [2505, 0]
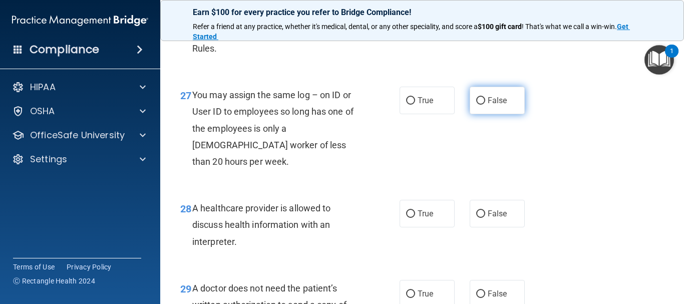
click at [477, 105] on input "False" at bounding box center [481, 101] width 9 height 8
radio input "true"
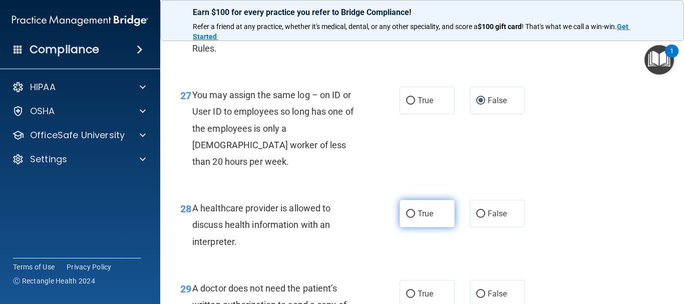
click at [409, 218] on input "True" at bounding box center [410, 214] width 9 height 8
radio input "true"
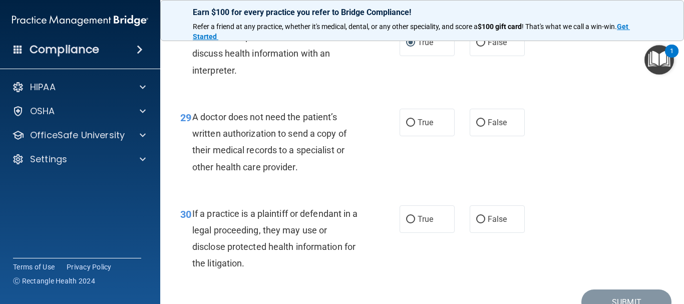
scroll to position [2744, 0]
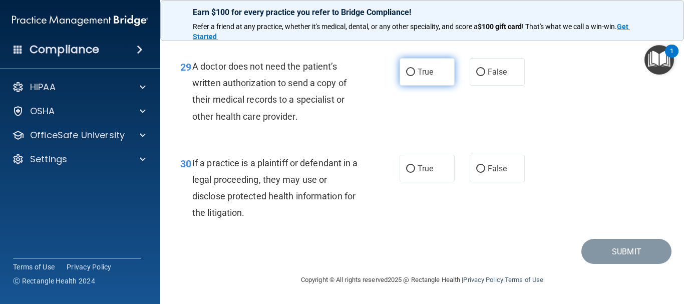
click at [406, 76] on input "True" at bounding box center [410, 73] width 9 height 8
radio input "true"
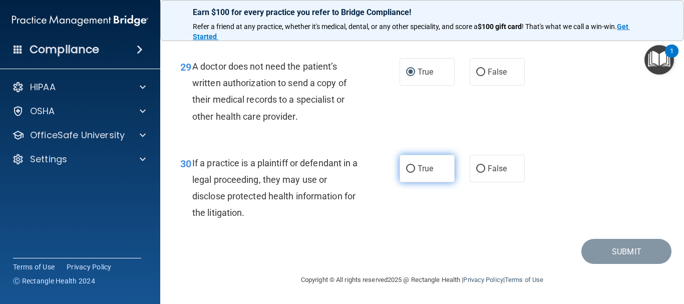
click at [406, 165] on input "True" at bounding box center [410, 169] width 9 height 8
radio input "true"
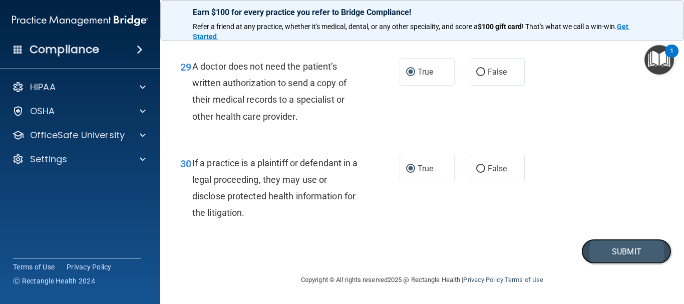
click at [615, 257] on button "Submit" at bounding box center [627, 252] width 90 height 26
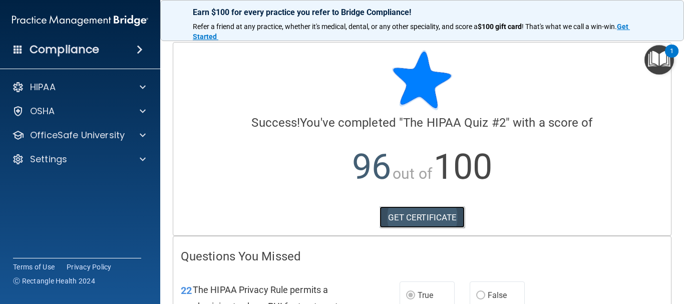
click at [419, 214] on link "GET CERTIFICATE" at bounding box center [423, 217] width 86 height 22
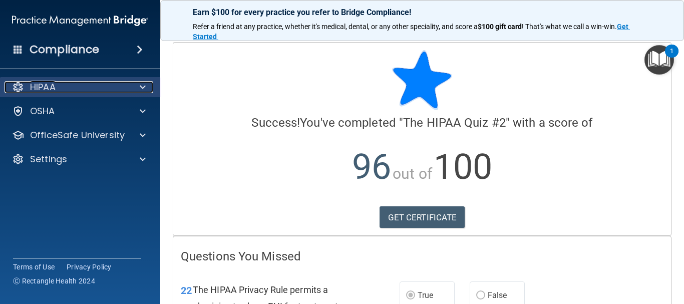
click at [59, 82] on div "HIPAA" at bounding box center [67, 87] width 124 height 12
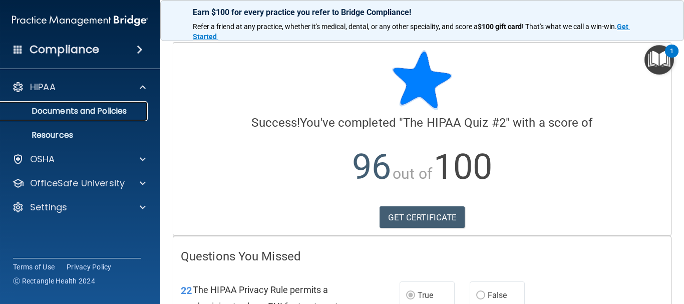
click at [69, 110] on p "Documents and Policies" at bounding box center [75, 111] width 137 height 10
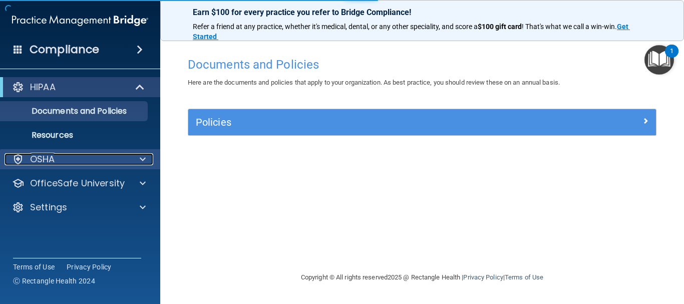
click at [47, 153] on p "OSHA" at bounding box center [42, 159] width 25 height 12
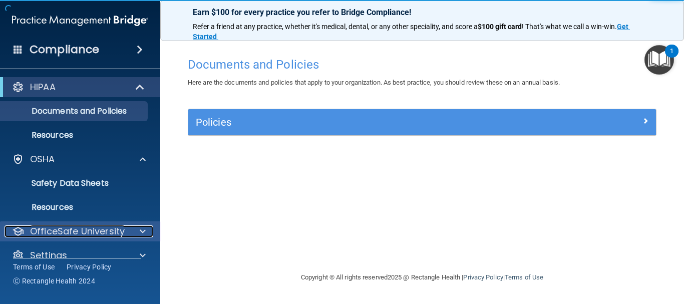
click at [57, 226] on p "OfficeSafe University" at bounding box center [77, 231] width 95 height 12
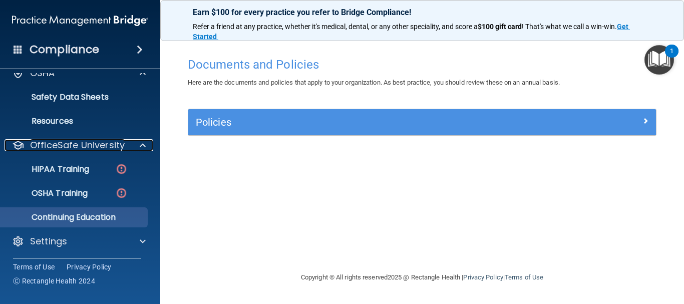
scroll to position [88, 0]
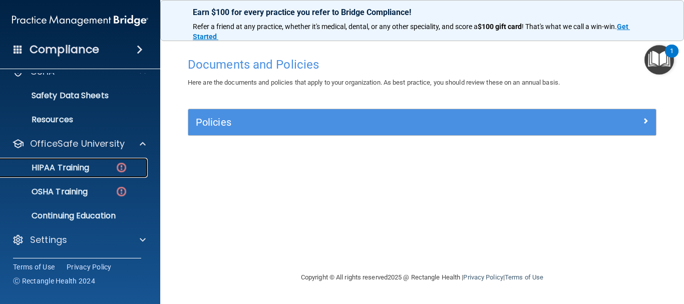
click at [77, 168] on p "HIPAA Training" at bounding box center [48, 168] width 83 height 10
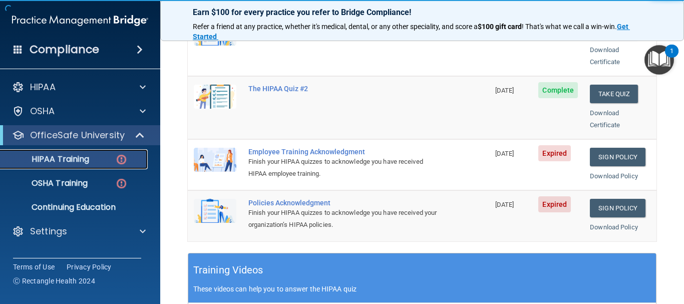
scroll to position [251, 0]
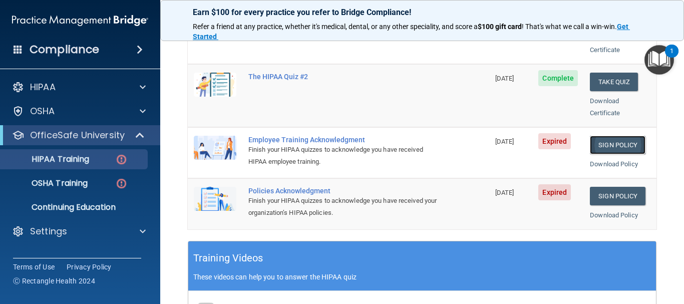
click at [596, 153] on link "Sign Policy" at bounding box center [618, 145] width 56 height 19
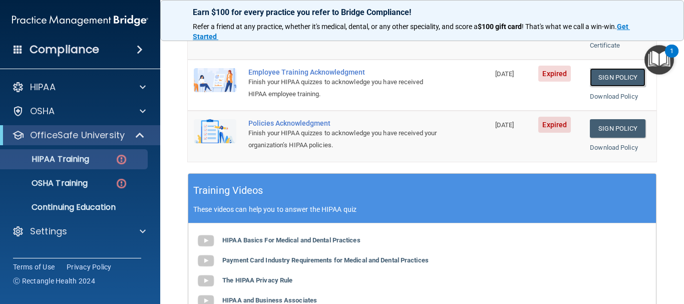
scroll to position [301, 0]
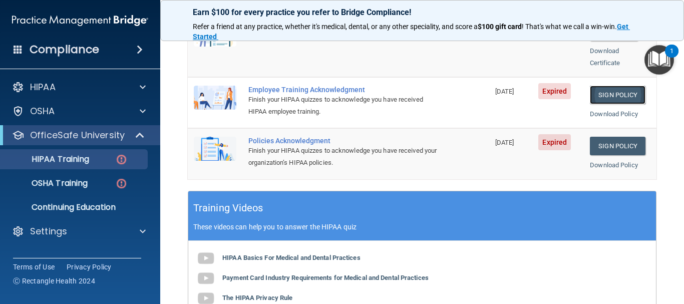
click at [595, 102] on link "Sign Policy" at bounding box center [618, 95] width 56 height 19
click at [602, 155] on link "Sign Policy" at bounding box center [618, 146] width 56 height 19
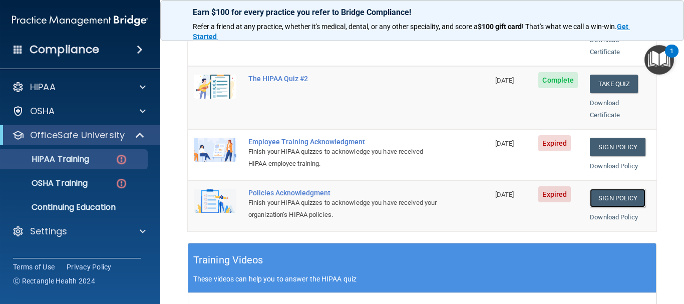
scroll to position [251, 0]
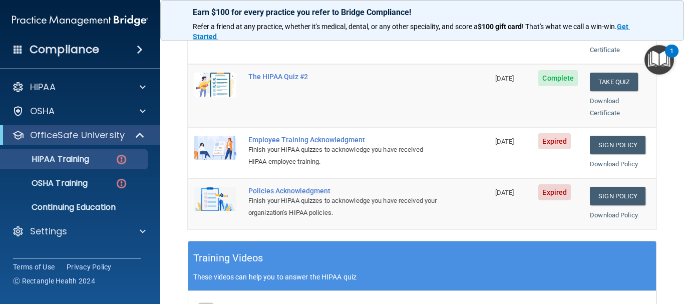
click at [539, 149] on span "Expired" at bounding box center [555, 141] width 33 height 16
click at [597, 168] on link "Download Policy" at bounding box center [614, 164] width 48 height 8
click at [591, 219] on link "Download Policy" at bounding box center [614, 215] width 48 height 8
click at [598, 153] on link "Sign Policy" at bounding box center [618, 145] width 56 height 19
click at [72, 182] on p "OSHA Training" at bounding box center [47, 183] width 81 height 10
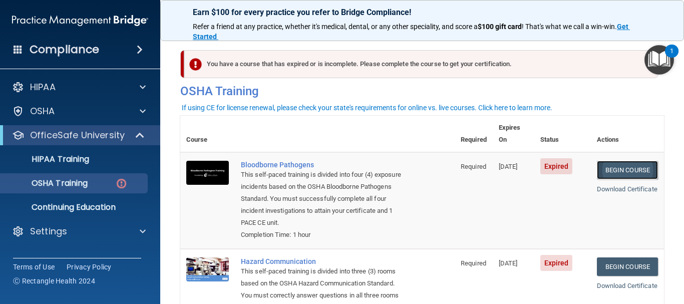
click at [614, 161] on link "Begin Course" at bounding box center [627, 170] width 61 height 19
click at [606, 161] on link "Begin Course" at bounding box center [627, 170] width 61 height 19
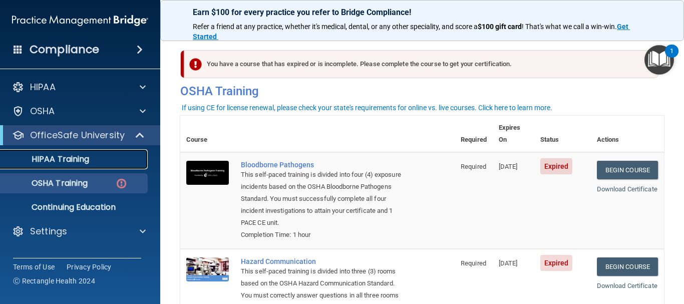
click at [57, 160] on p "HIPAA Training" at bounding box center [48, 159] width 83 height 10
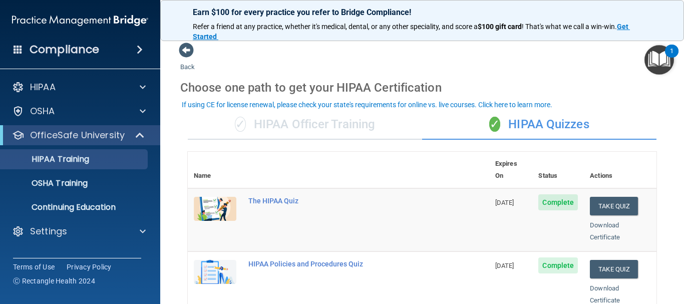
click at [470, 102] on div "If using CE for license renewal, please check your state's requirements for onl…" at bounding box center [367, 104] width 371 height 7
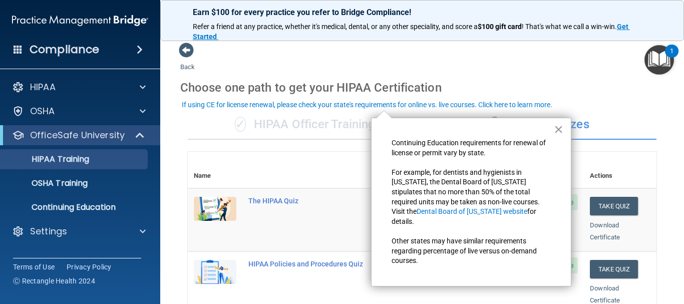
click at [558, 132] on button "×" at bounding box center [559, 129] width 10 height 16
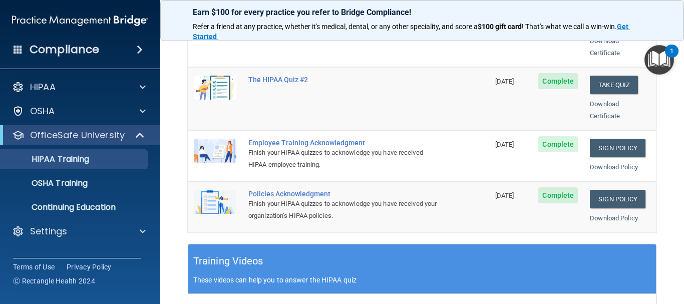
scroll to position [251, 0]
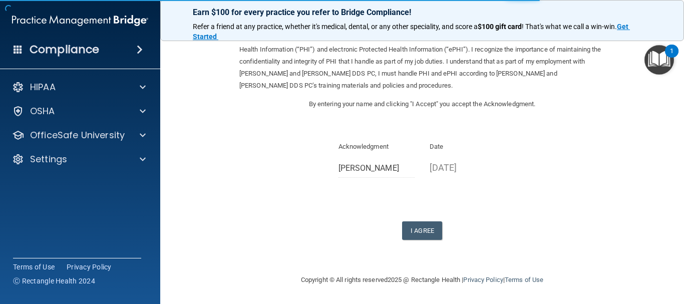
scroll to position [88, 0]
click at [412, 226] on button "I Agree" at bounding box center [422, 230] width 40 height 19
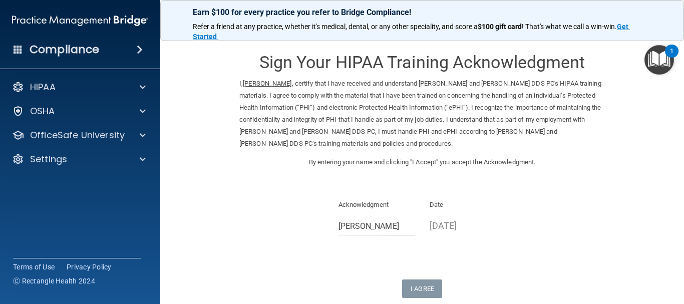
scroll to position [0, 0]
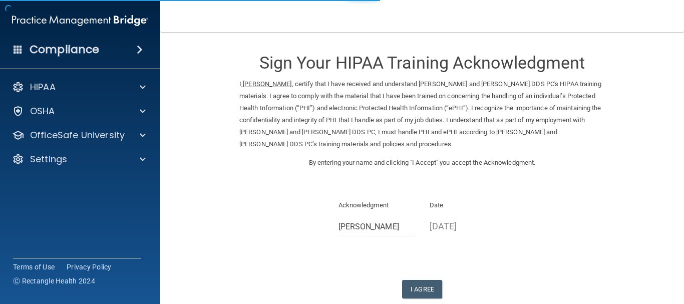
scroll to position [88, 0]
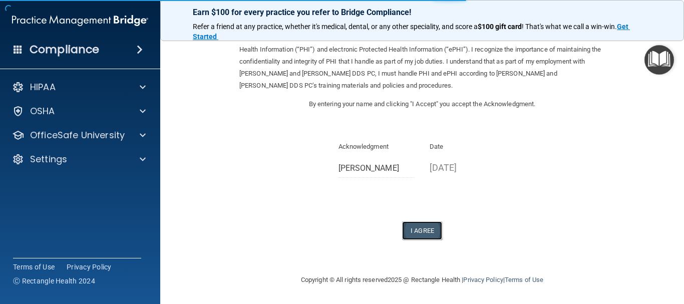
click at [418, 224] on button "I Agree" at bounding box center [422, 230] width 40 height 19
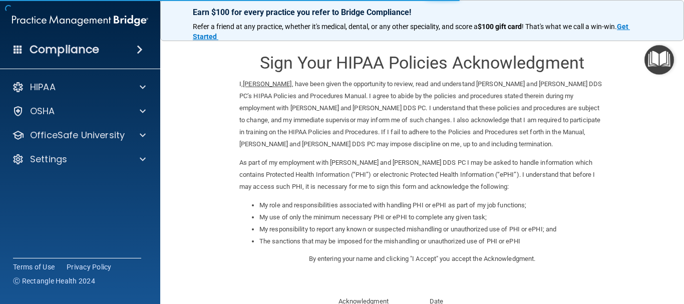
scroll to position [239, 0]
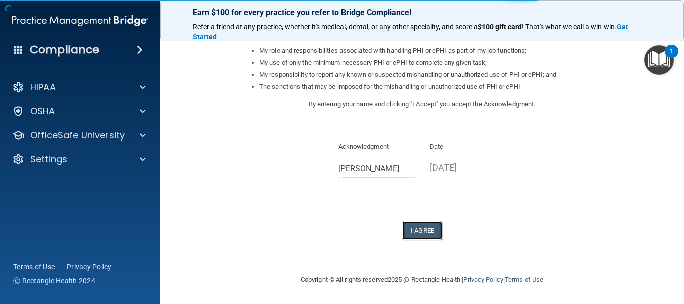
click at [416, 226] on button "I Agree" at bounding box center [422, 230] width 40 height 19
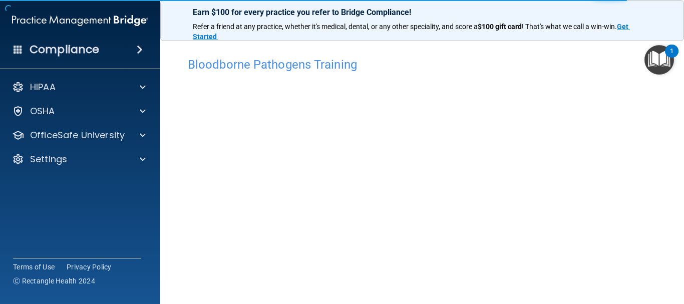
scroll to position [50, 0]
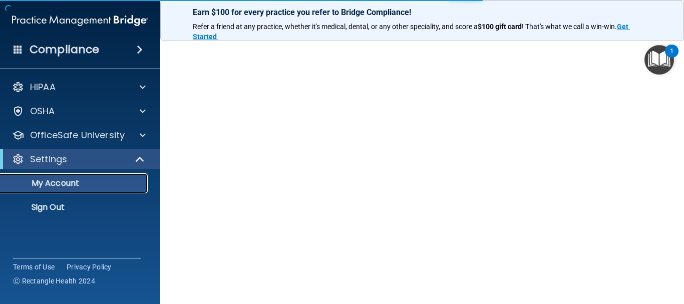
click at [58, 185] on p "My Account" at bounding box center [75, 183] width 137 height 10
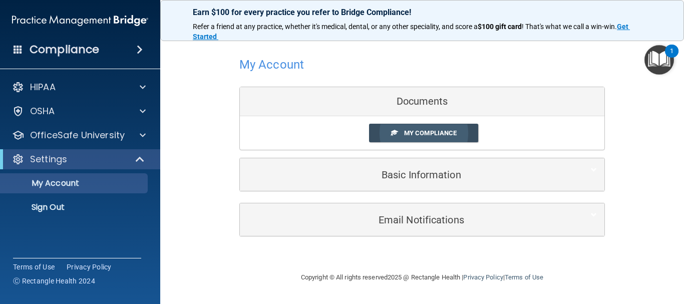
click at [412, 130] on span "My Compliance" at bounding box center [430, 133] width 53 height 8
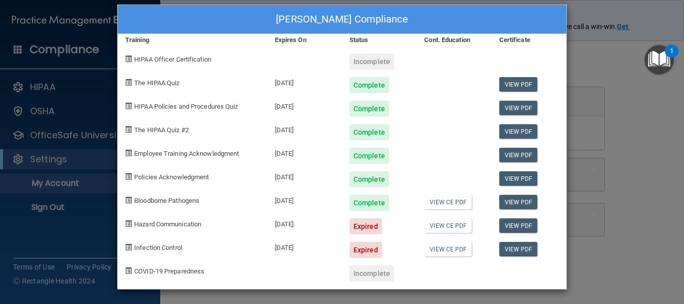
scroll to position [20, 0]
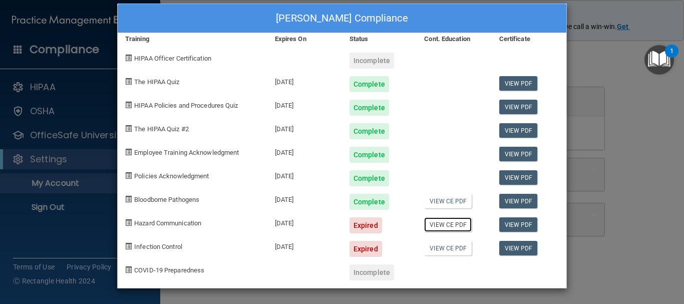
click at [456, 222] on link "View CE PDF" at bounding box center [448, 224] width 48 height 15
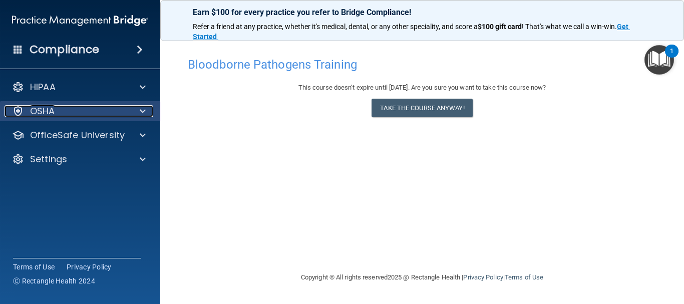
click at [47, 112] on p "OSHA" at bounding box center [42, 111] width 25 height 12
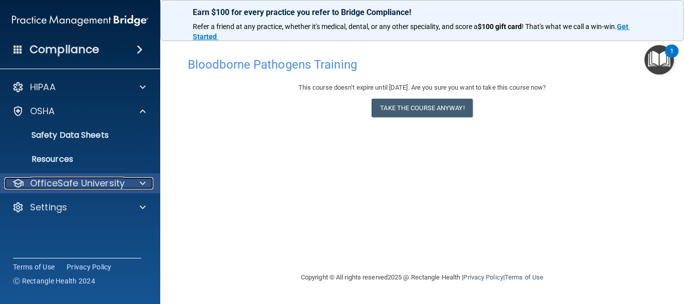
click at [56, 177] on p "OfficeSafe University" at bounding box center [77, 183] width 95 height 12
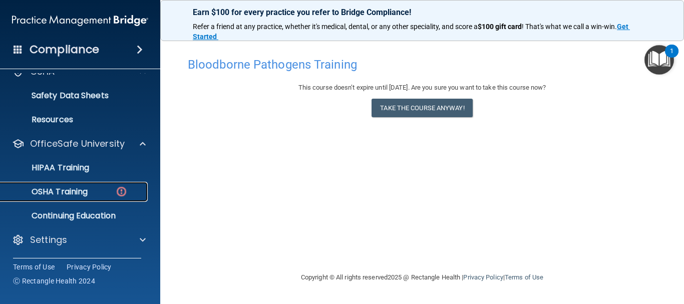
click at [78, 191] on p "OSHA Training" at bounding box center [47, 192] width 81 height 10
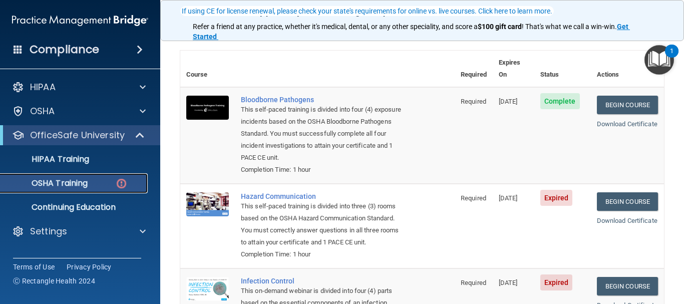
scroll to position [100, 0]
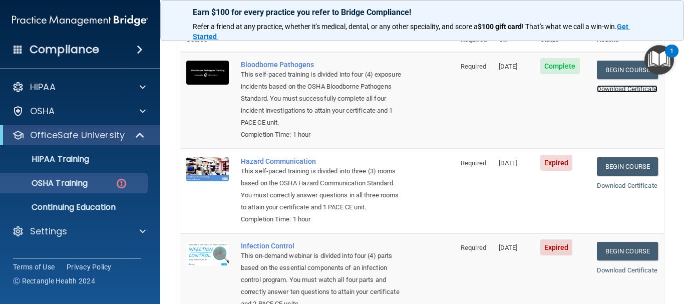
click at [603, 85] on link "Download Certificate" at bounding box center [627, 89] width 61 height 8
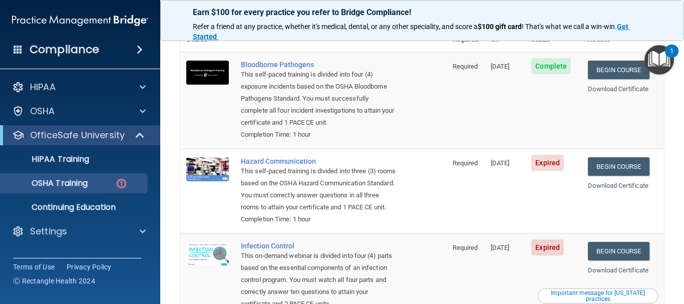
click at [599, 192] on div "Download Certificate" at bounding box center [623, 186] width 70 height 12
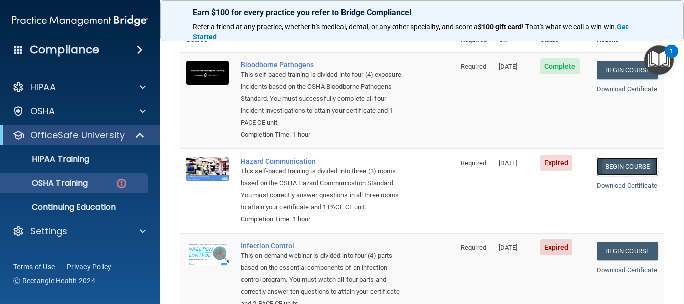
click at [597, 176] on link "Begin Course" at bounding box center [627, 166] width 61 height 19
click at [64, 182] on p "OSHA Training" at bounding box center [47, 183] width 81 height 10
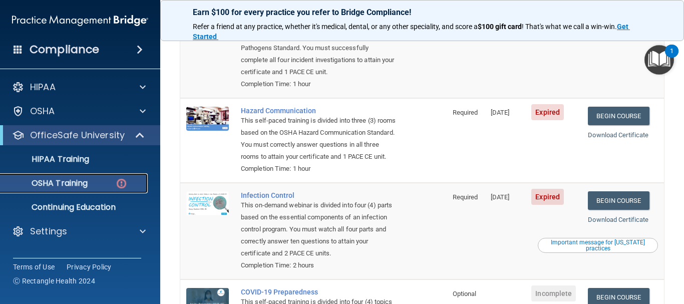
scroll to position [150, 0]
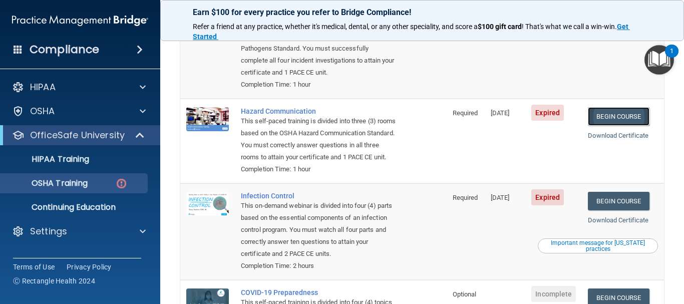
click at [600, 126] on link "Begin Course" at bounding box center [618, 116] width 61 height 19
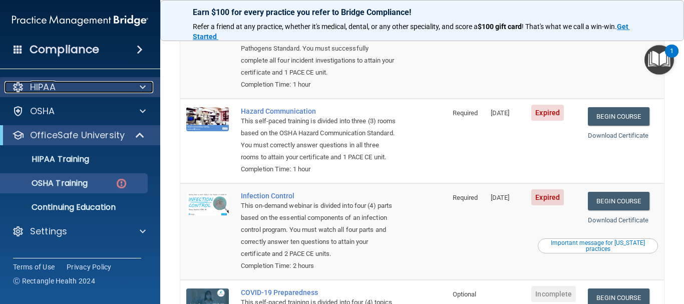
click at [39, 83] on p "HIPAA" at bounding box center [43, 87] width 26 height 12
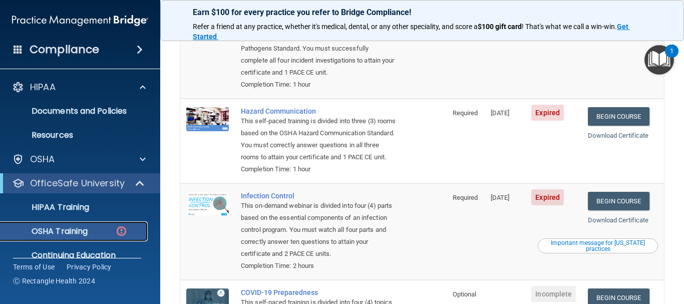
click at [74, 229] on p "OSHA Training" at bounding box center [47, 231] width 81 height 10
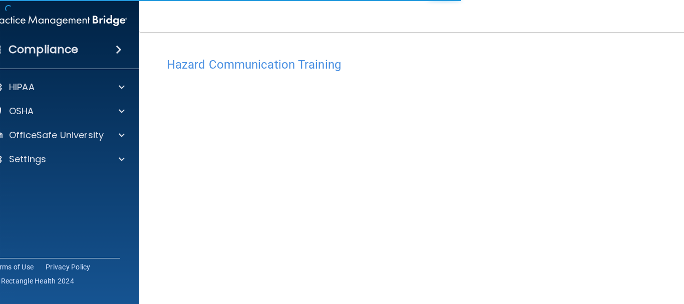
scroll to position [63, 0]
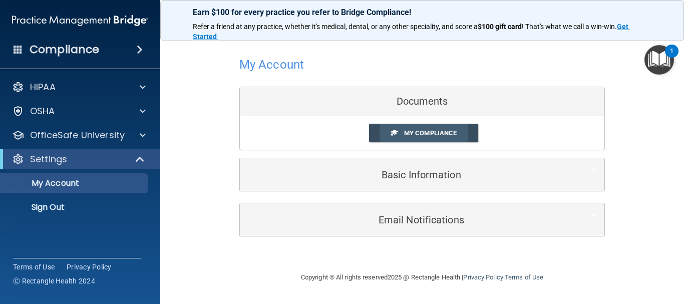
click at [411, 135] on span "My Compliance" at bounding box center [430, 133] width 53 height 8
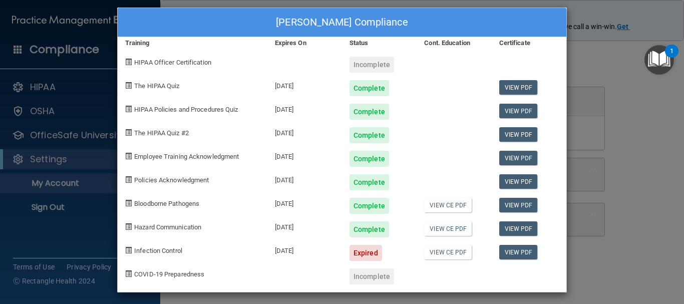
scroll to position [20, 0]
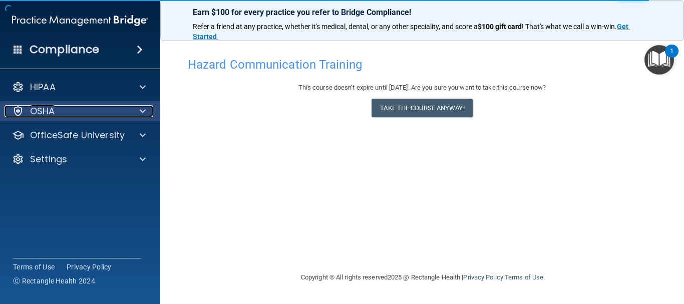
click at [36, 110] on p "OSHA" at bounding box center [42, 111] width 25 height 12
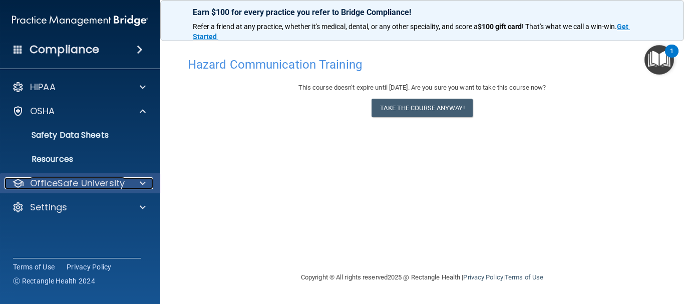
click at [63, 182] on p "OfficeSafe University" at bounding box center [77, 183] width 95 height 12
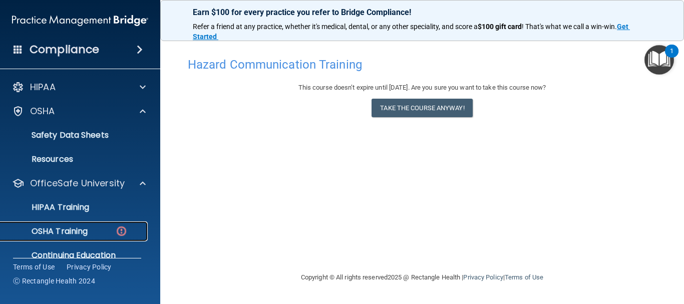
click at [66, 228] on p "OSHA Training" at bounding box center [47, 231] width 81 height 10
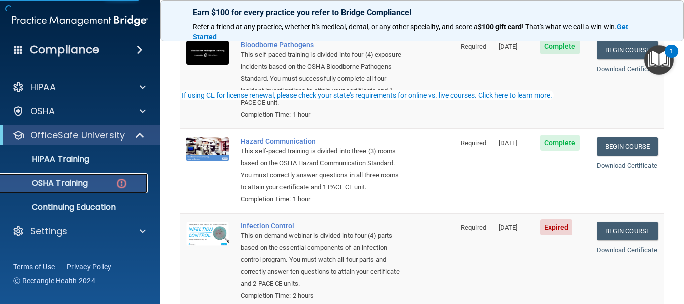
scroll to position [150, 0]
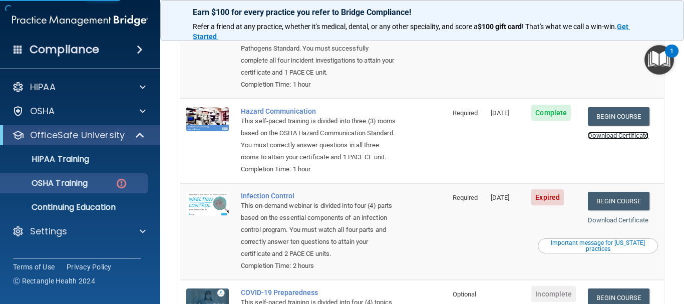
click at [588, 139] on link "Download Certificate" at bounding box center [618, 136] width 61 height 8
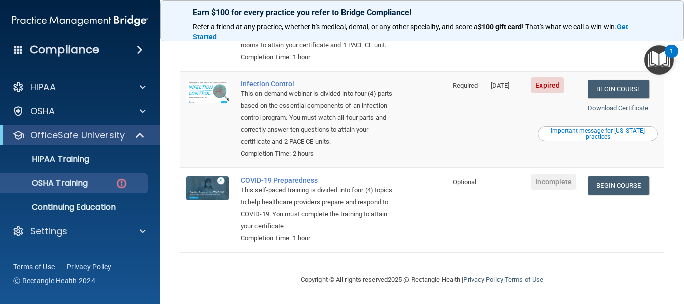
scroll to position [351, 0]
click at [591, 112] on link "Download Certificate" at bounding box center [618, 108] width 61 height 8
click at [597, 94] on link "Begin Course" at bounding box center [618, 89] width 61 height 19
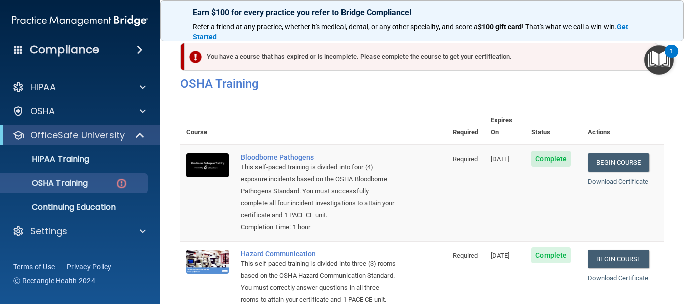
scroll to position [0, 0]
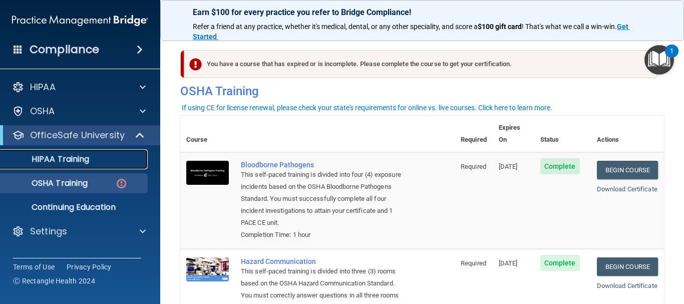
click at [69, 158] on p "HIPAA Training" at bounding box center [48, 159] width 83 height 10
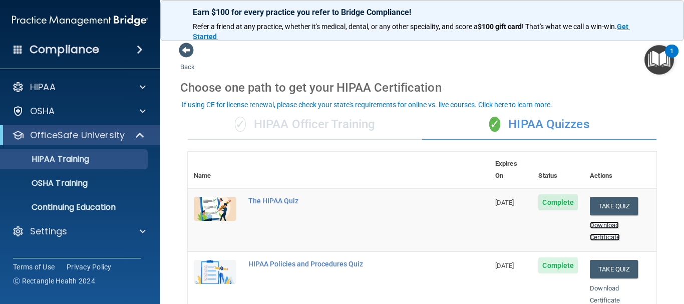
click at [590, 233] on link "Download Certificate" at bounding box center [605, 231] width 30 height 20
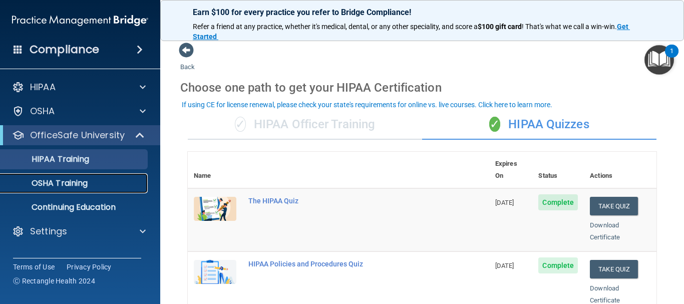
click at [64, 187] on p "OSHA Training" at bounding box center [47, 183] width 81 height 10
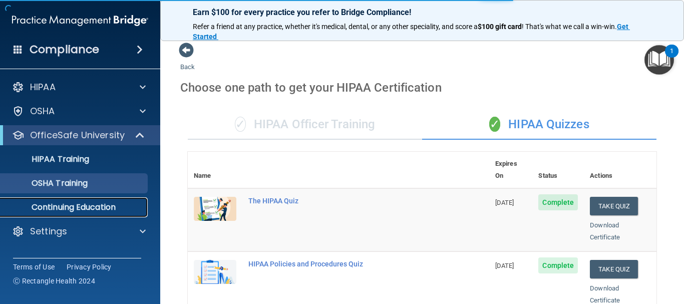
click at [72, 205] on p "Continuing Education" at bounding box center [75, 207] width 137 height 10
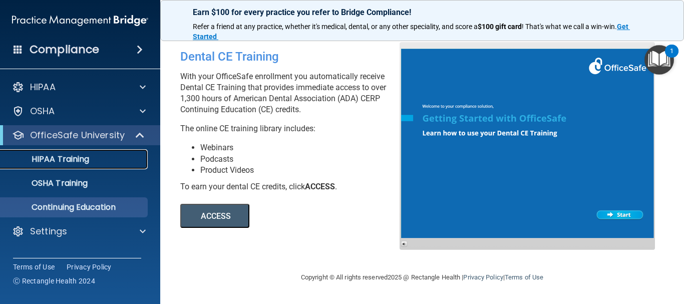
click at [79, 156] on p "HIPAA Training" at bounding box center [48, 159] width 83 height 10
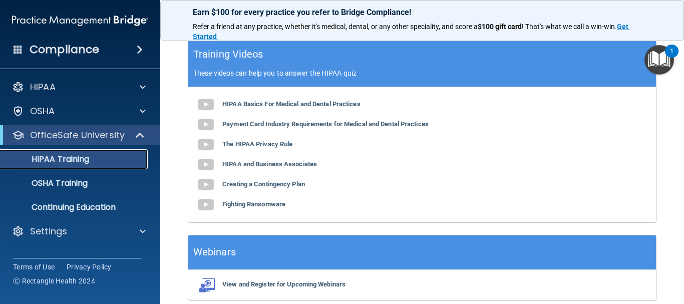
scroll to position [279, 0]
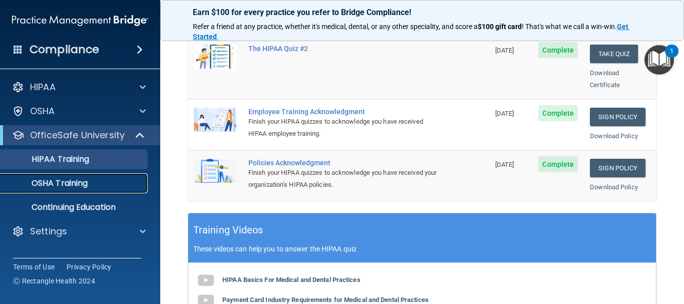
click at [42, 182] on p "OSHA Training" at bounding box center [47, 183] width 81 height 10
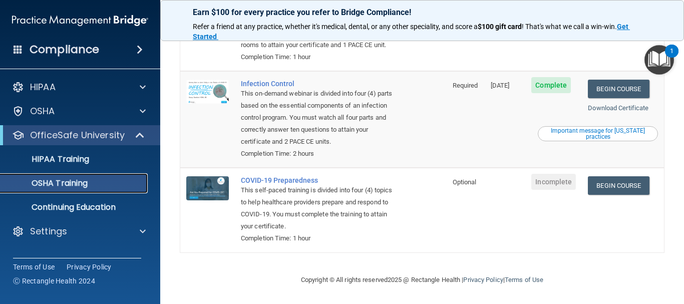
scroll to position [422, 0]
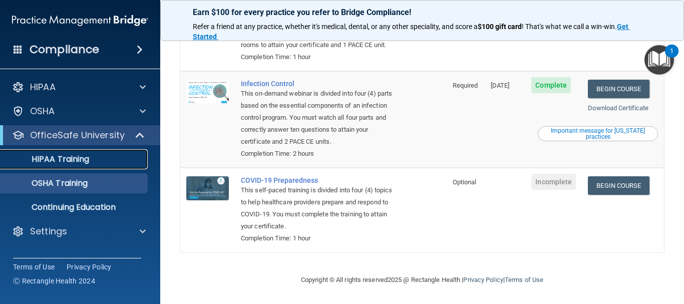
click at [75, 158] on p "HIPAA Training" at bounding box center [48, 159] width 83 height 10
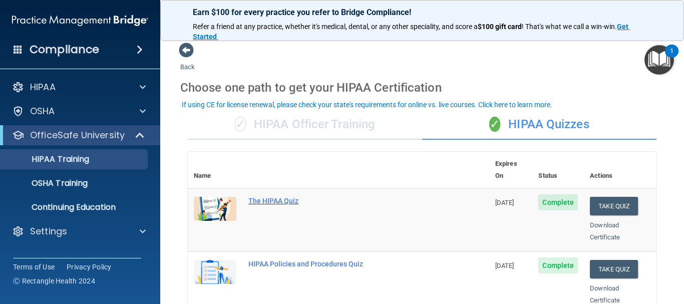
click at [286, 197] on div "The HIPAA Quiz" at bounding box center [344, 201] width 191 height 8
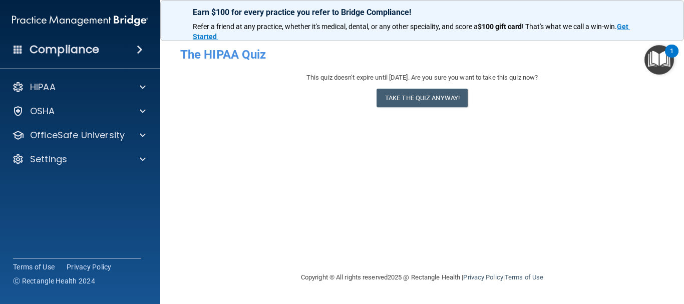
click at [75, 49] on h4 "Compliance" at bounding box center [65, 50] width 70 height 14
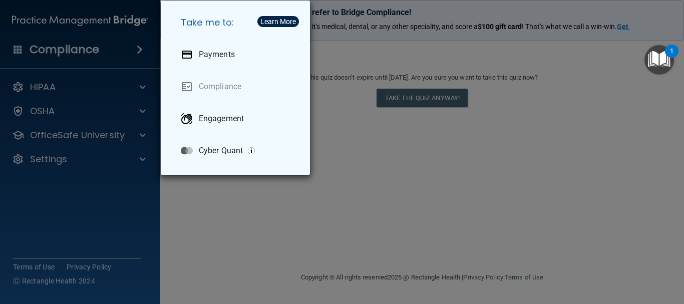
click at [60, 88] on div "Take me to: Payments Compliance Engagement Cyber Quant" at bounding box center [342, 152] width 684 height 304
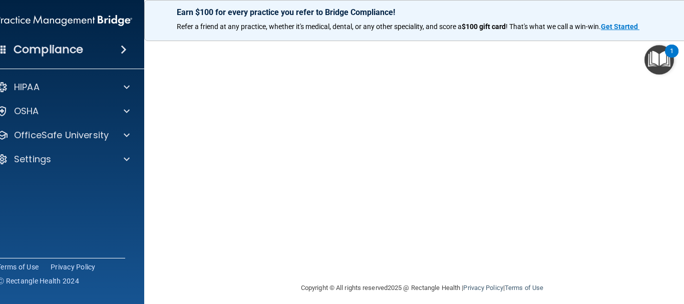
scroll to position [126, 0]
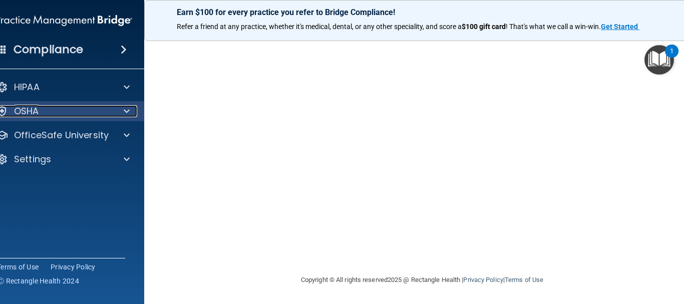
click at [23, 111] on p "OSHA" at bounding box center [26, 111] width 25 height 12
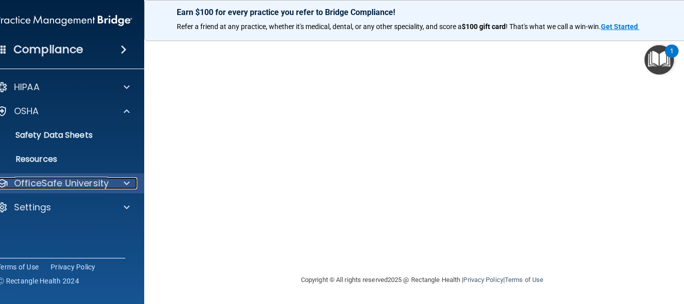
click at [35, 185] on p "OfficeSafe University" at bounding box center [61, 183] width 95 height 12
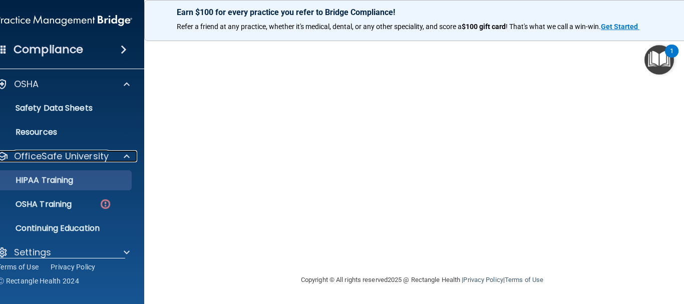
scroll to position [40, 0]
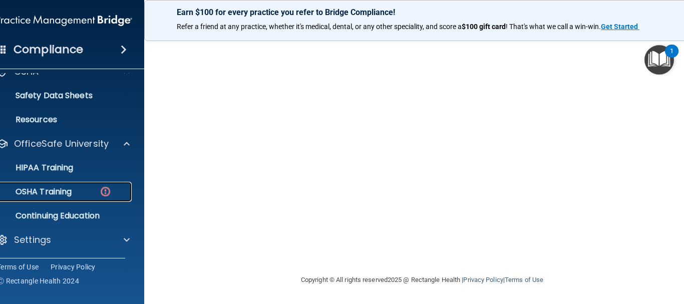
click at [54, 189] on p "OSHA Training" at bounding box center [30, 192] width 81 height 10
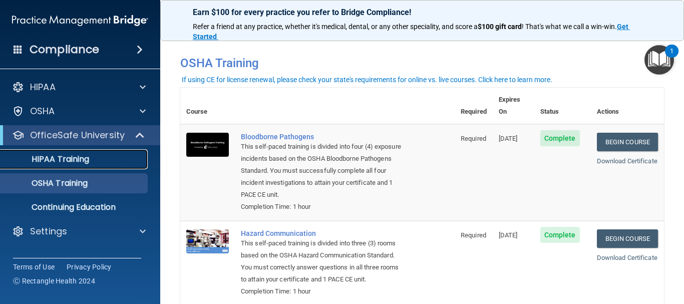
click at [59, 158] on p "HIPAA Training" at bounding box center [48, 159] width 83 height 10
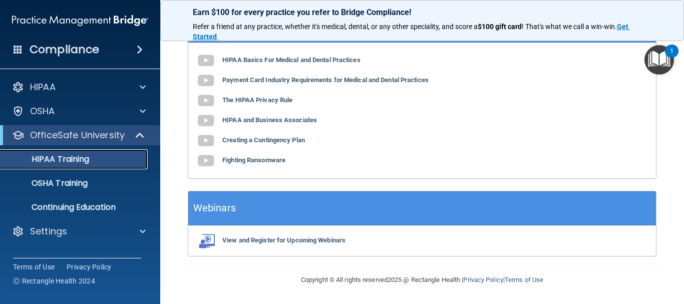
scroll to position [529, 0]
click at [75, 182] on p "OSHA Training" at bounding box center [47, 183] width 81 height 10
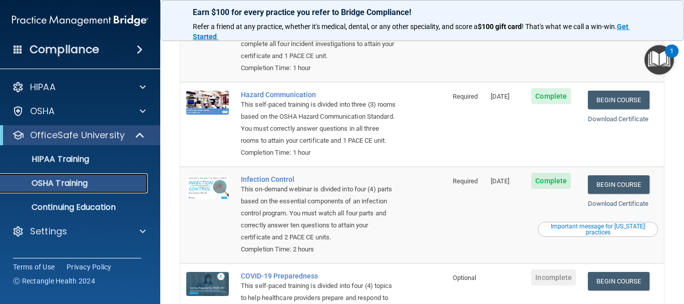
scroll to position [71, 0]
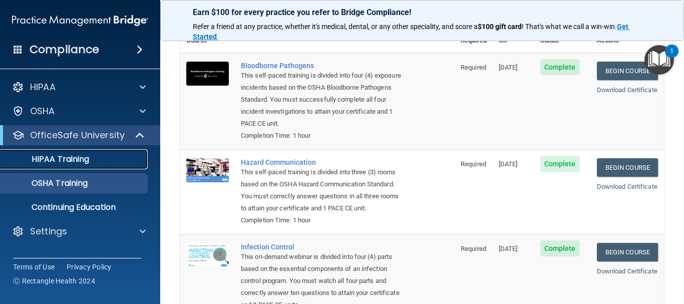
click at [50, 158] on p "HIPAA Training" at bounding box center [48, 159] width 83 height 10
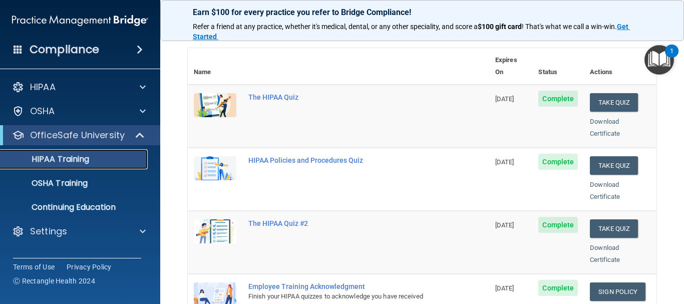
scroll to position [121, 0]
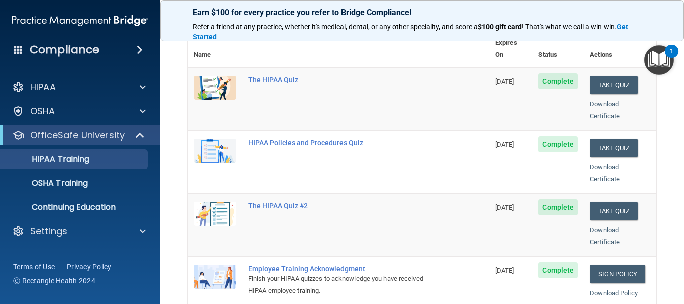
click at [283, 76] on div "The HIPAA Quiz" at bounding box center [344, 80] width 191 height 8
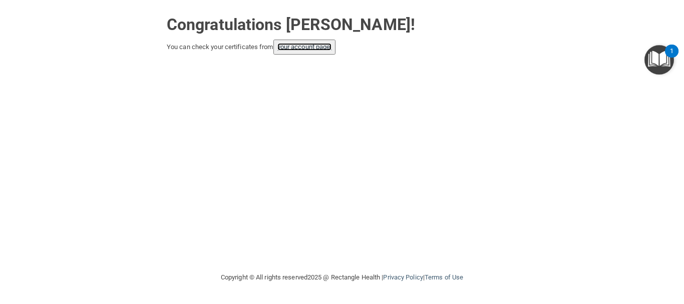
click at [324, 47] on link "your account page!" at bounding box center [305, 47] width 55 height 8
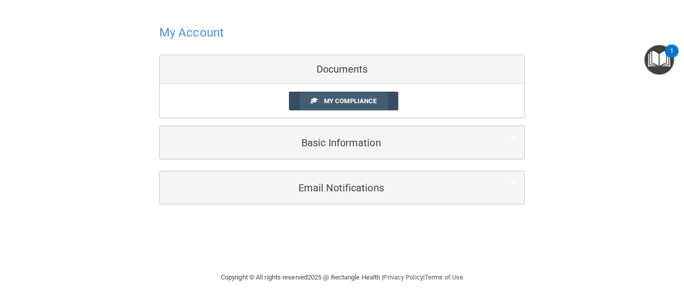
click at [349, 98] on span "My Compliance" at bounding box center [350, 101] width 53 height 8
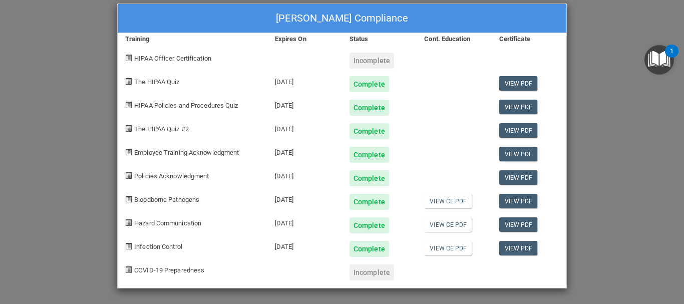
scroll to position [20, 0]
click at [523, 249] on link "View PDF" at bounding box center [519, 248] width 39 height 15
